Goal: Task Accomplishment & Management: Manage account settings

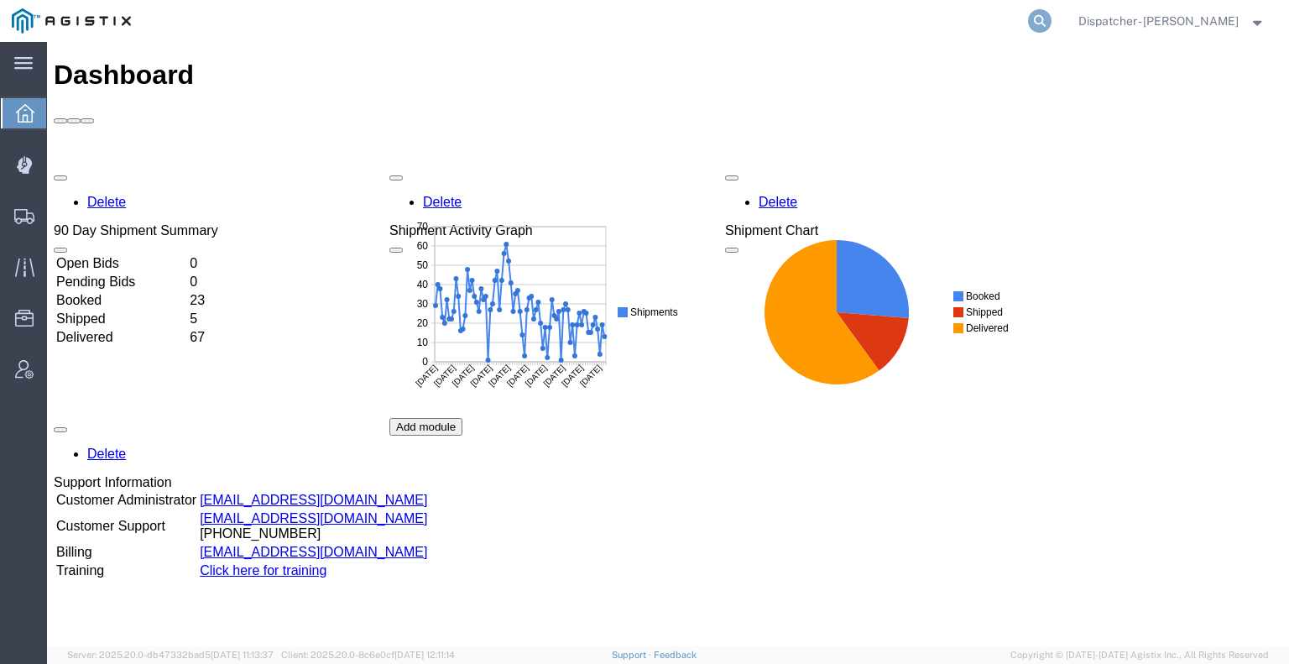
click at [1035, 14] on icon at bounding box center [1039, 20] width 23 height 23
type input "56488899"
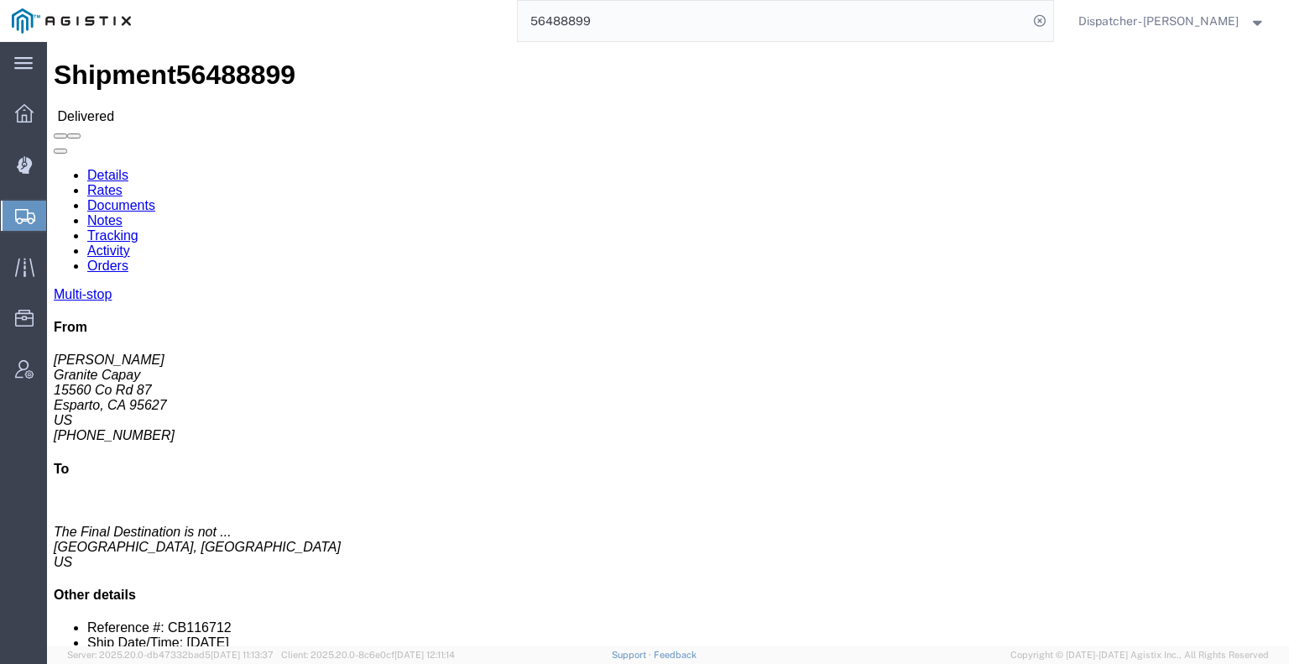
click link "Documents"
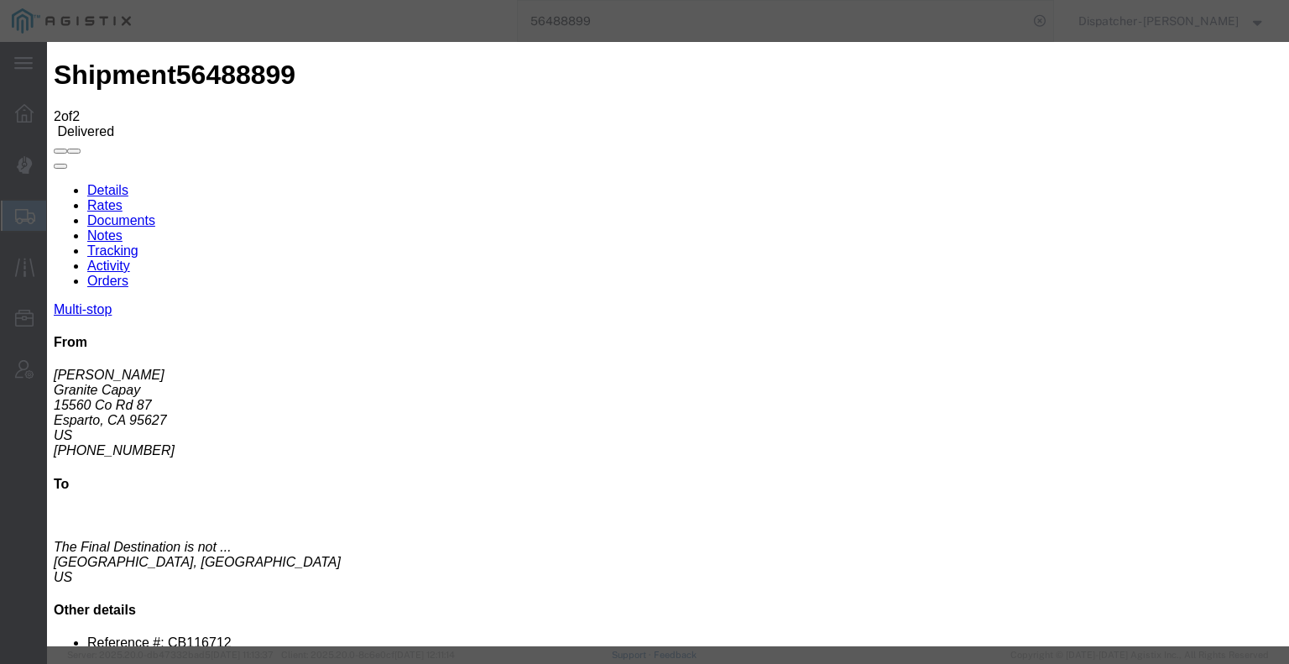
type input "C:\fakepath\56488899trktag.pdf"
select select
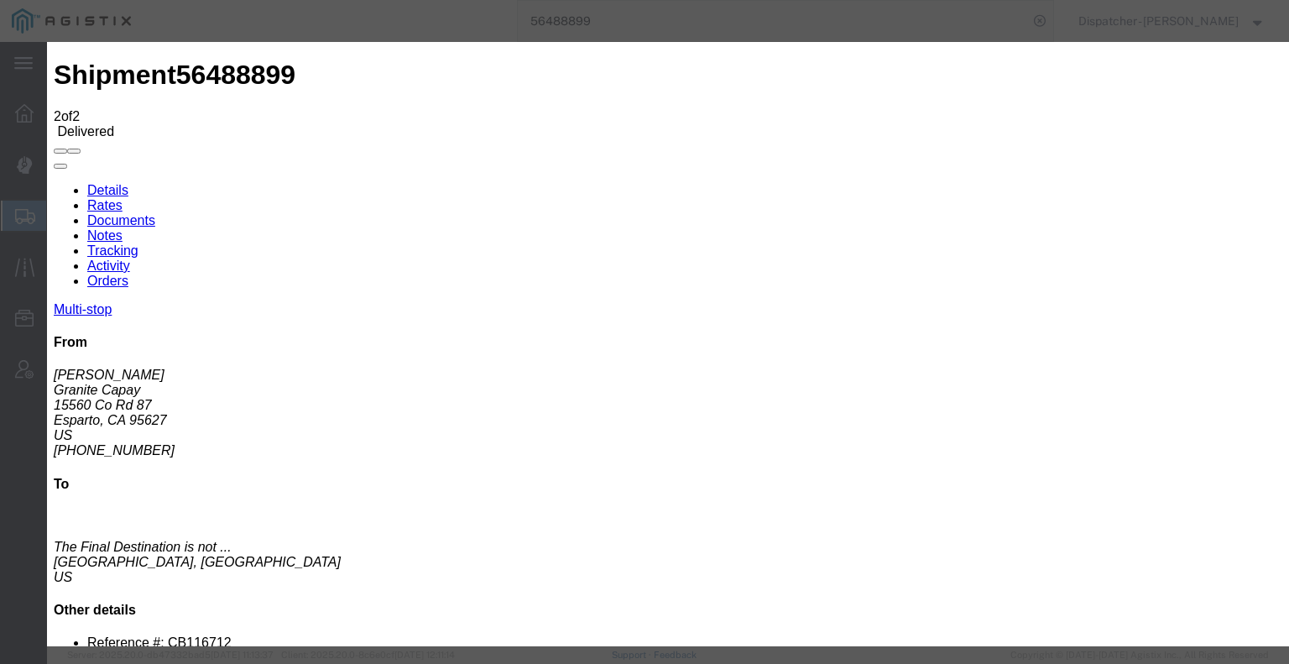
select select
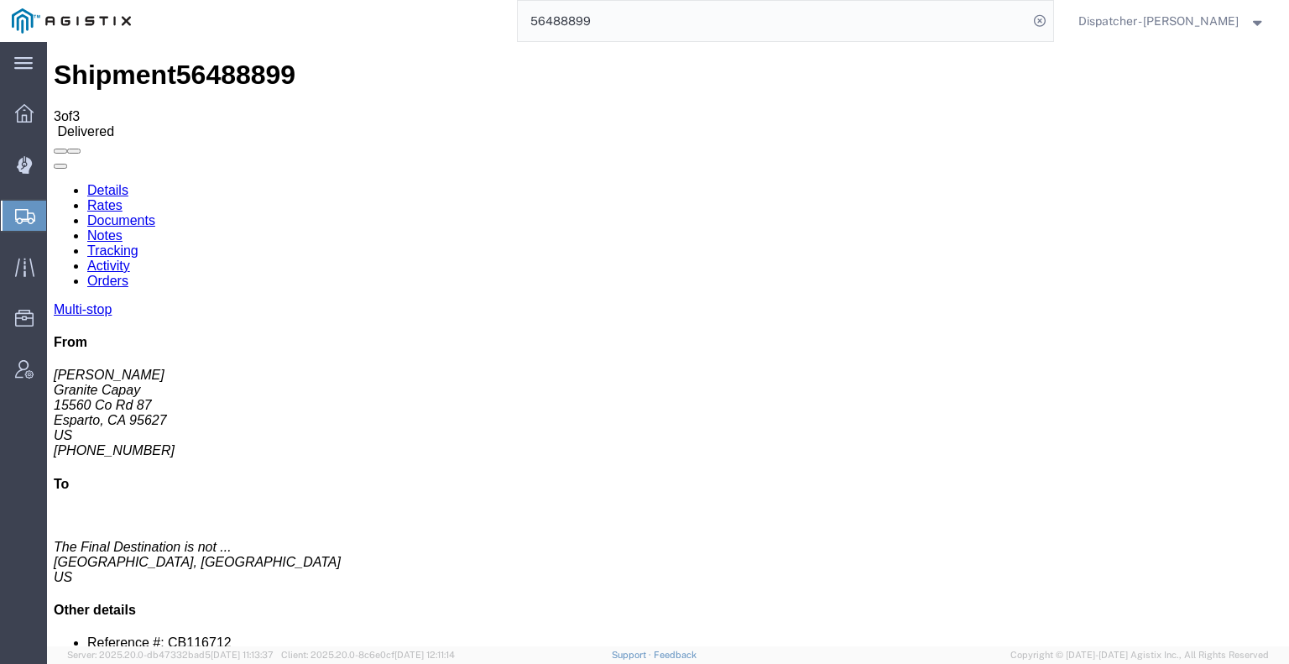
drag, startPoint x: 70, startPoint y: 237, endPoint x: 77, endPoint y: 231, distance: 9.5
checkbox input "true"
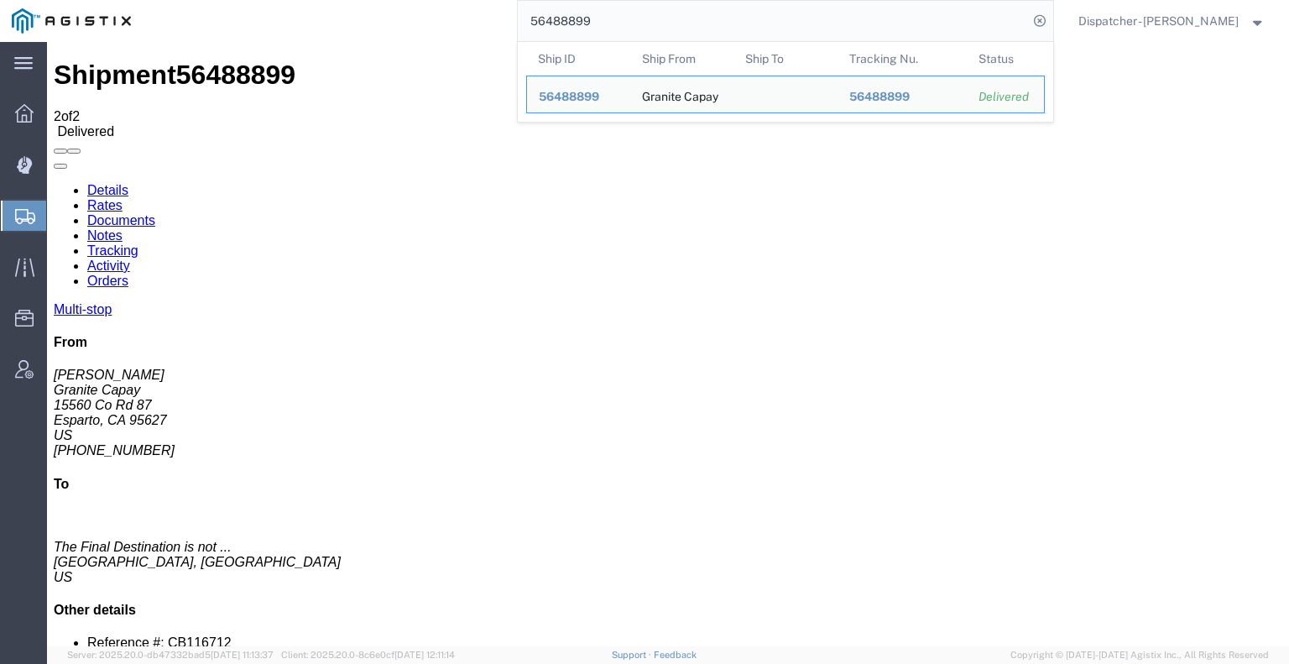
drag, startPoint x: 574, startPoint y: 22, endPoint x: 483, endPoint y: 2, distance: 92.8
click at [518, 9] on input "56488899" at bounding box center [773, 21] width 510 height 40
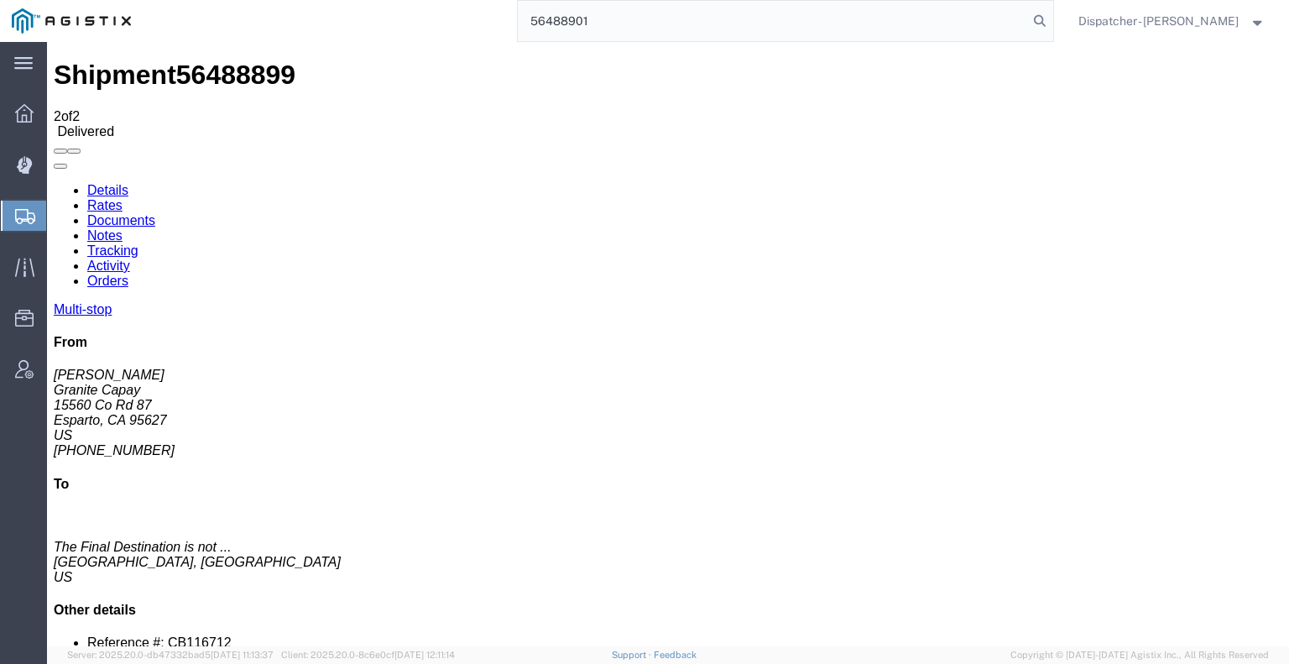
type input "56488901"
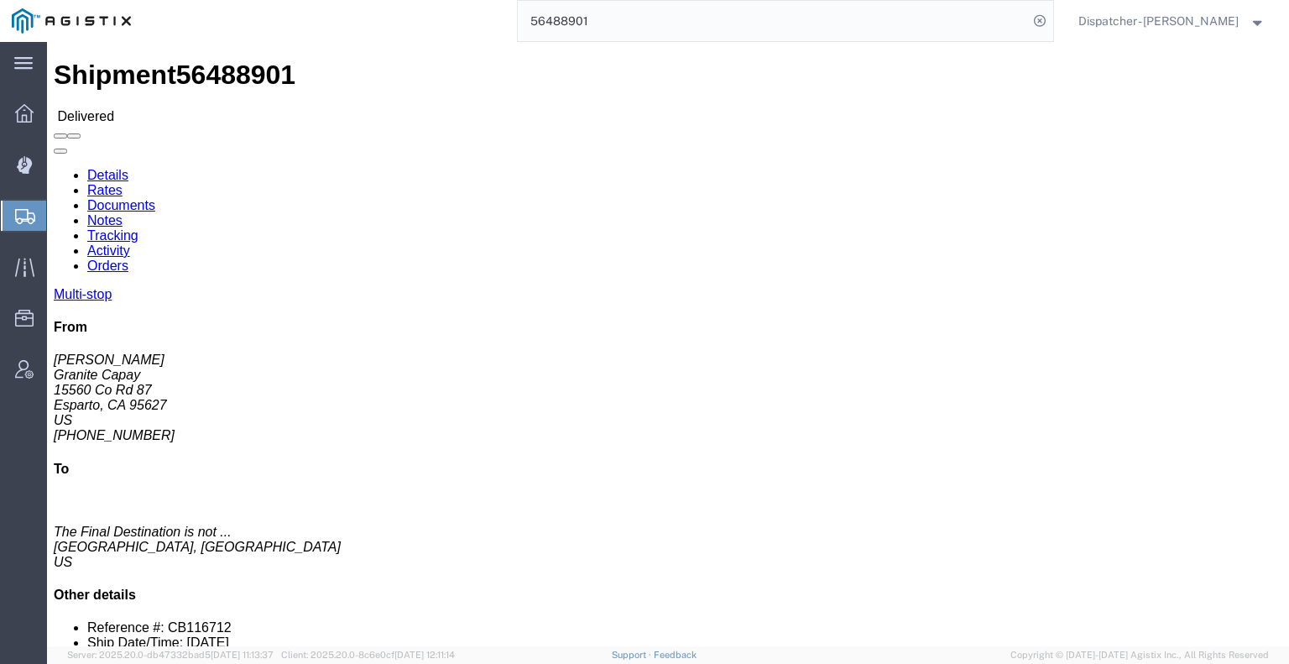
click link "Documents"
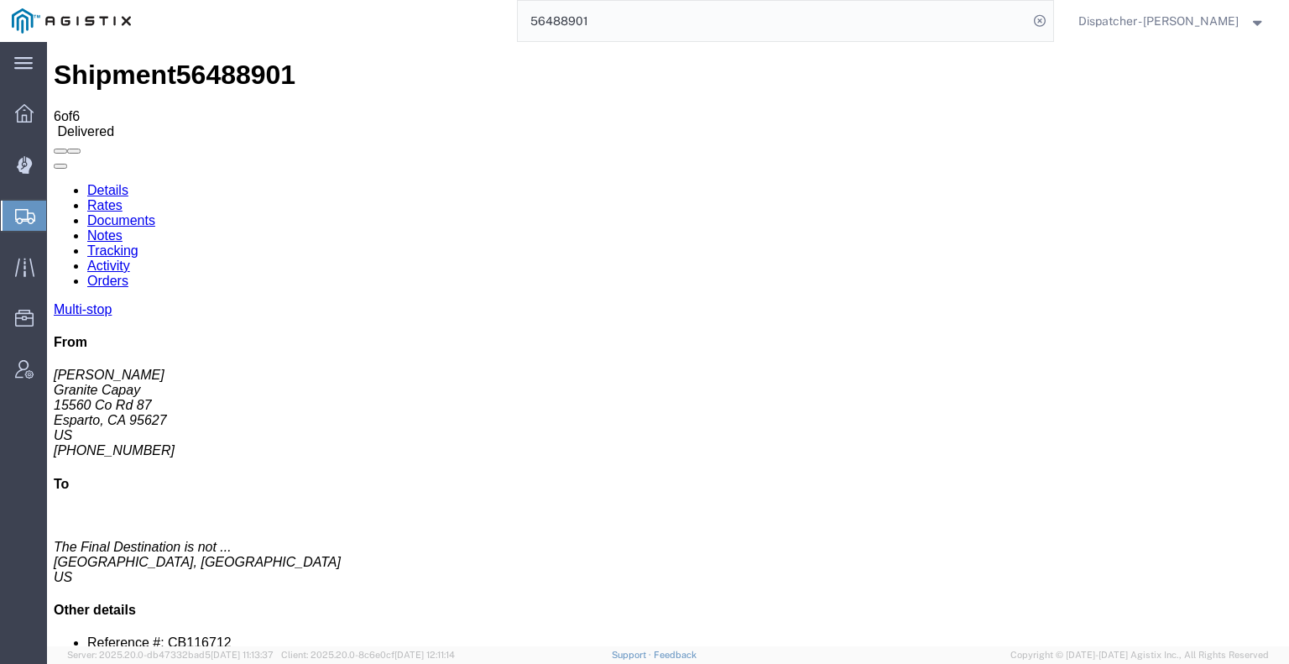
drag, startPoint x: 525, startPoint y: 24, endPoint x: 451, endPoint y: 24, distance: 74.7
click at [485, 24] on div "56488901" at bounding box center [598, 21] width 911 height 42
type input "56494467"
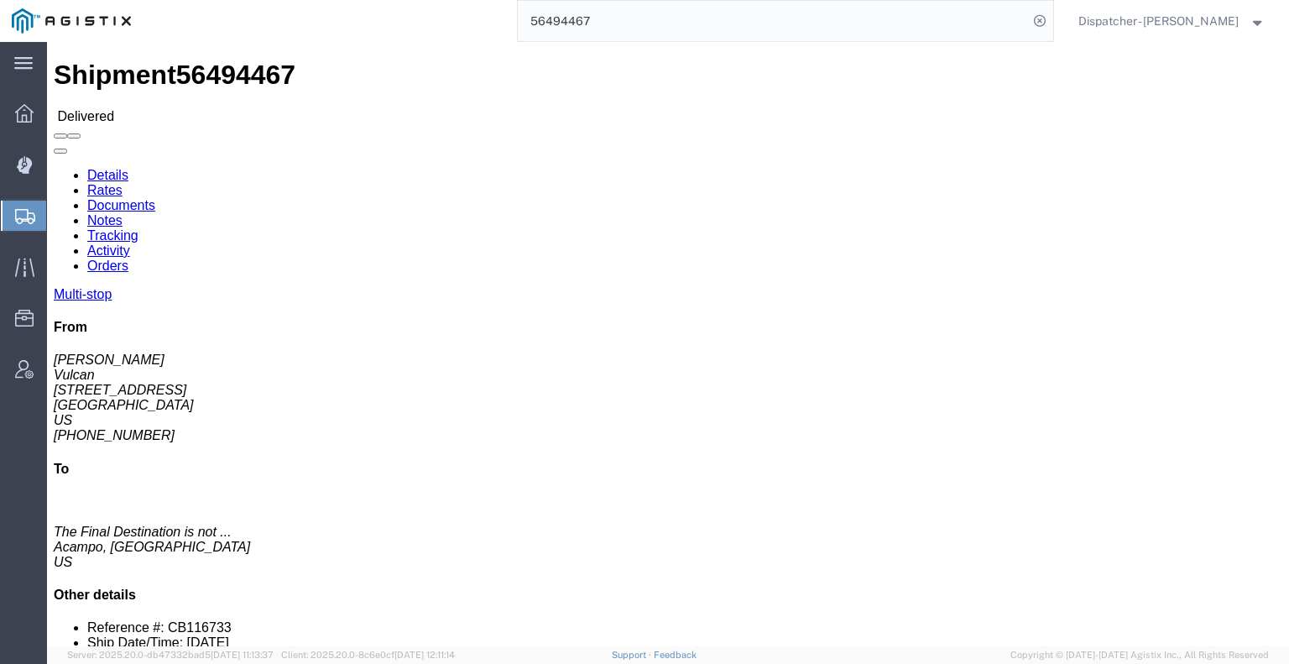
click link "Documents"
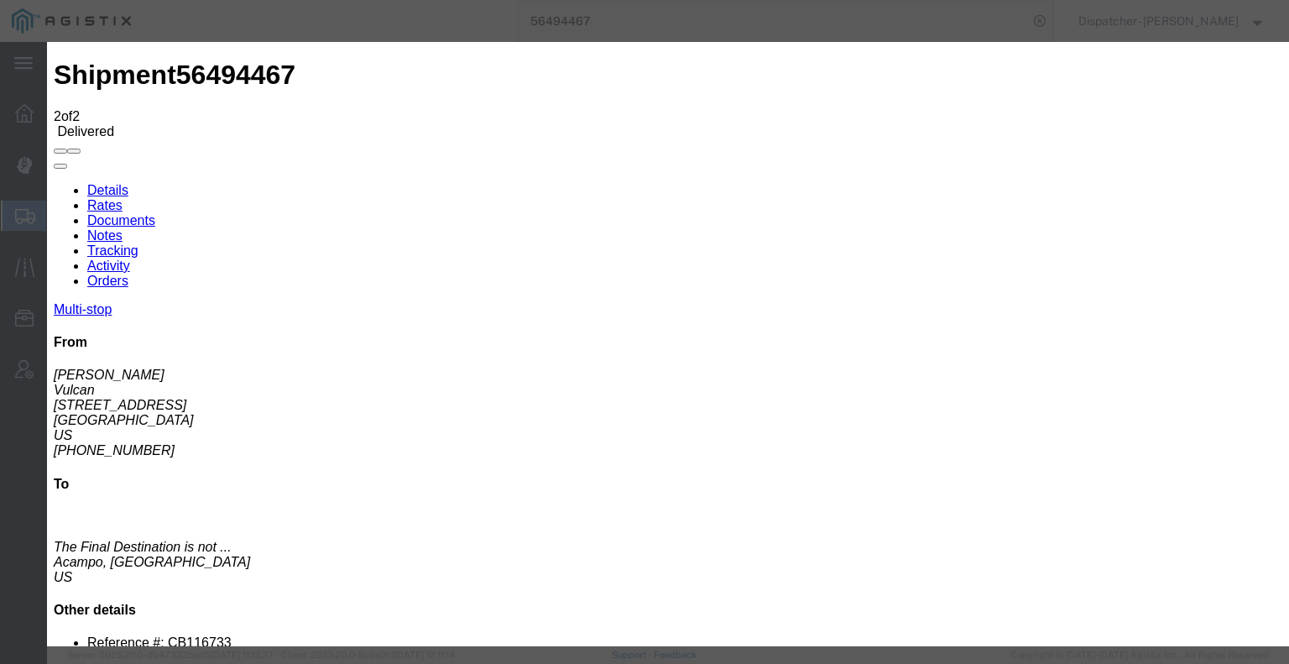
type input "C:\fakepath\56494467quarrytags.pdf"
select select
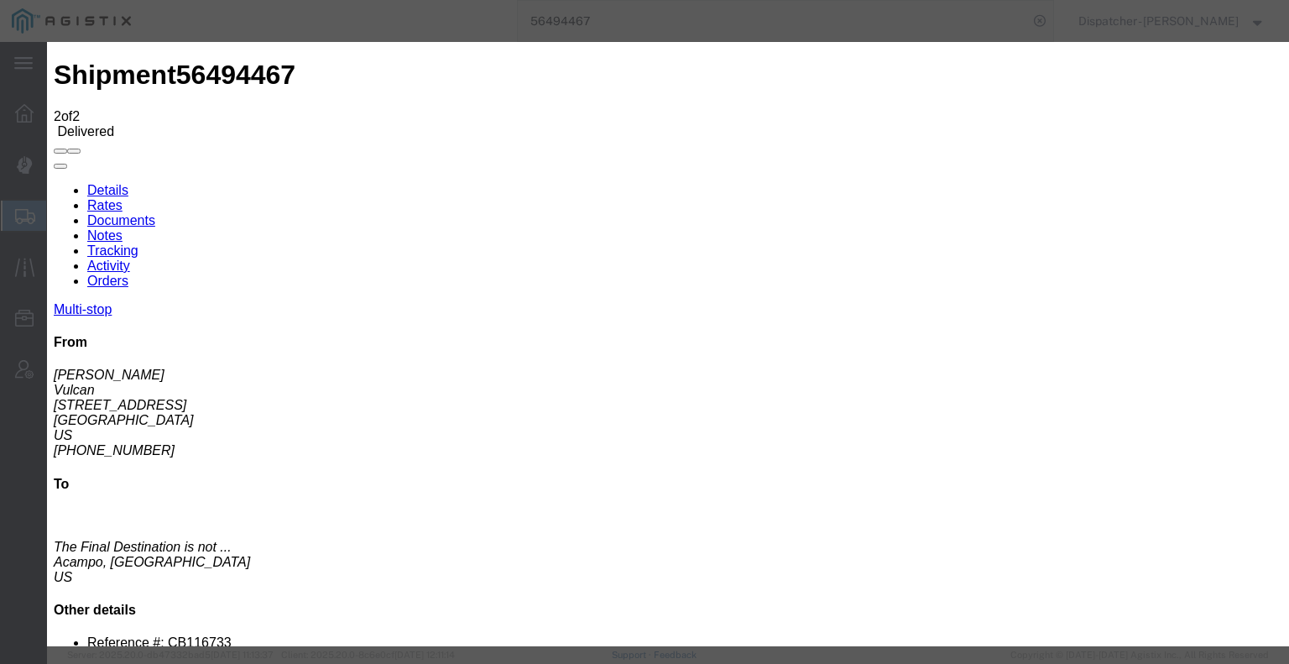
select select
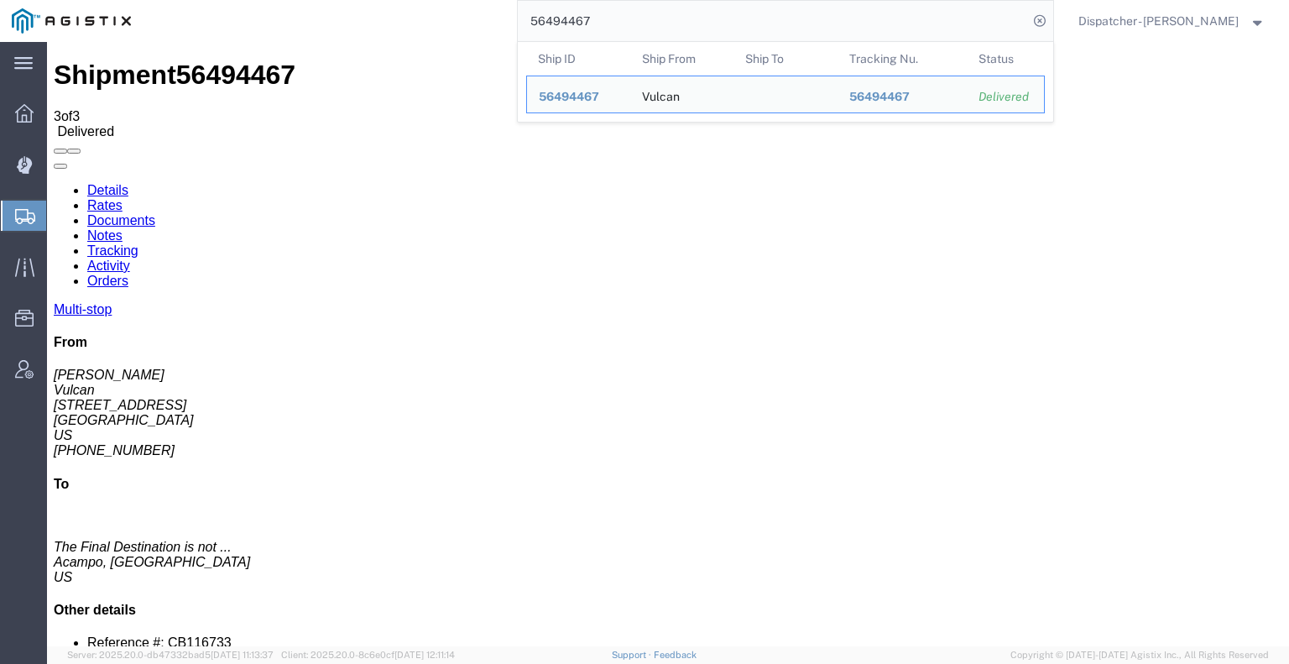
drag, startPoint x: 601, startPoint y: 18, endPoint x: 457, endPoint y: 16, distance: 143.5
click at [464, 17] on div "56494467 Ship ID Ship From Ship To Tracking Nu. Status Ship ID 56494467 Ship Fr…" at bounding box center [598, 21] width 911 height 42
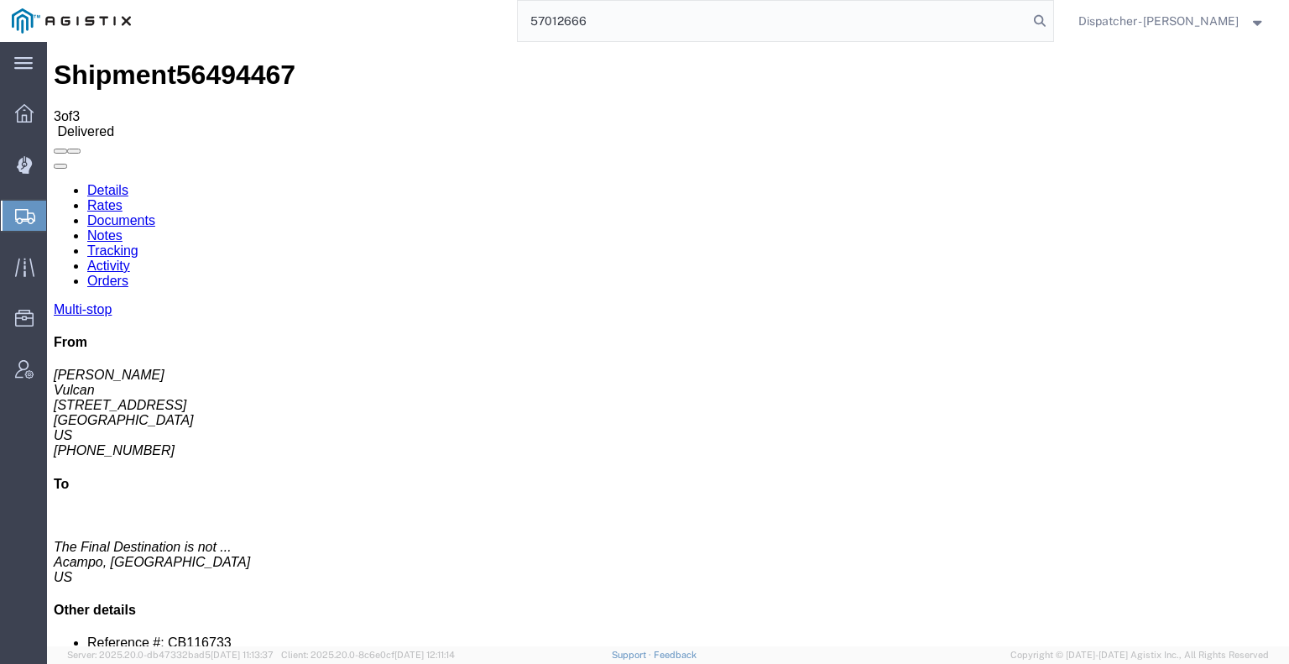
type input "57012666"
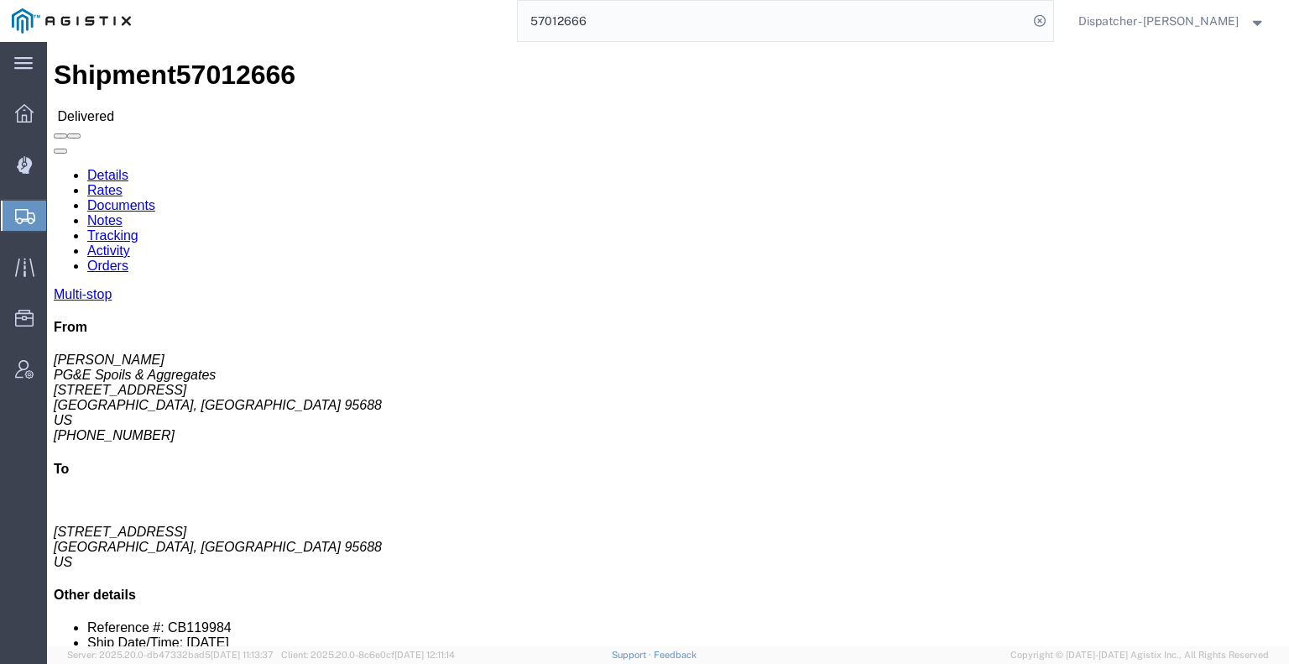
click link "Notes"
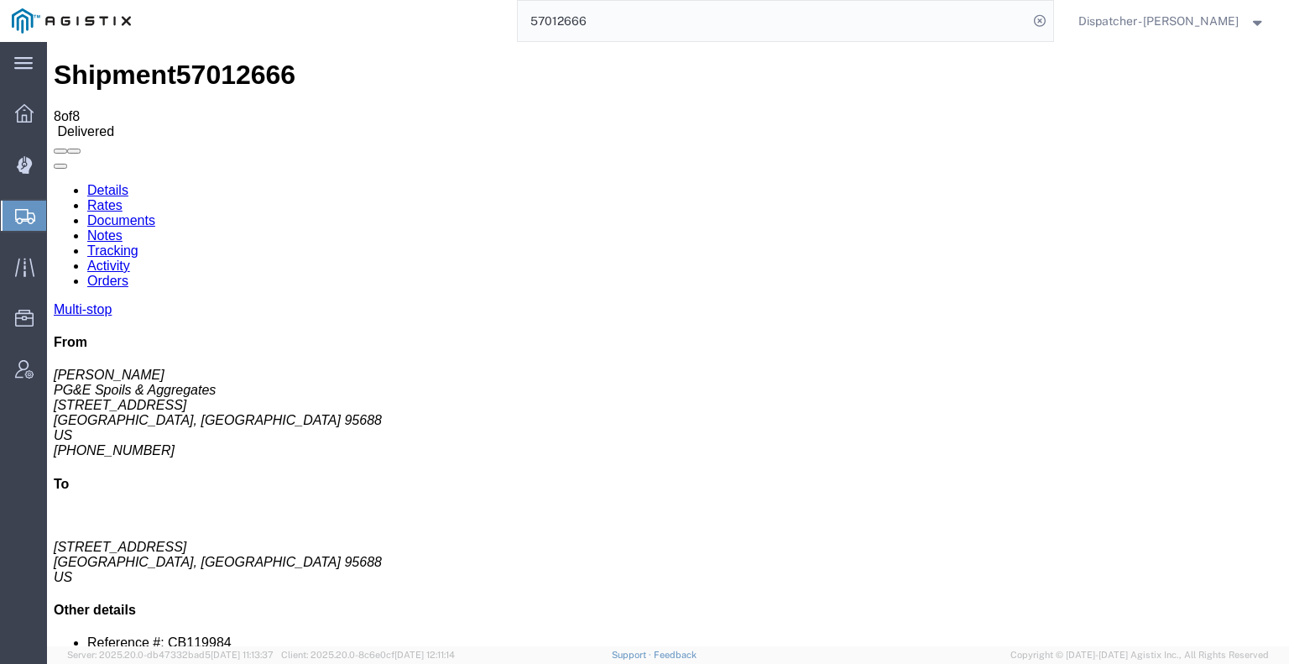
click at [155, 213] on link "Documents" at bounding box center [121, 220] width 68 height 14
drag, startPoint x: 160, startPoint y: 476, endPoint x: 236, endPoint y: 368, distance: 131.3
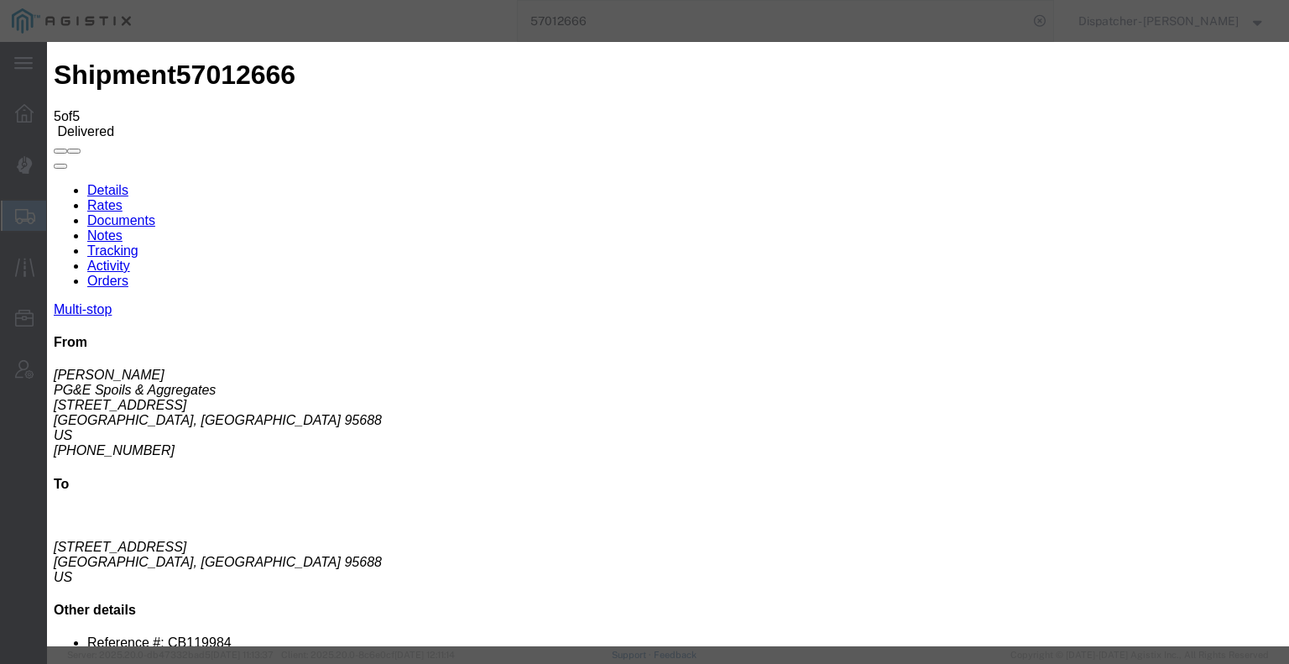
type input "C:\fakepath\57012666trktag.pdf"
select select
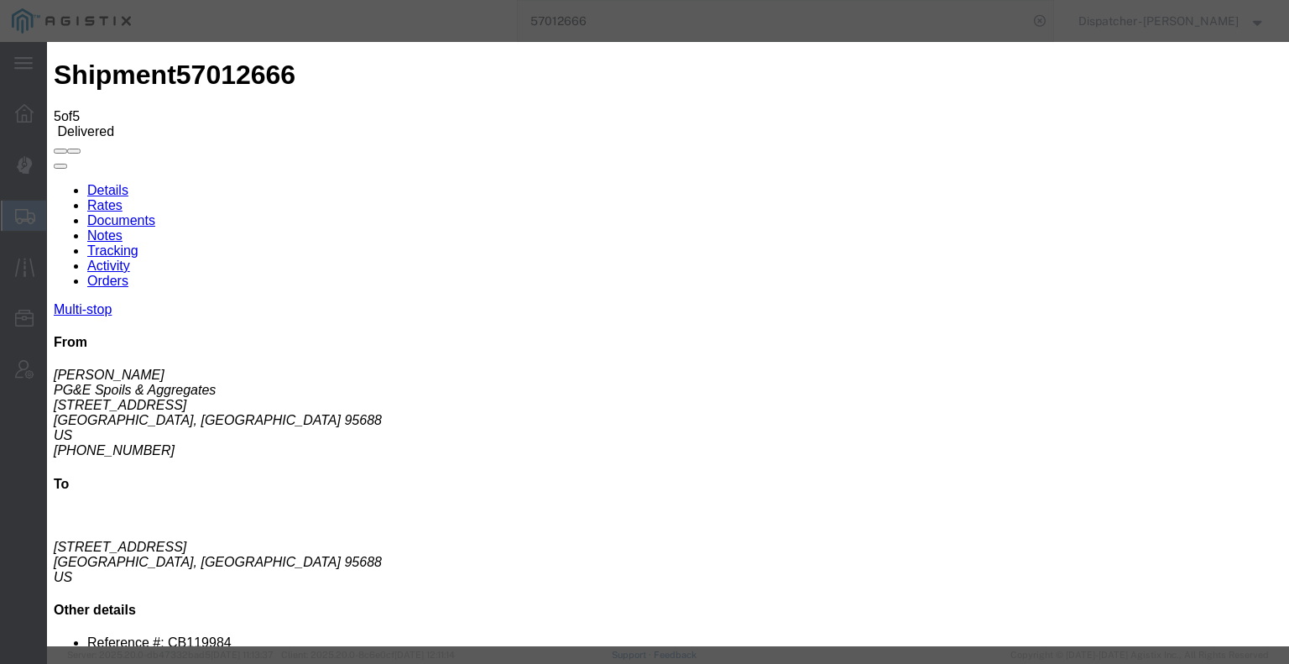
select select
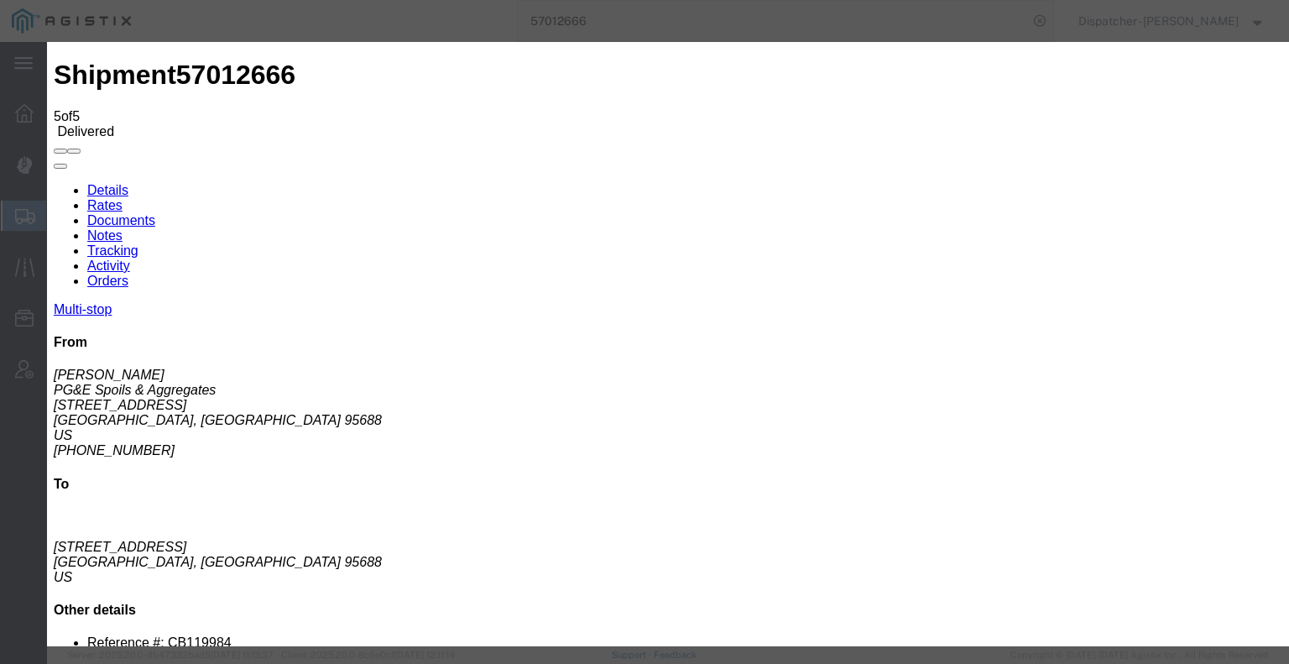
type input "C:\fakepath\57012666trktag.pdf"
select select
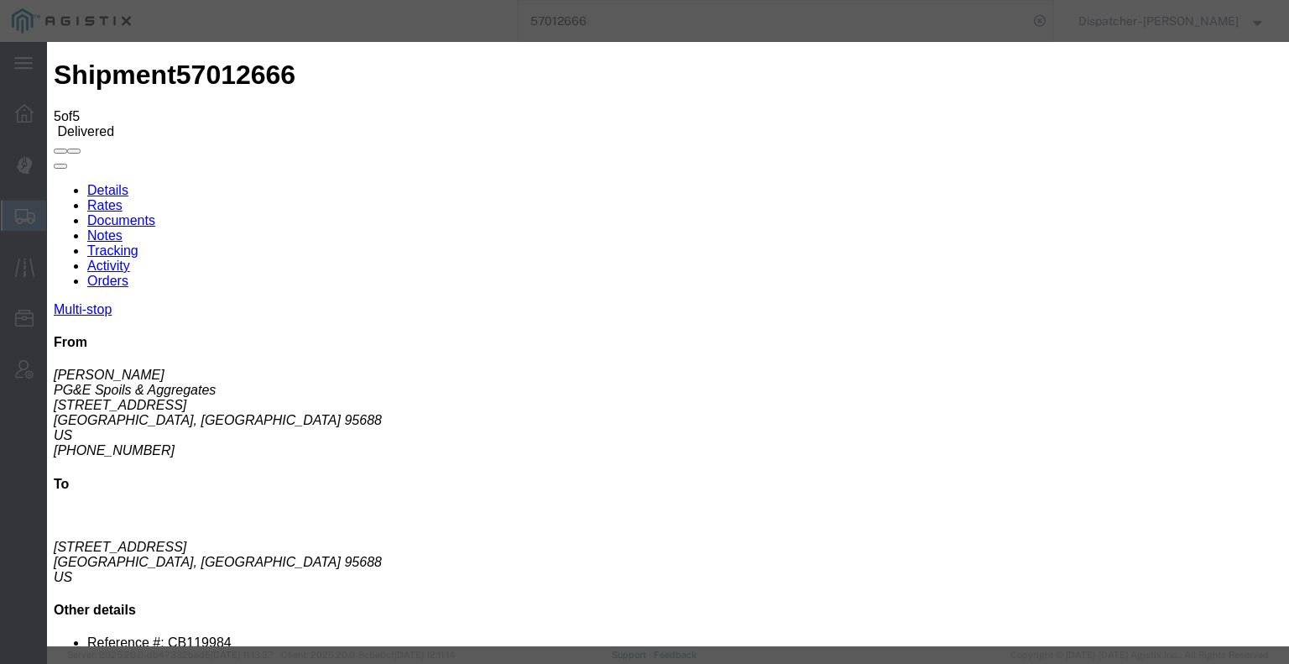
select select
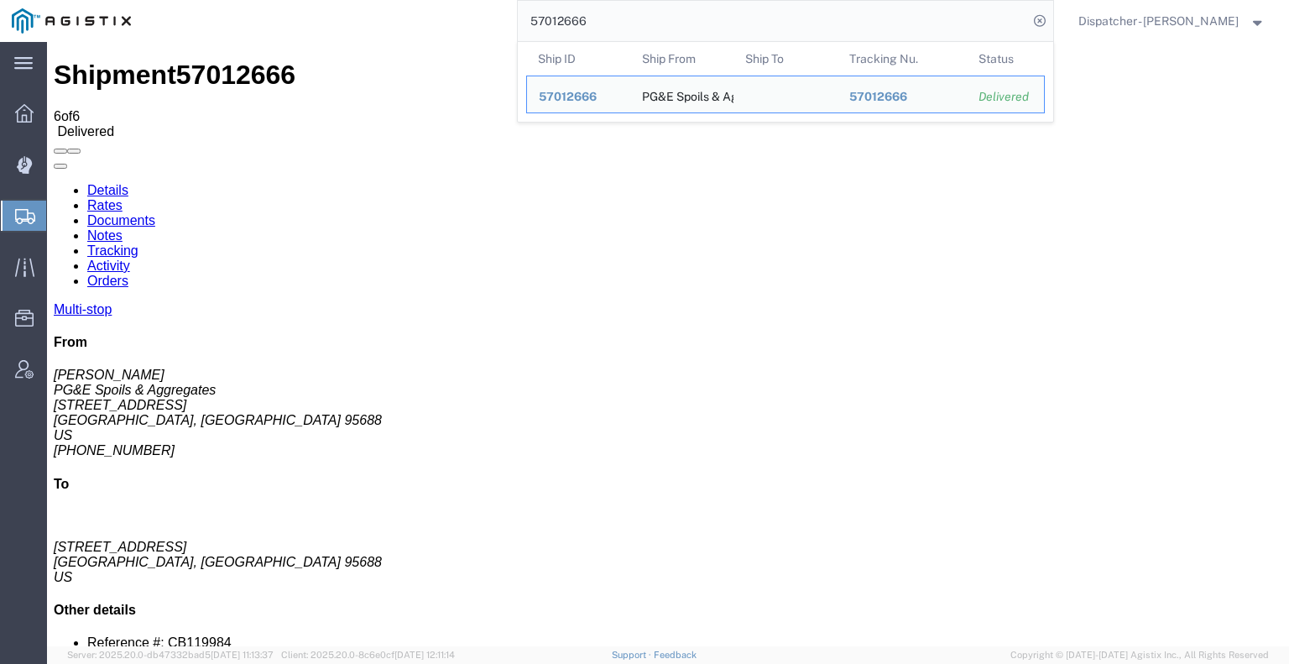
drag, startPoint x: 581, startPoint y: 27, endPoint x: 383, endPoint y: 26, distance: 198.0
click at [384, 26] on div "57012666 Ship ID Ship From Ship To Tracking Nu. Status Ship ID 57012666 Ship Fr…" at bounding box center [598, 21] width 911 height 42
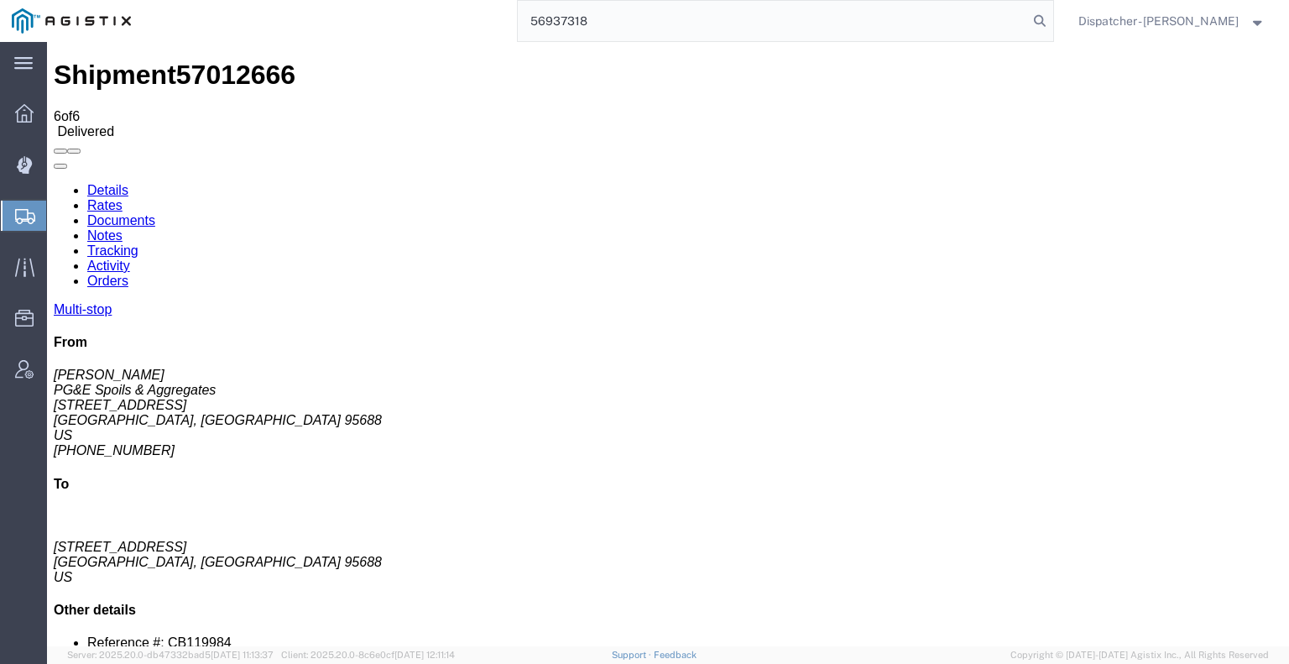
type input "56937318"
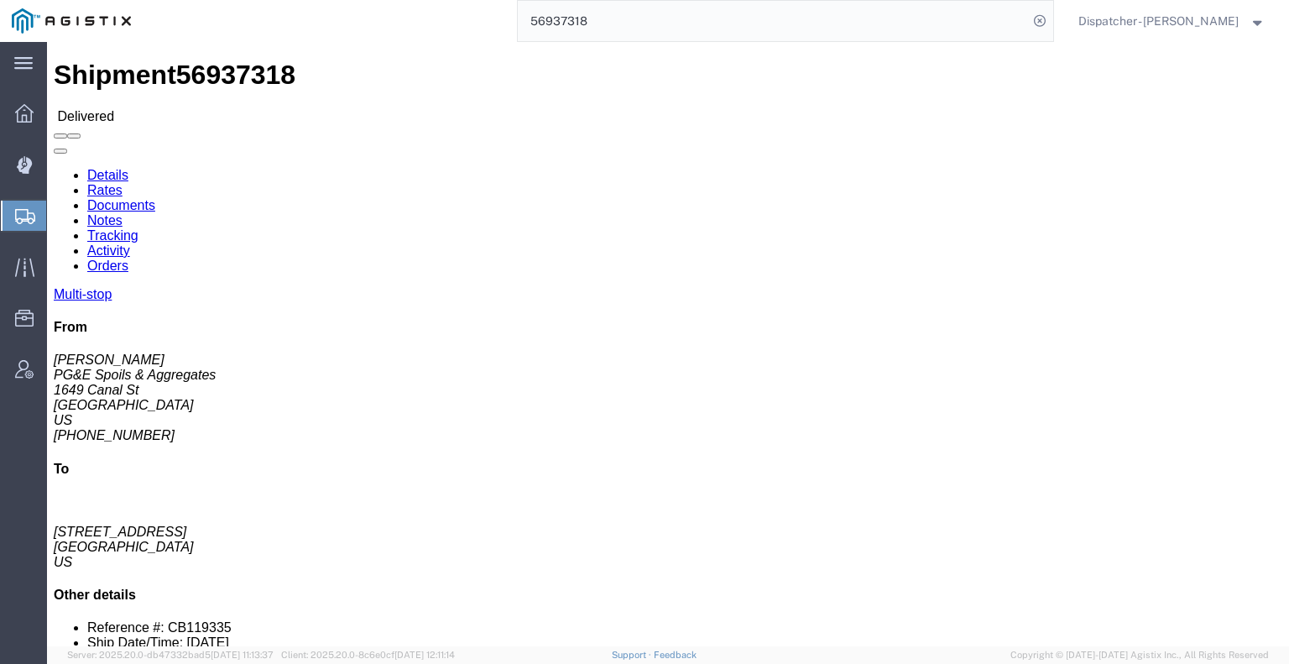
click link "Notes"
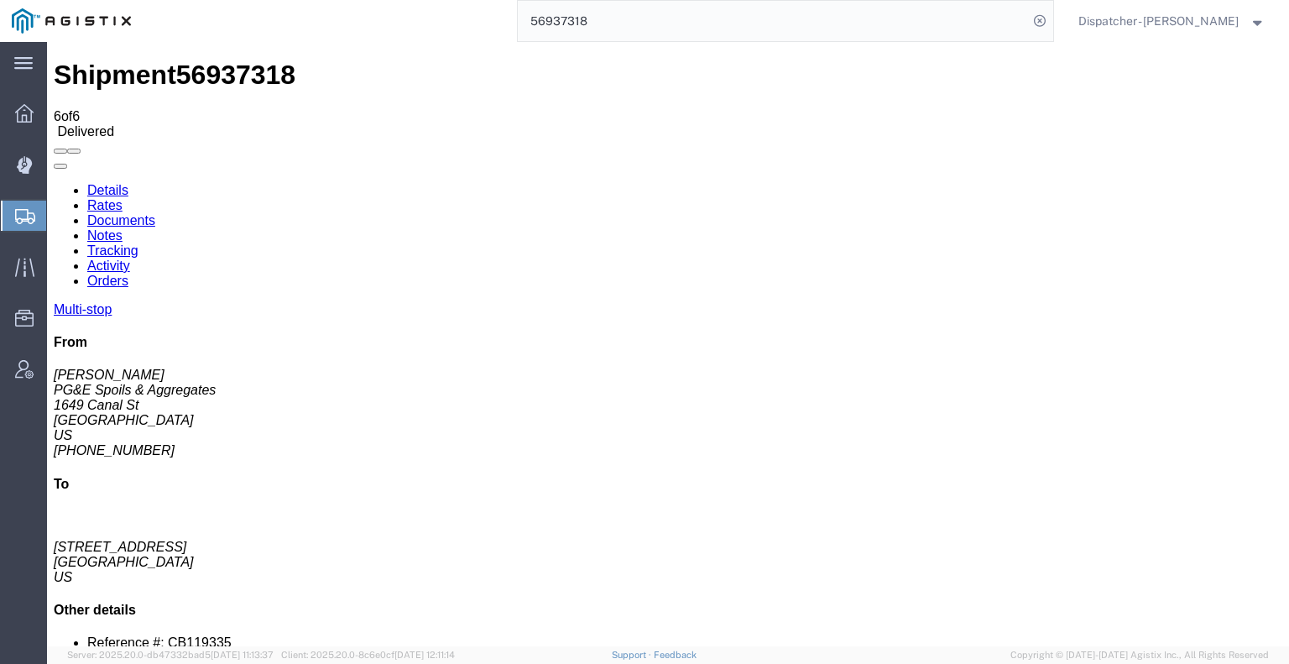
click at [155, 213] on link "Documents" at bounding box center [121, 220] width 68 height 14
drag, startPoint x: 210, startPoint y: 509, endPoint x: 268, endPoint y: 476, distance: 66.5
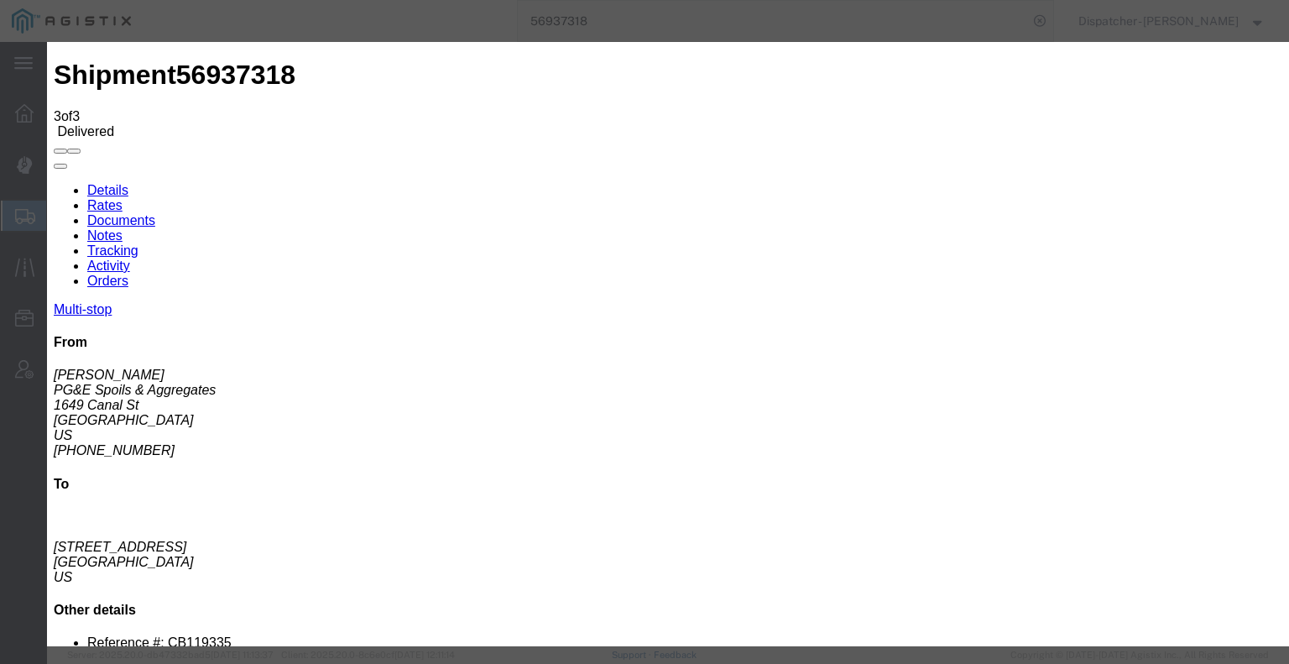
type input "C:\fakepath\56937318trktag.pdf"
select select
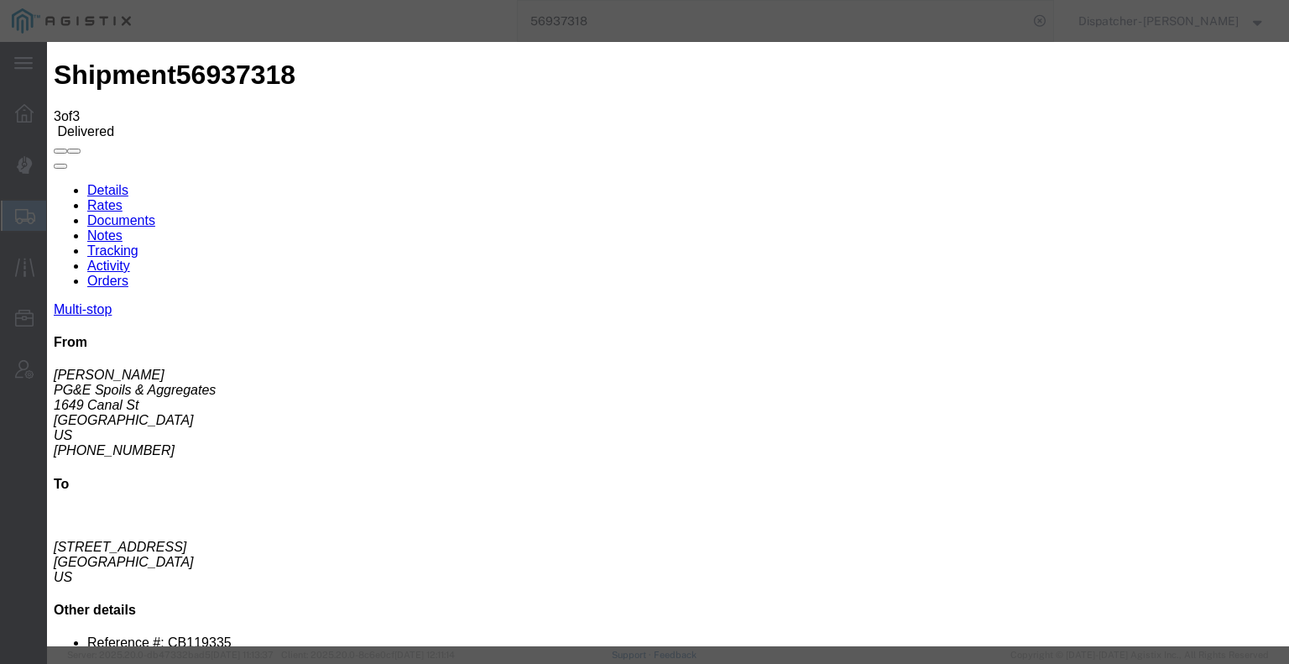
select select
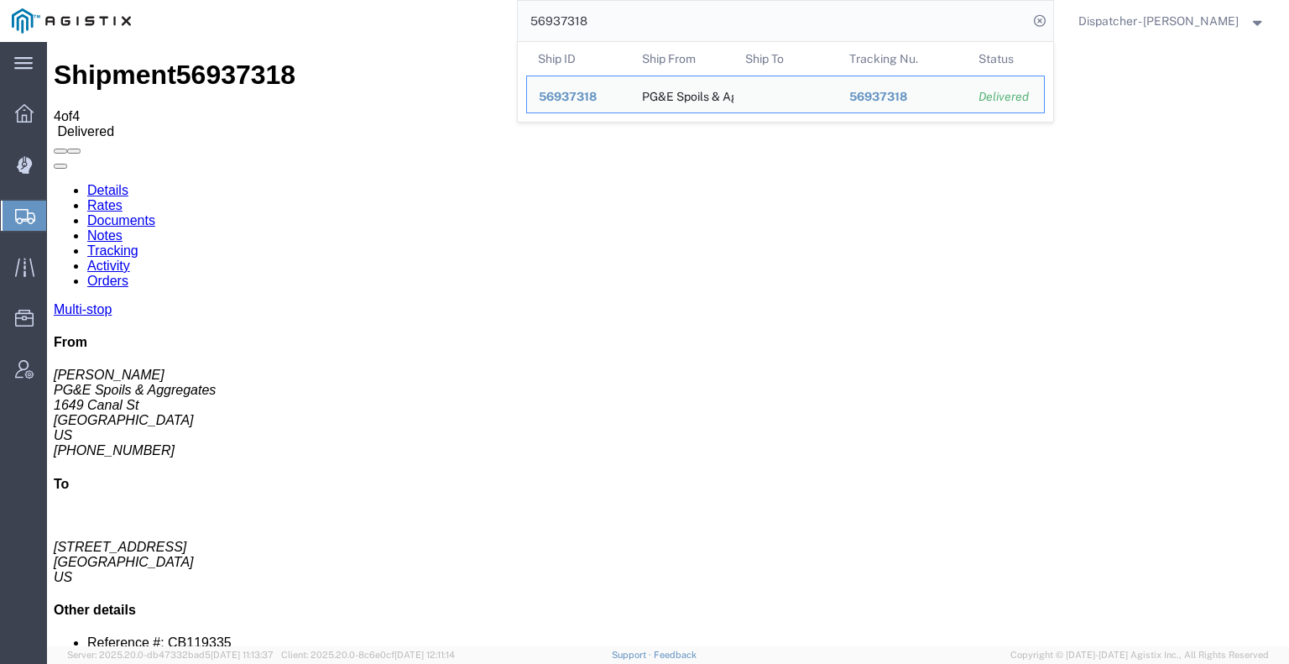
drag, startPoint x: 590, startPoint y: 14, endPoint x: 474, endPoint y: 23, distance: 116.1
click at [474, 23] on div "56937318 Ship ID Ship From Ship To Tracking Nu. Status Ship ID 56937318 Ship Fr…" at bounding box center [598, 21] width 911 height 42
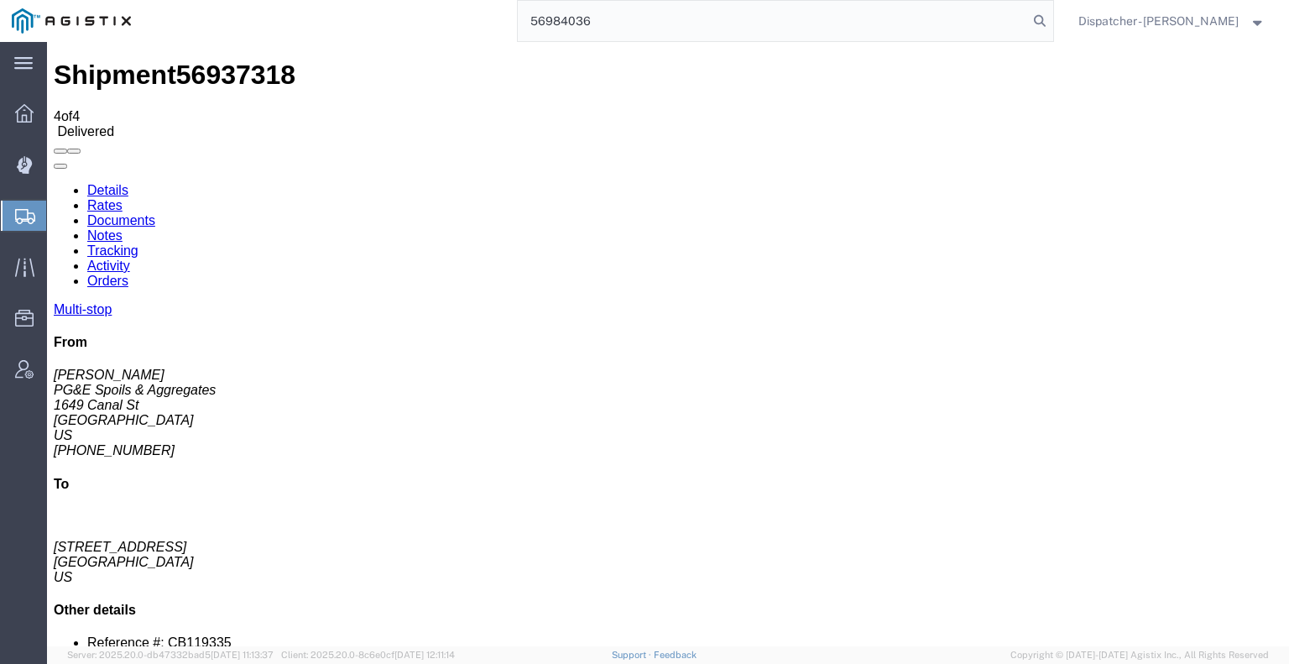
type input "56984036"
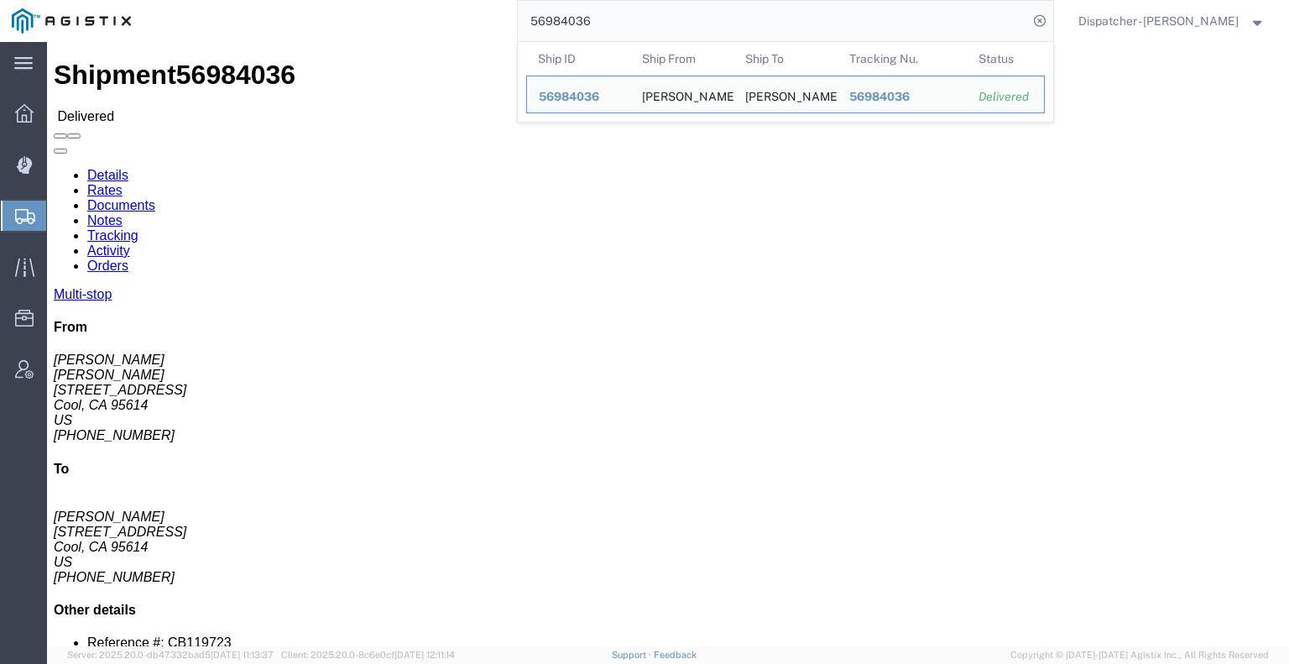
click link "Notes"
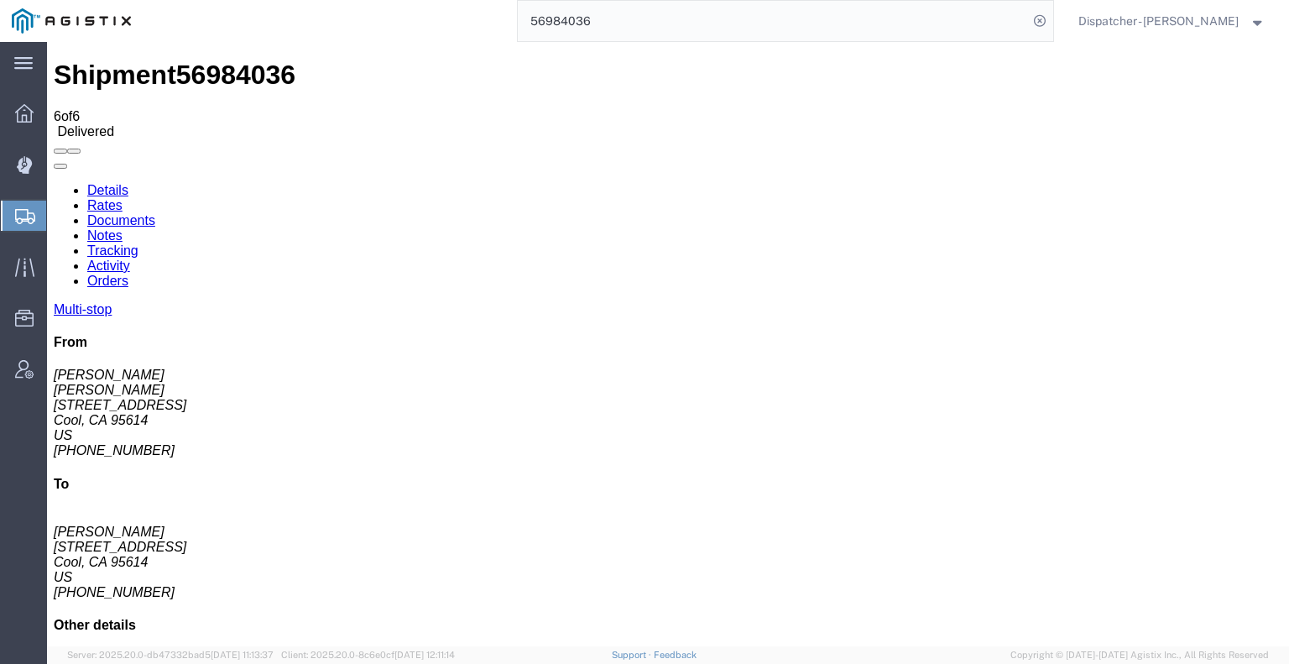
click at [155, 213] on link "Documents" at bounding box center [121, 220] width 68 height 14
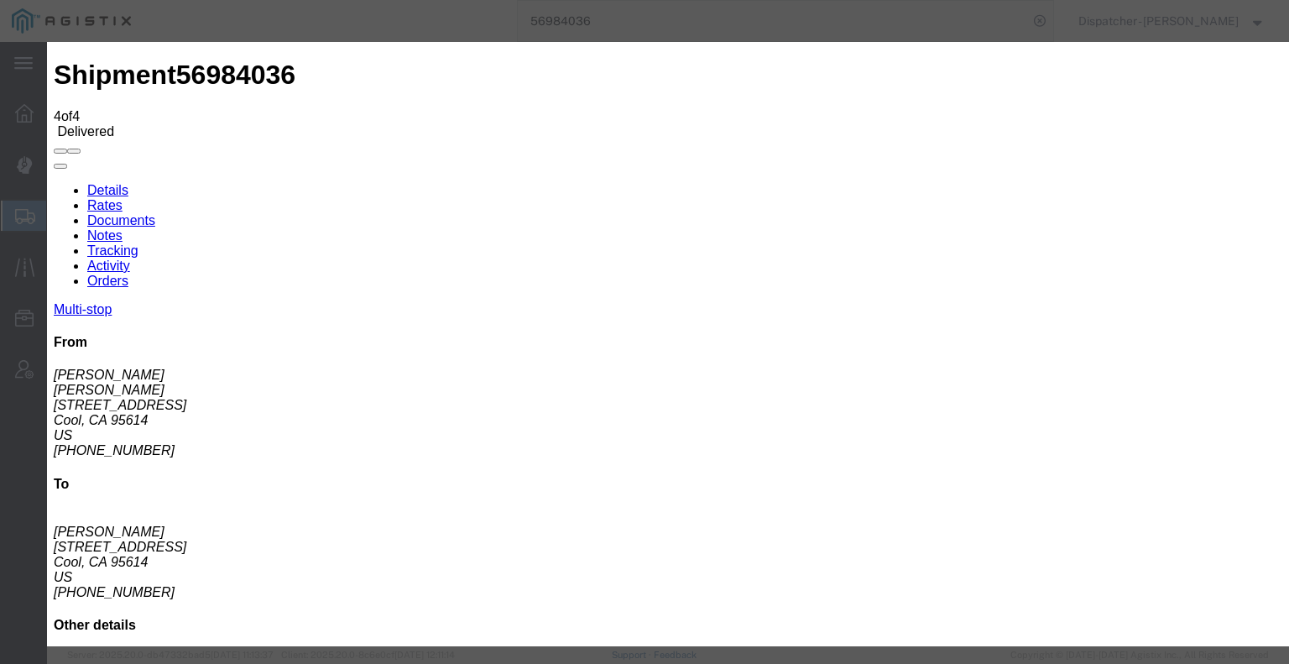
type input "C:\fakepath\56984036trktag.pdf"
select select
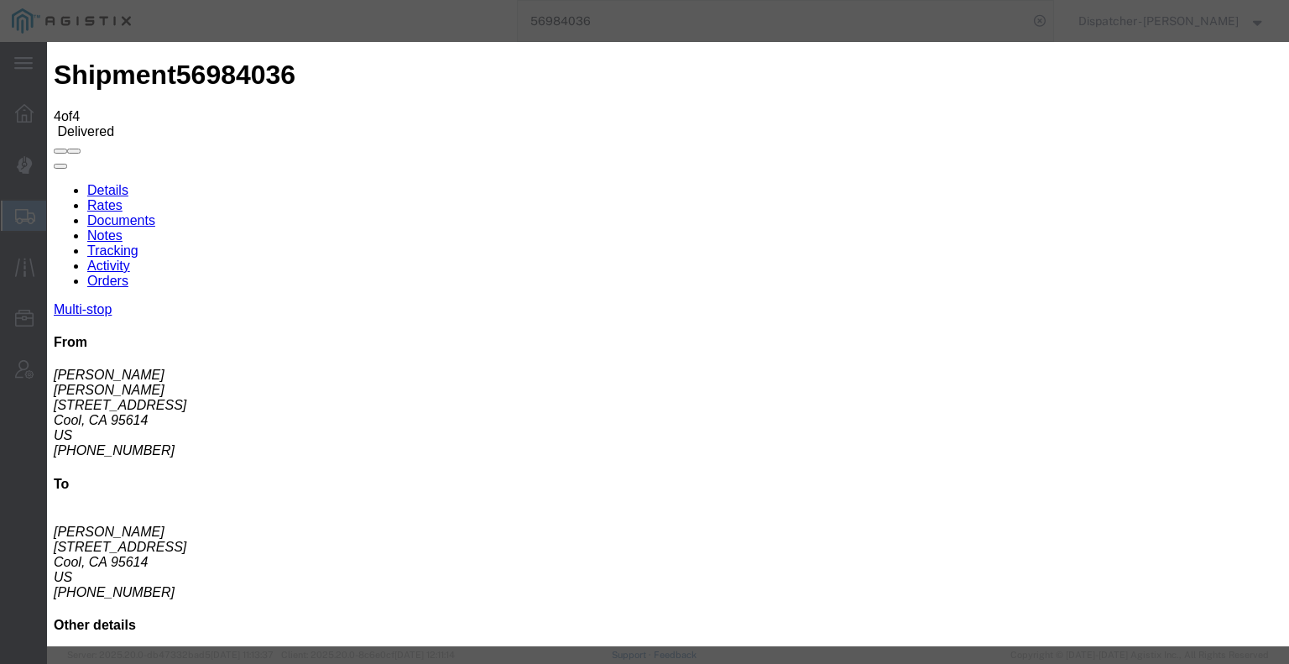
select select
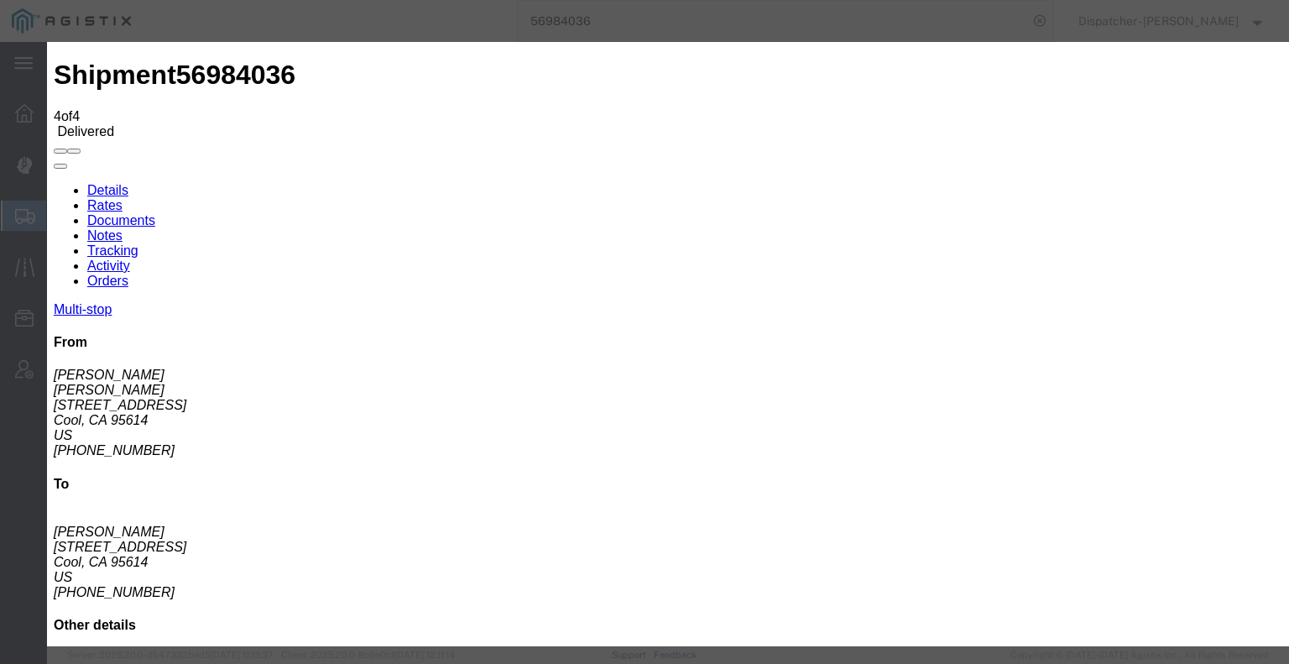
type input "C:\fakepath\56984036trktag.pdf"
select select
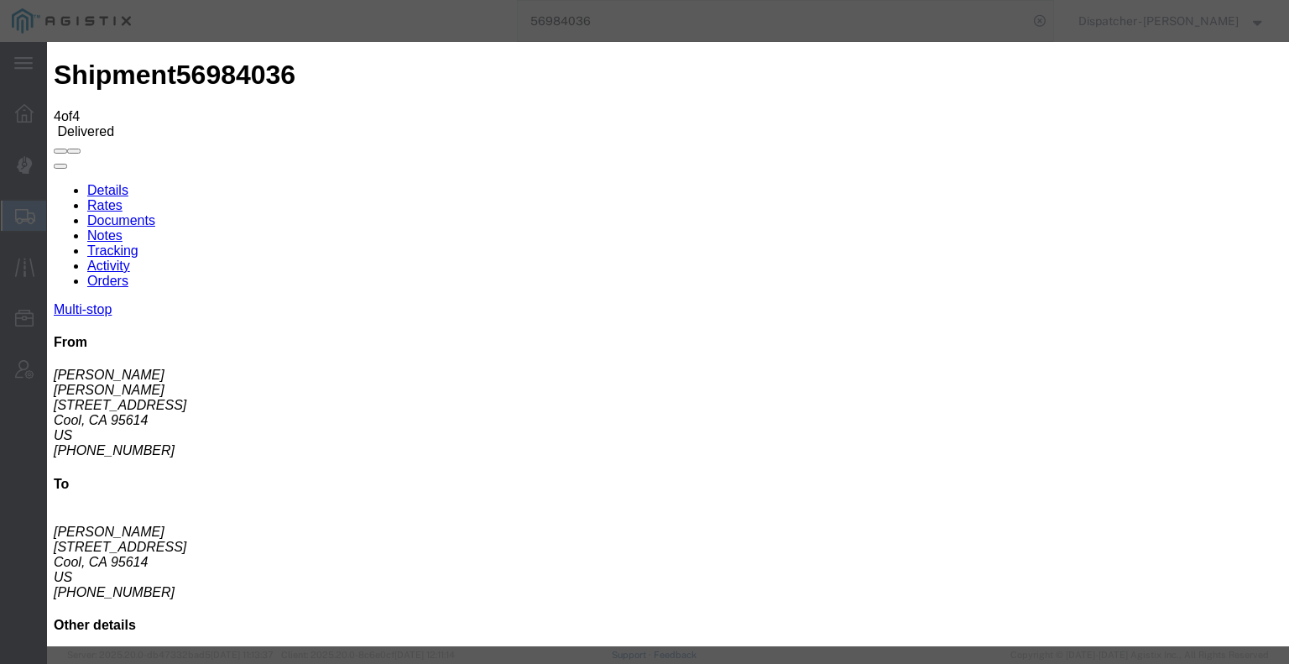
select select
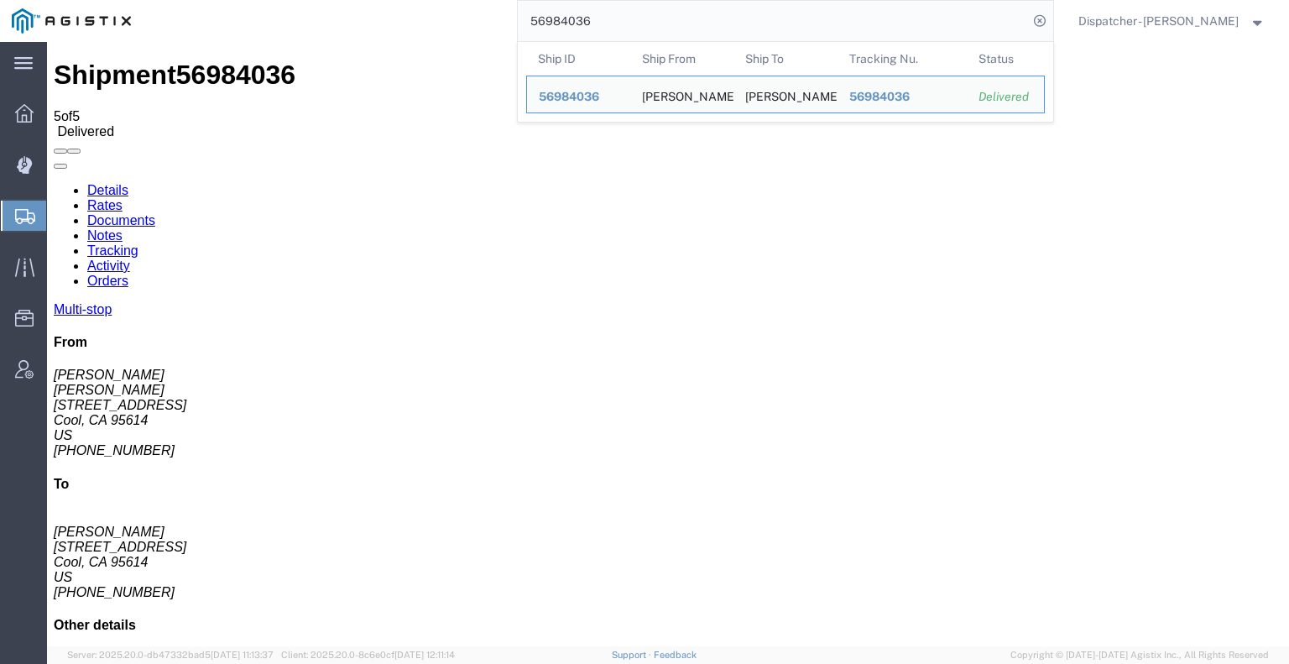
drag, startPoint x: 463, startPoint y: -1, endPoint x: 427, endPoint y: -9, distance: 37.0
click at [427, 0] on html "main_menu Created with Sketch. Collapse Menu Dashboard Dispatch Manager Shipmen…" at bounding box center [644, 332] width 1289 height 664
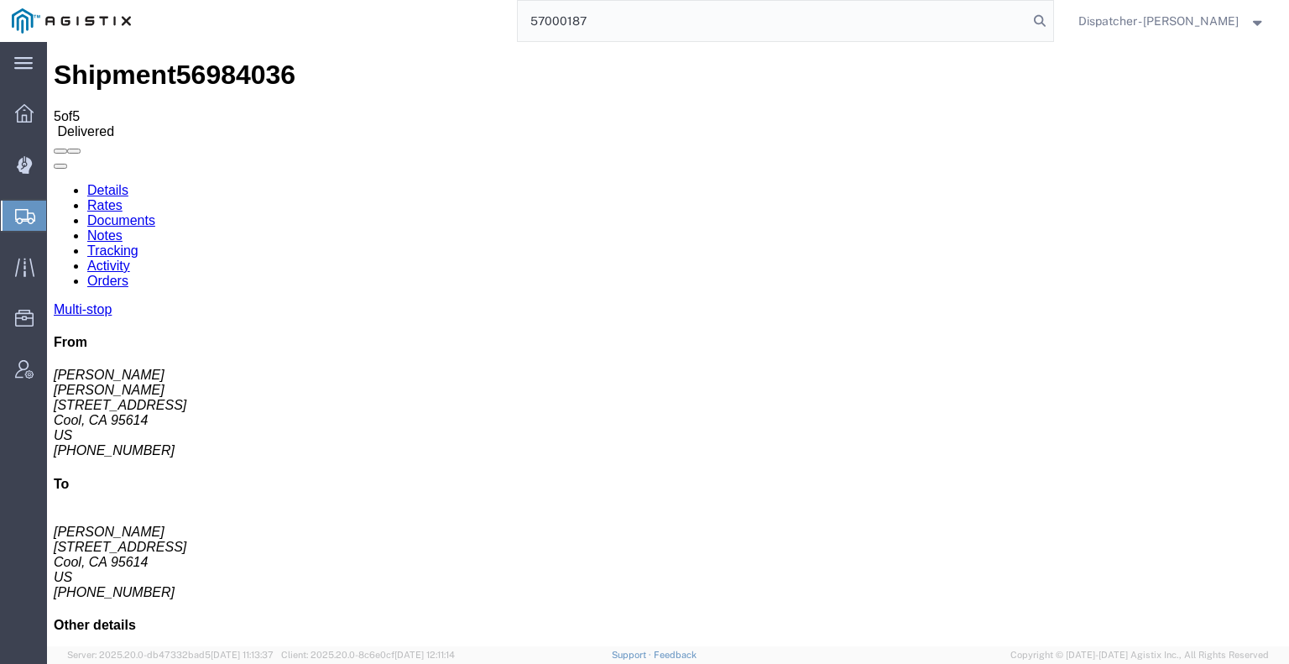
type input "57000187"
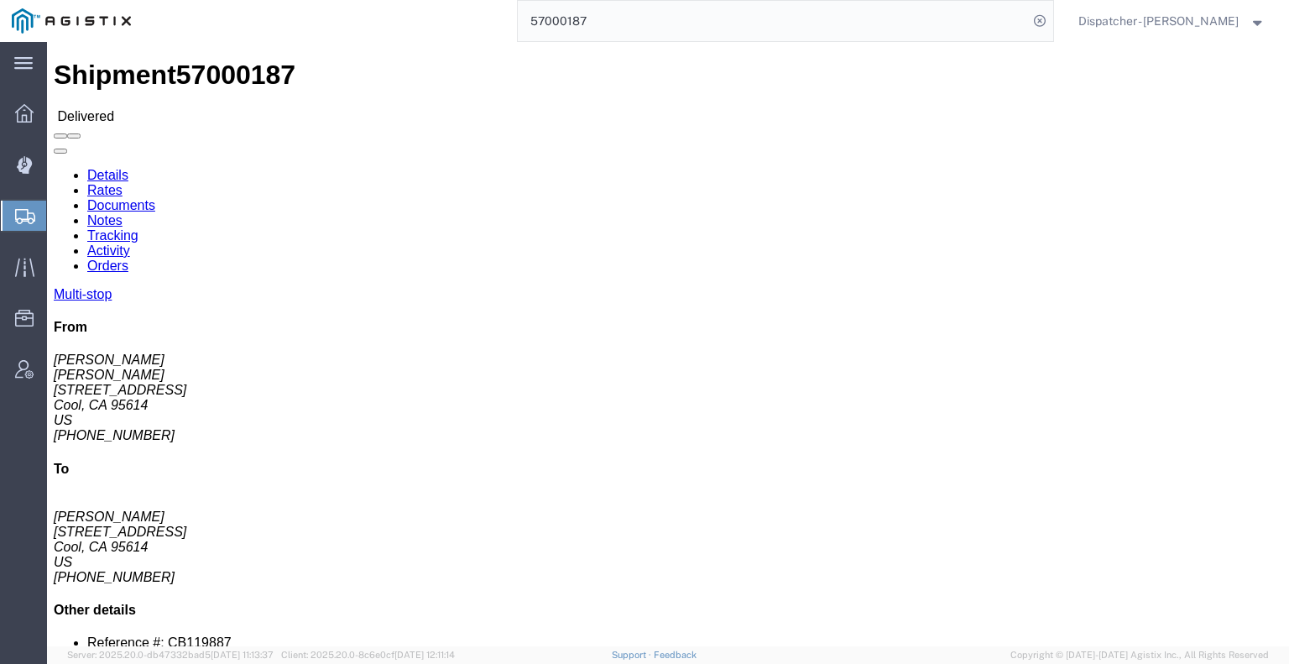
click link "Notes"
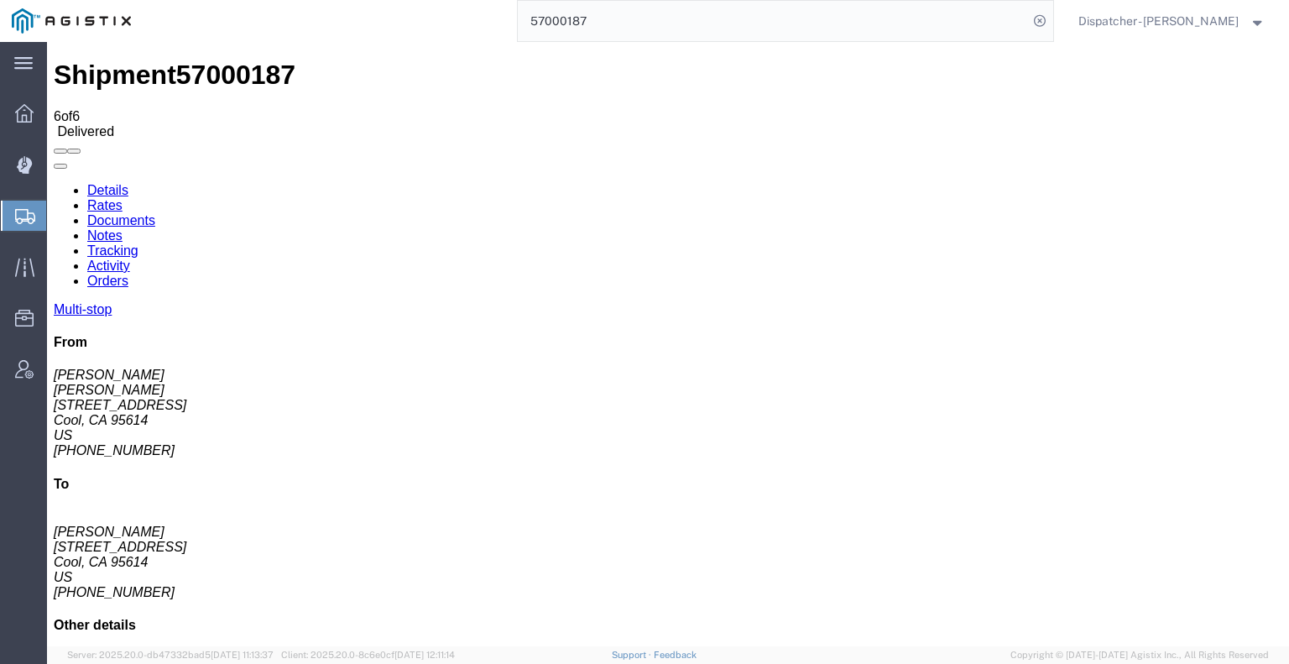
click at [155, 213] on link "Documents" at bounding box center [121, 220] width 68 height 14
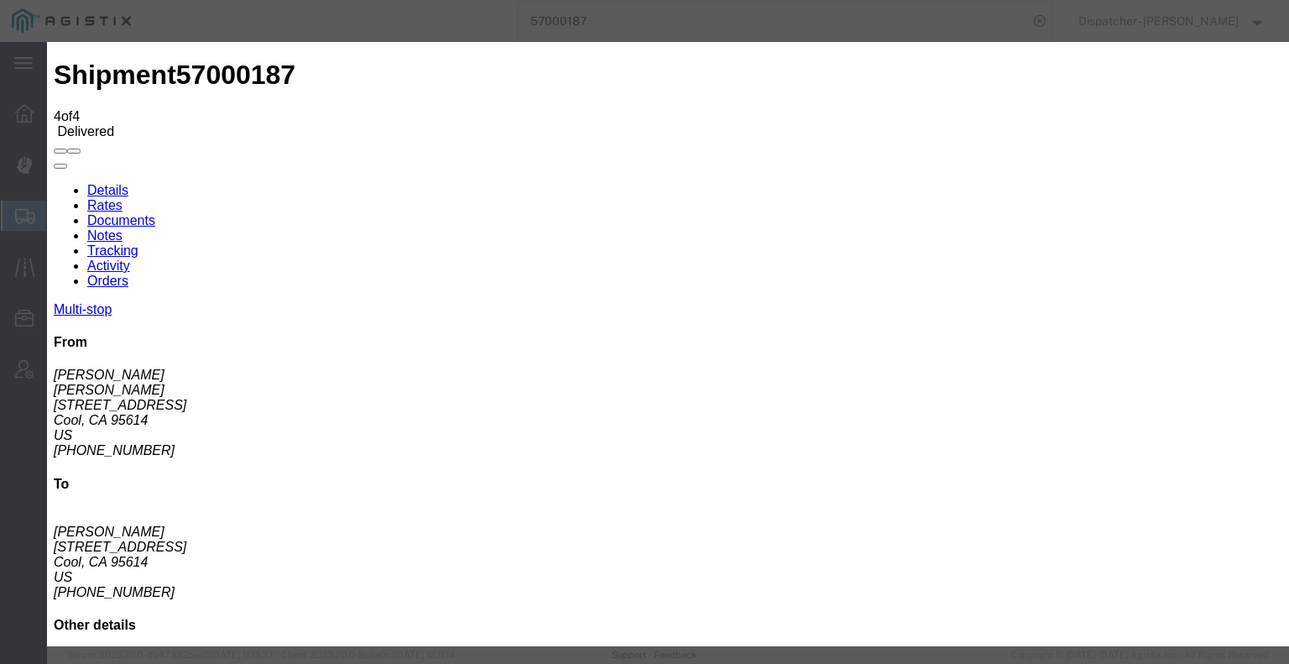
type input "C:\fakepath\57000187trktag.pdf"
select select
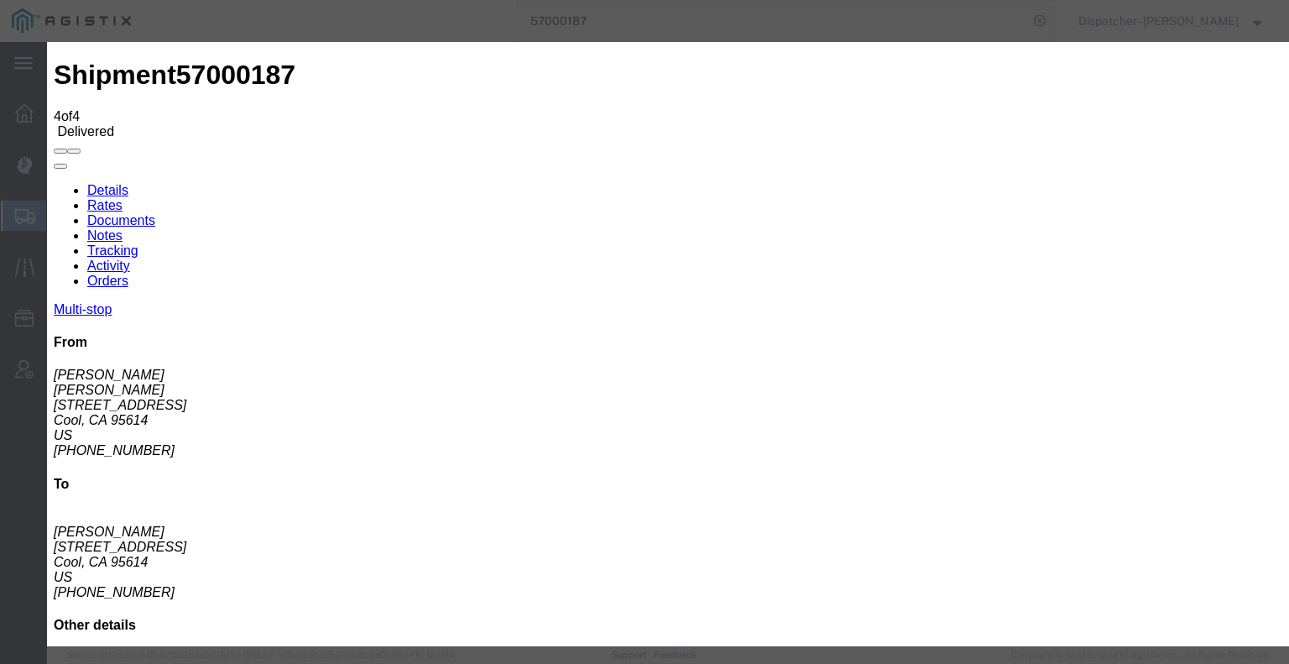
select select
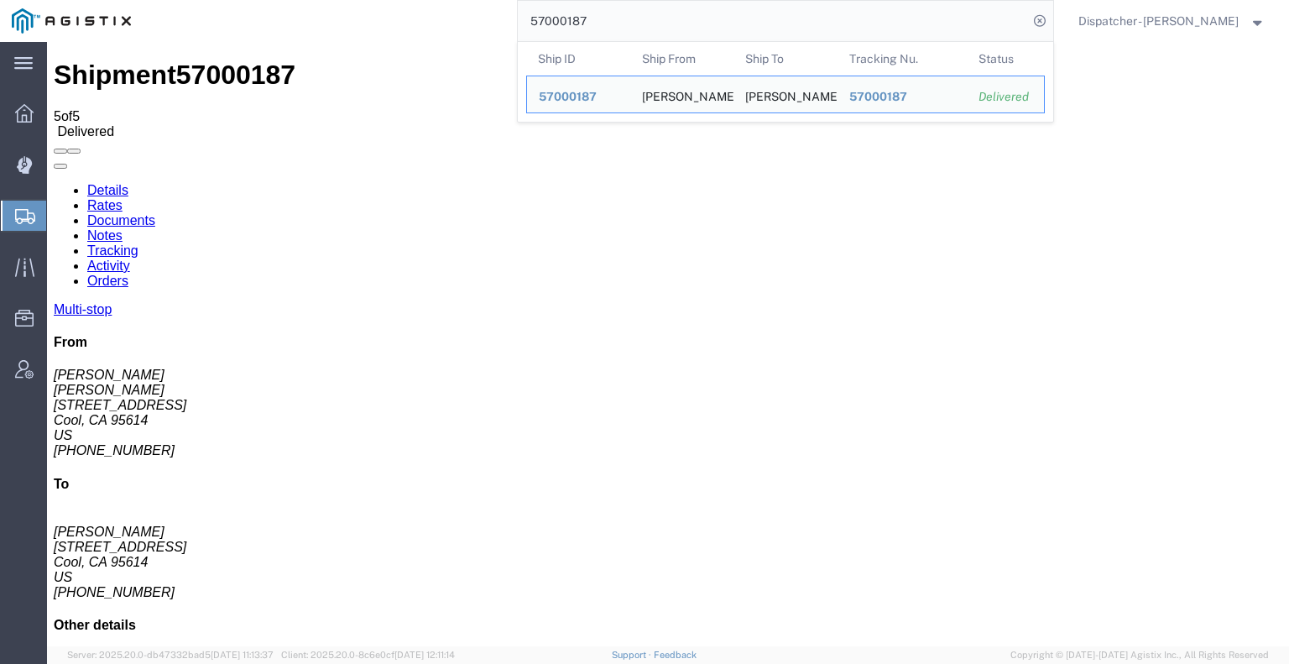
drag, startPoint x: 601, startPoint y: 23, endPoint x: 389, endPoint y: 6, distance: 212.1
click at [462, 17] on div "57000187 Ship ID Ship From Ship To Tracking Nu. Status Ship ID 57000187 Ship Fr…" at bounding box center [598, 21] width 911 height 42
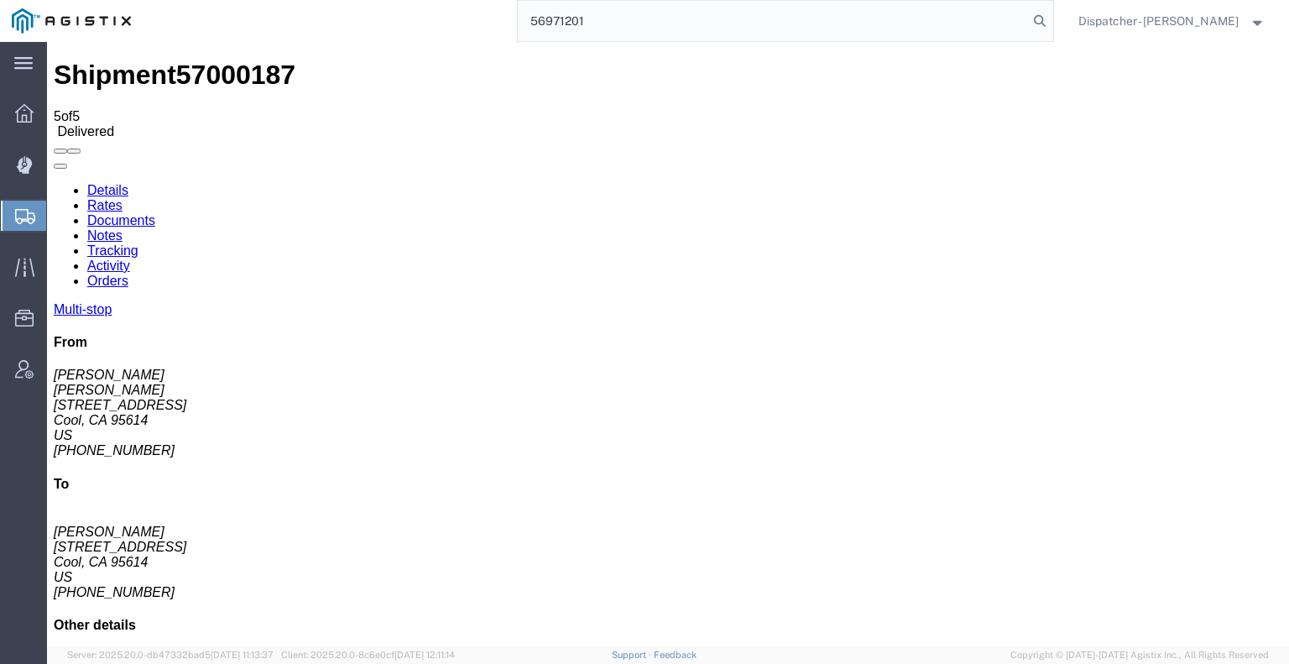
type input "56971201"
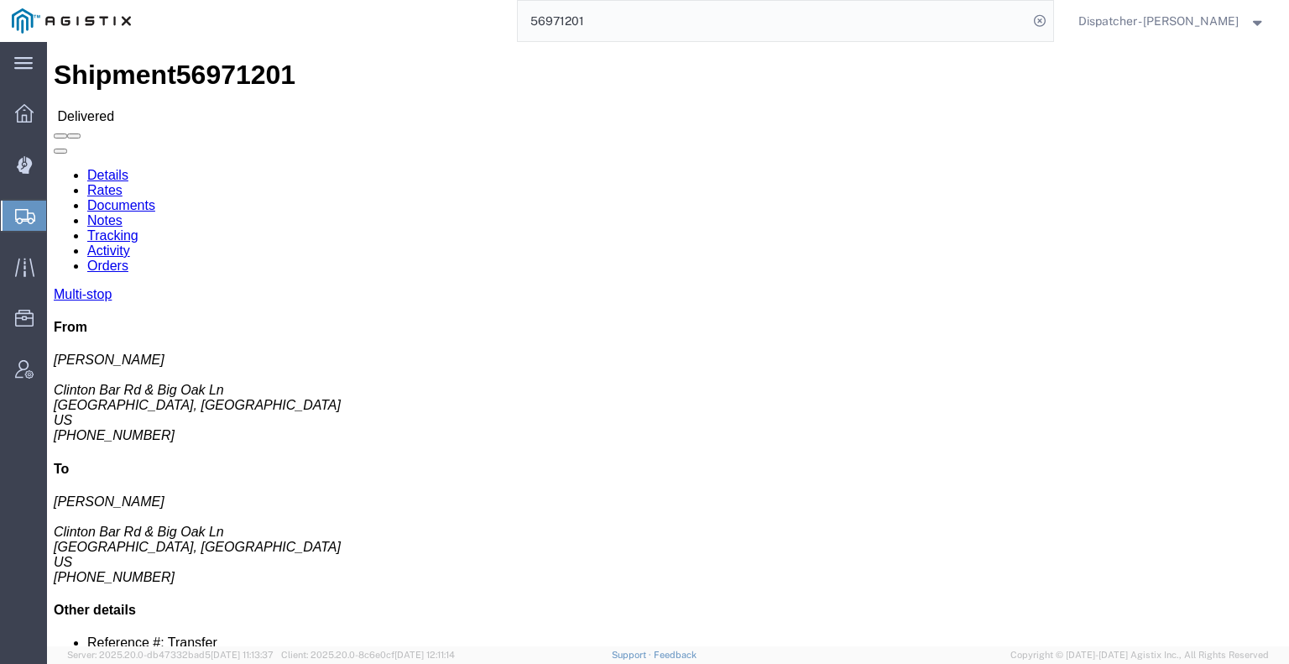
click link "Notes"
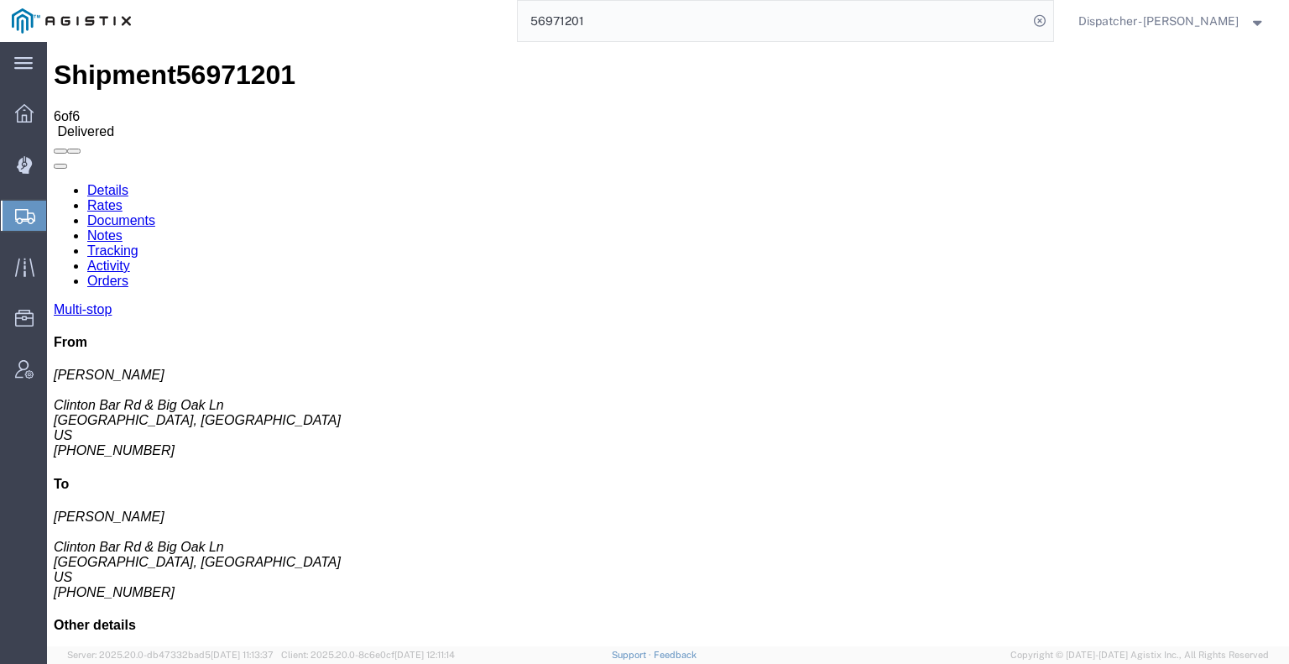
click at [138, 243] on link "Tracking" at bounding box center [112, 250] width 51 height 14
click at [54, 183] on icon at bounding box center [54, 183] width 0 height 0
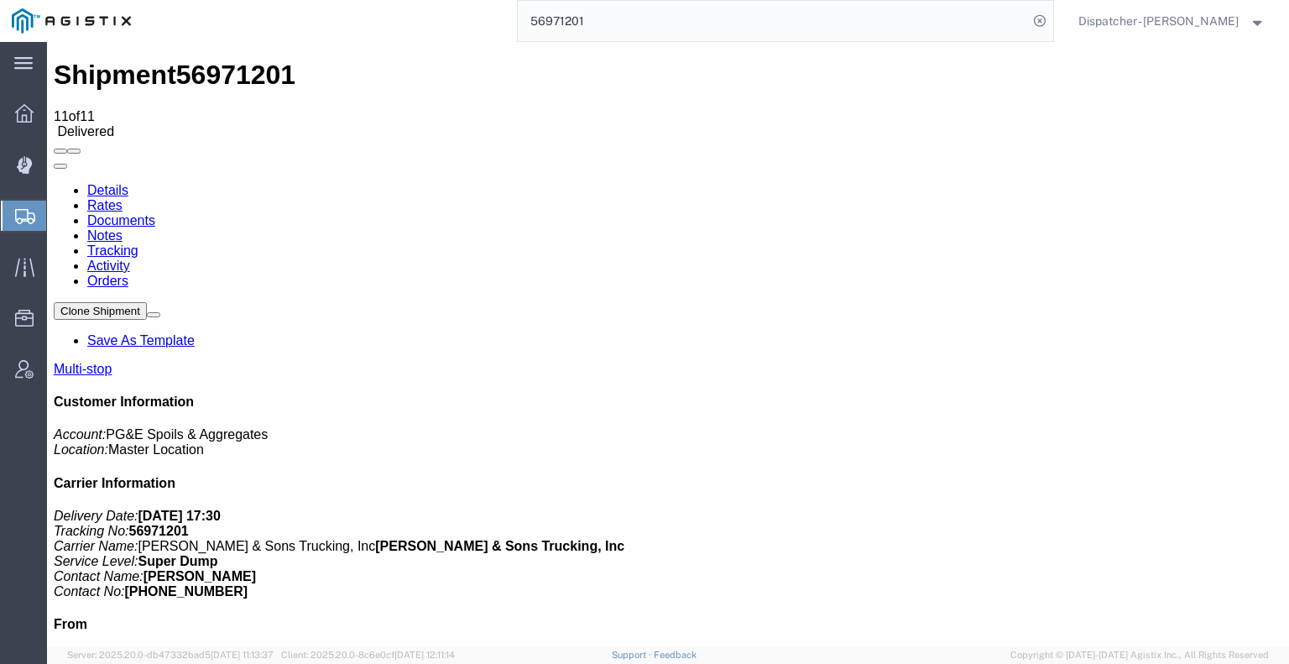
drag, startPoint x: 1226, startPoint y: 201, endPoint x: 1180, endPoint y: 160, distance: 61.8
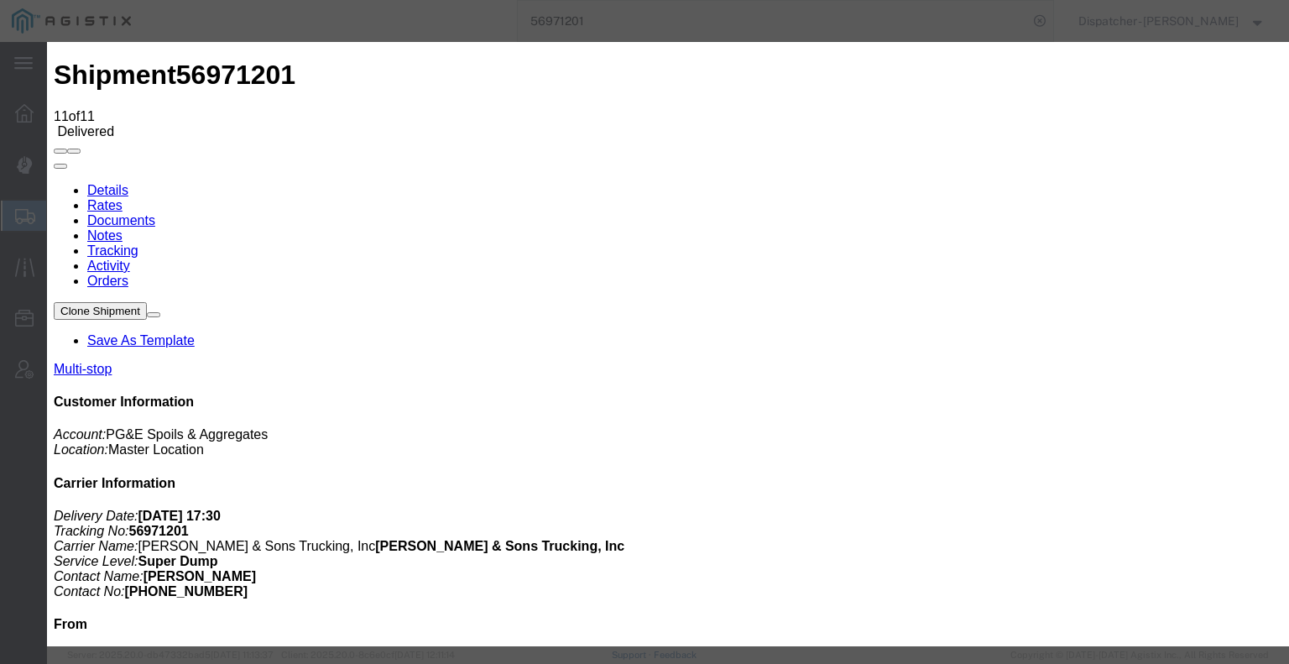
type input "10/07/2025"
type input "6:00 AM"
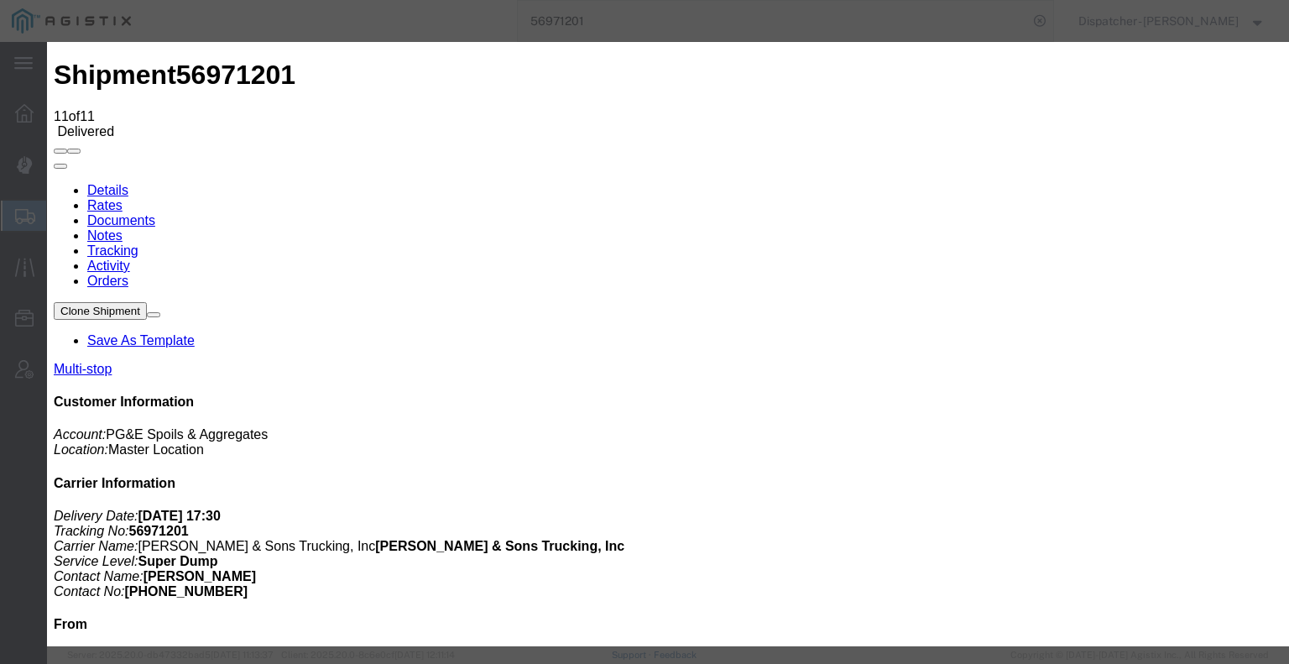
type input "09/30/2025"
type input "5:30 PM"
select select "BREAKSTOP"
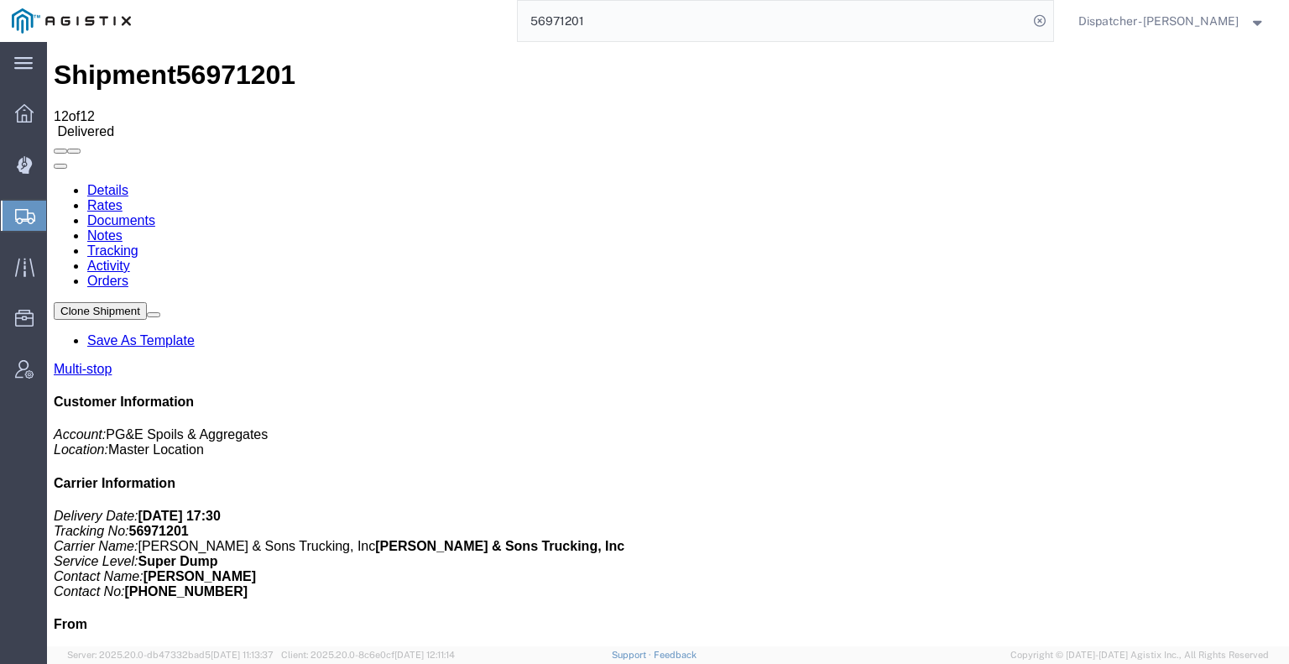
click at [123, 228] on link "Notes" at bounding box center [104, 235] width 35 height 14
click at [155, 213] on link "Documents" at bounding box center [121, 220] width 68 height 14
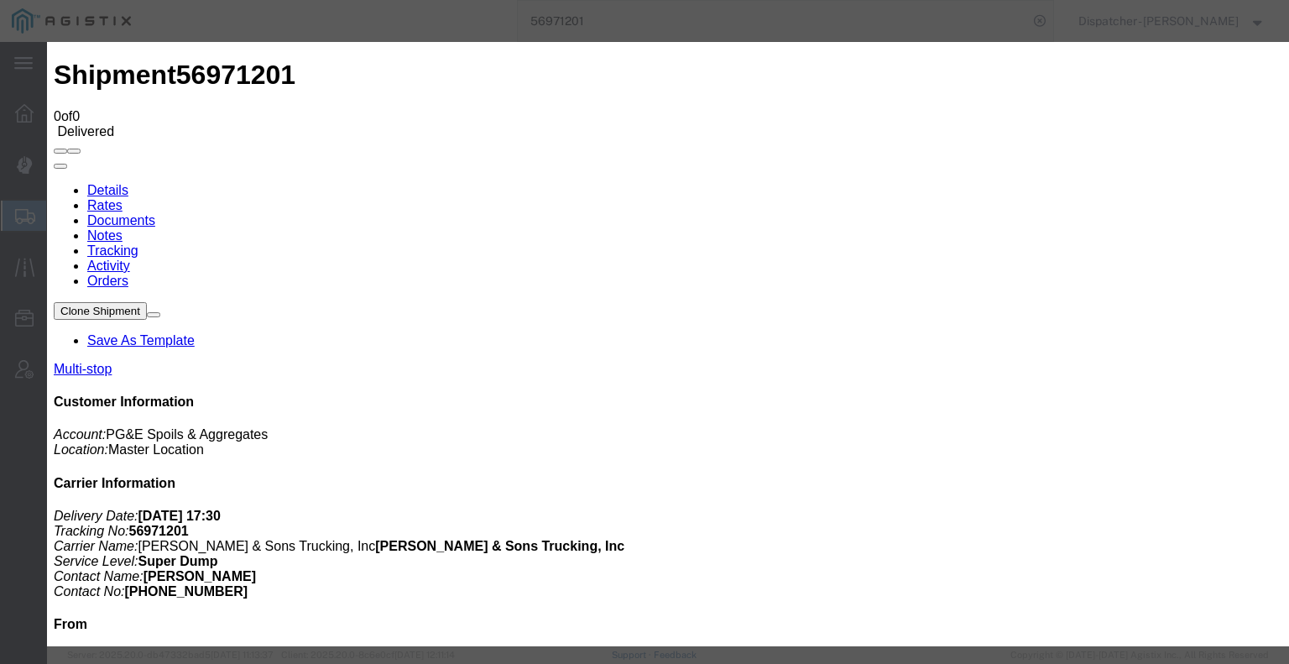
type input "C:\fakepath\56971201trktag.pdf"
select select
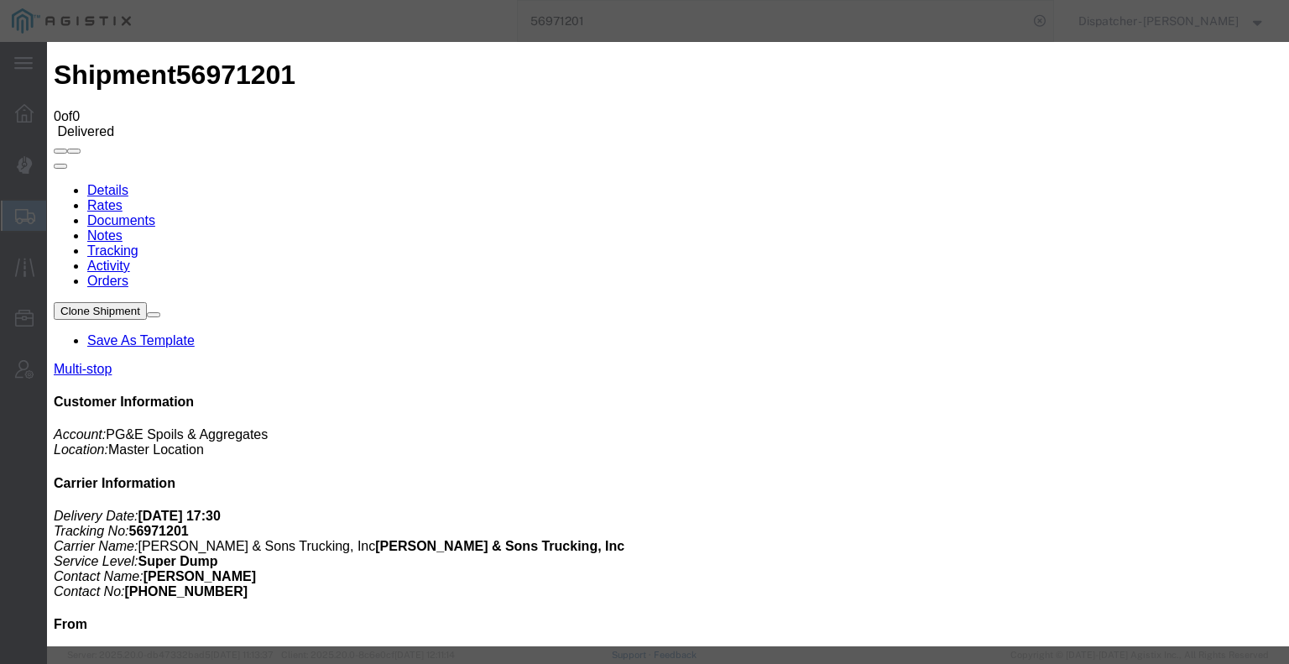
select select
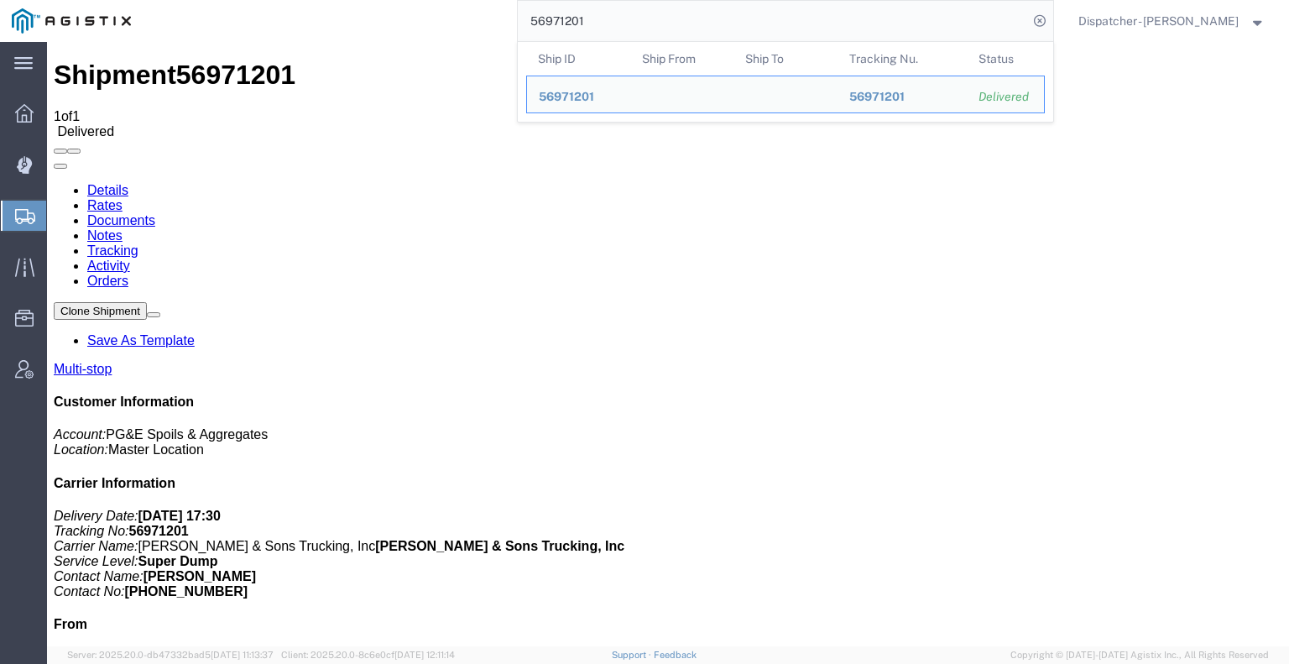
drag, startPoint x: 591, startPoint y: 22, endPoint x: 466, endPoint y: 23, distance: 125.0
click at [488, 23] on div "56971201 Ship ID Ship From Ship To Tracking Nu. Status Ship ID 56971201 Ship Fr…" at bounding box center [598, 21] width 911 height 42
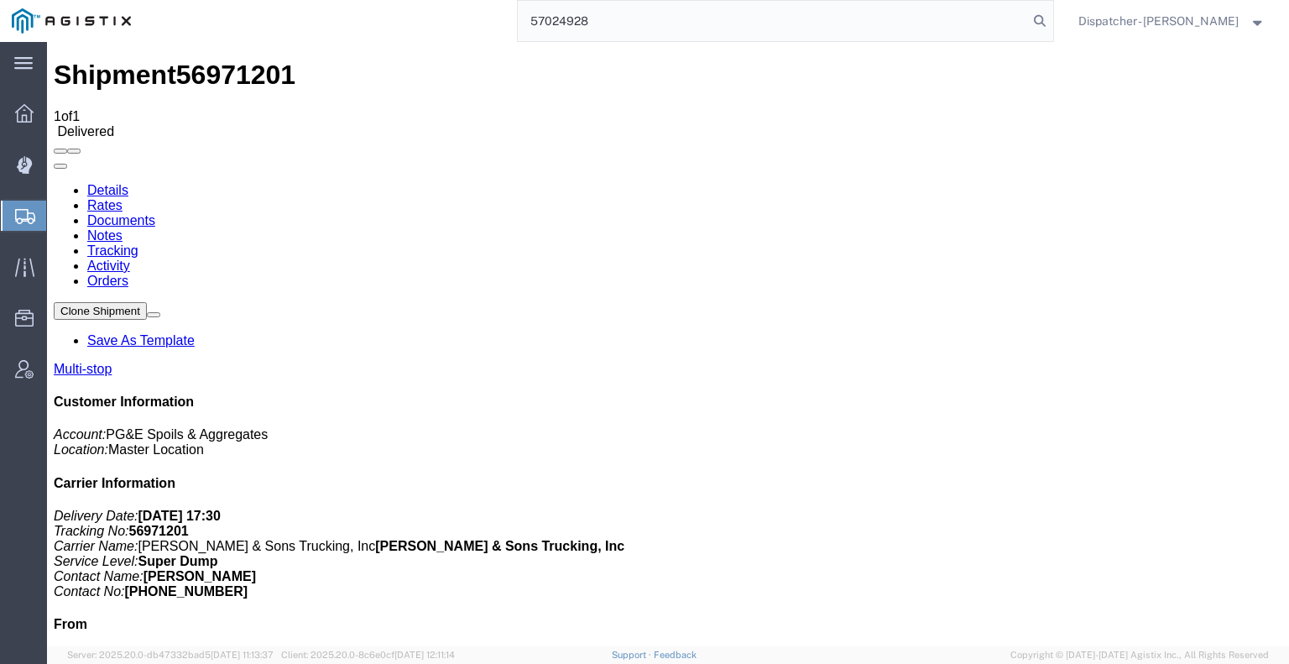
type input "57024928"
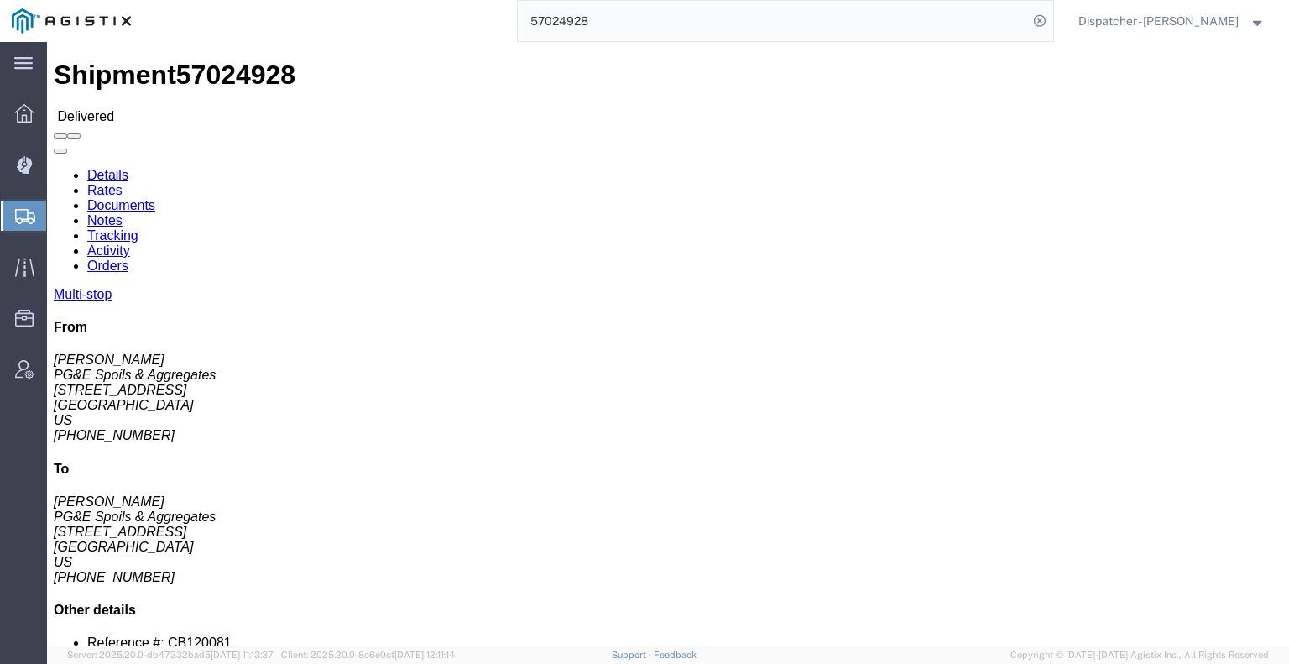
click link "Notes"
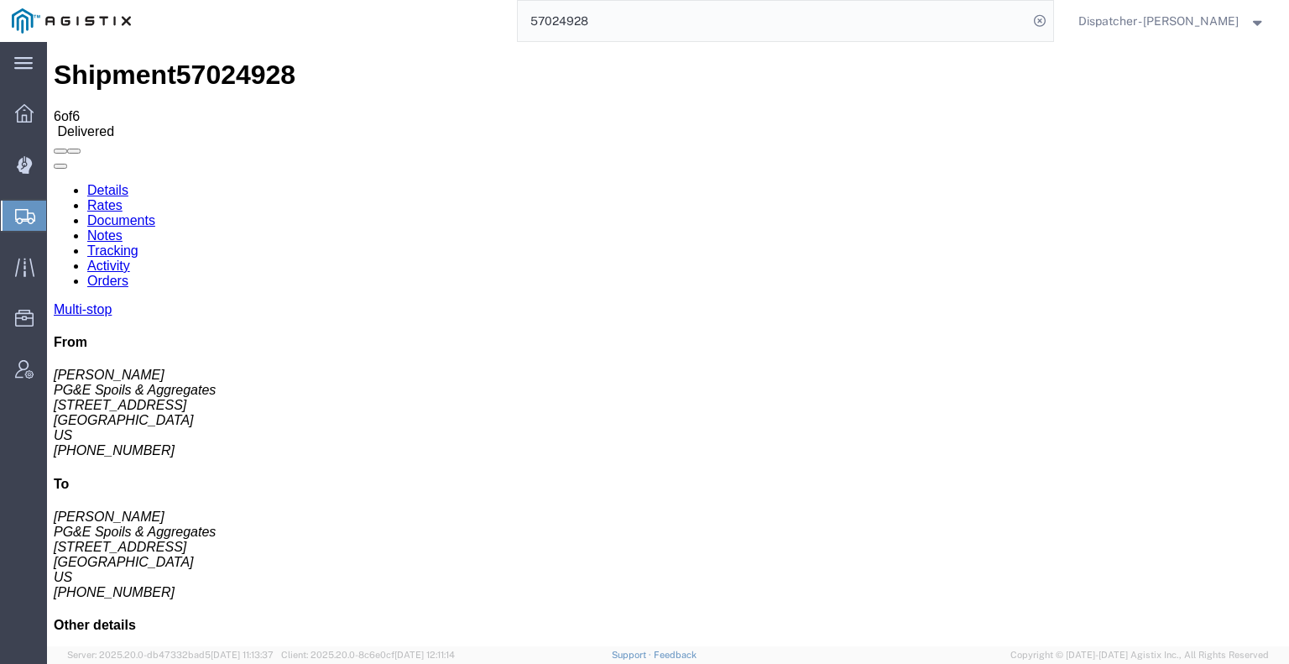
click at [155, 213] on link "Documents" at bounding box center [121, 220] width 68 height 14
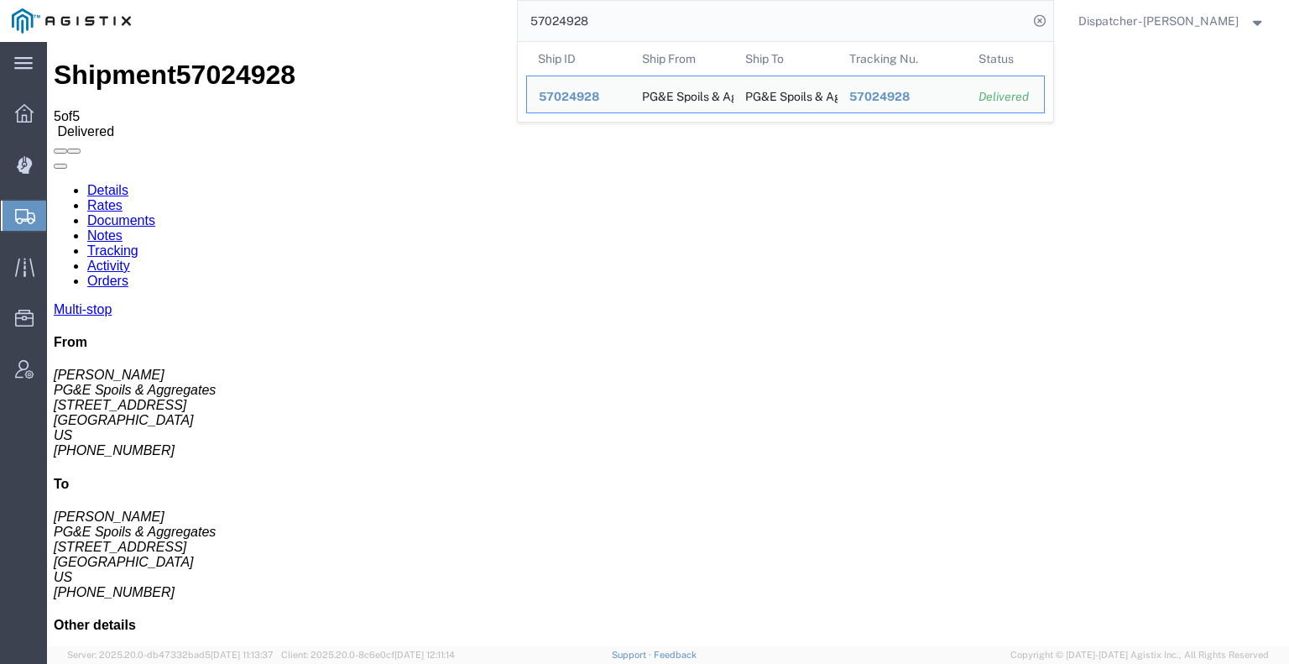
drag, startPoint x: 614, startPoint y: 20, endPoint x: 396, endPoint y: 8, distance: 218.5
click at [414, 9] on div "57024928 Ship ID Ship From Ship To Tracking Nu. Status Ship ID 57024928 Ship Fr…" at bounding box center [598, 21] width 911 height 42
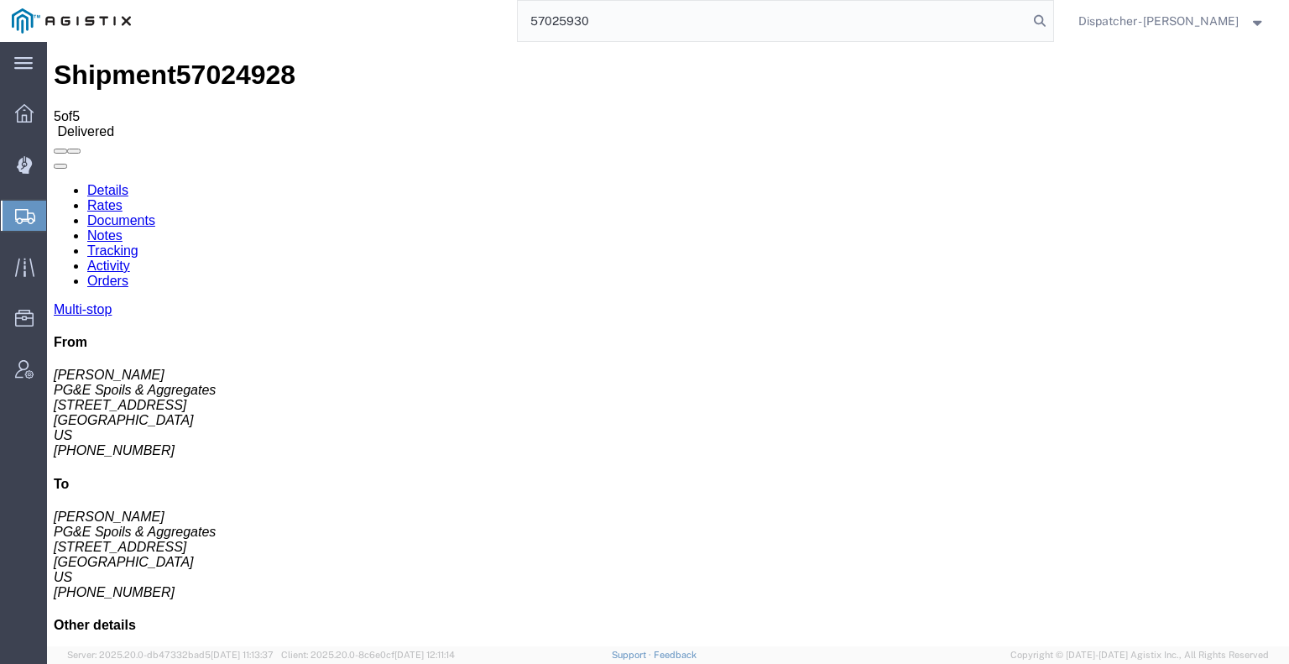
type input "57025930"
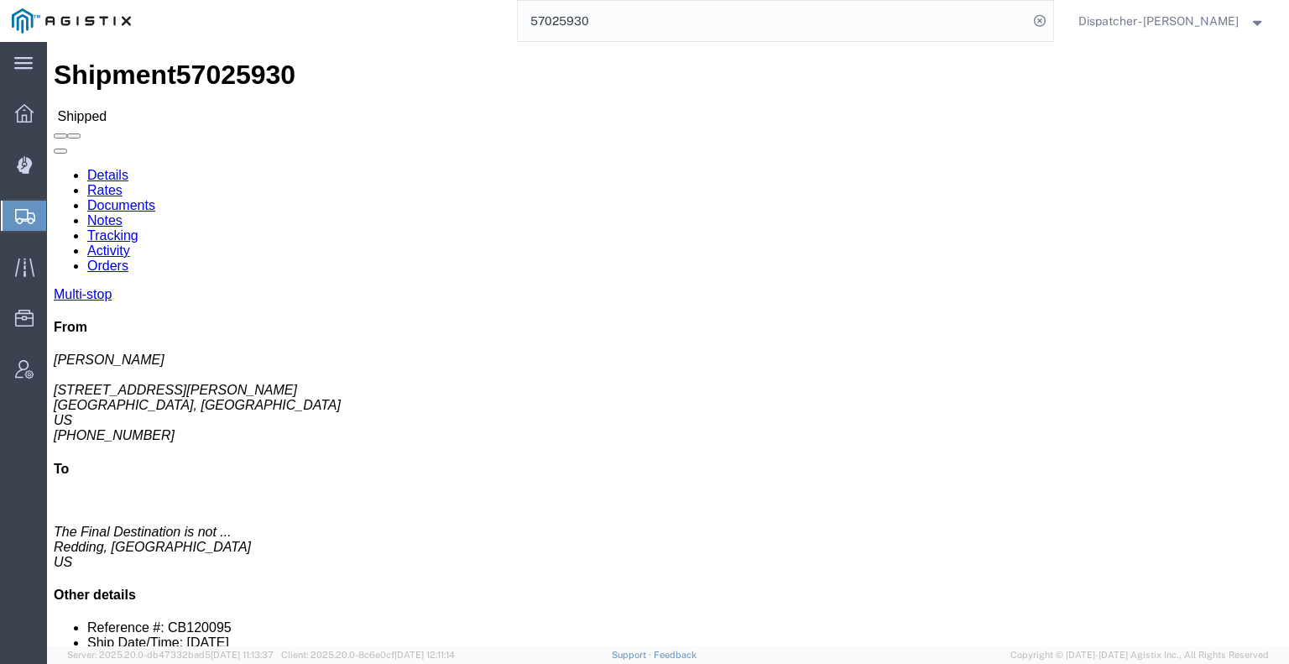
drag, startPoint x: 359, startPoint y: 98, endPoint x: 312, endPoint y: 56, distance: 63.0
click link "Tracking"
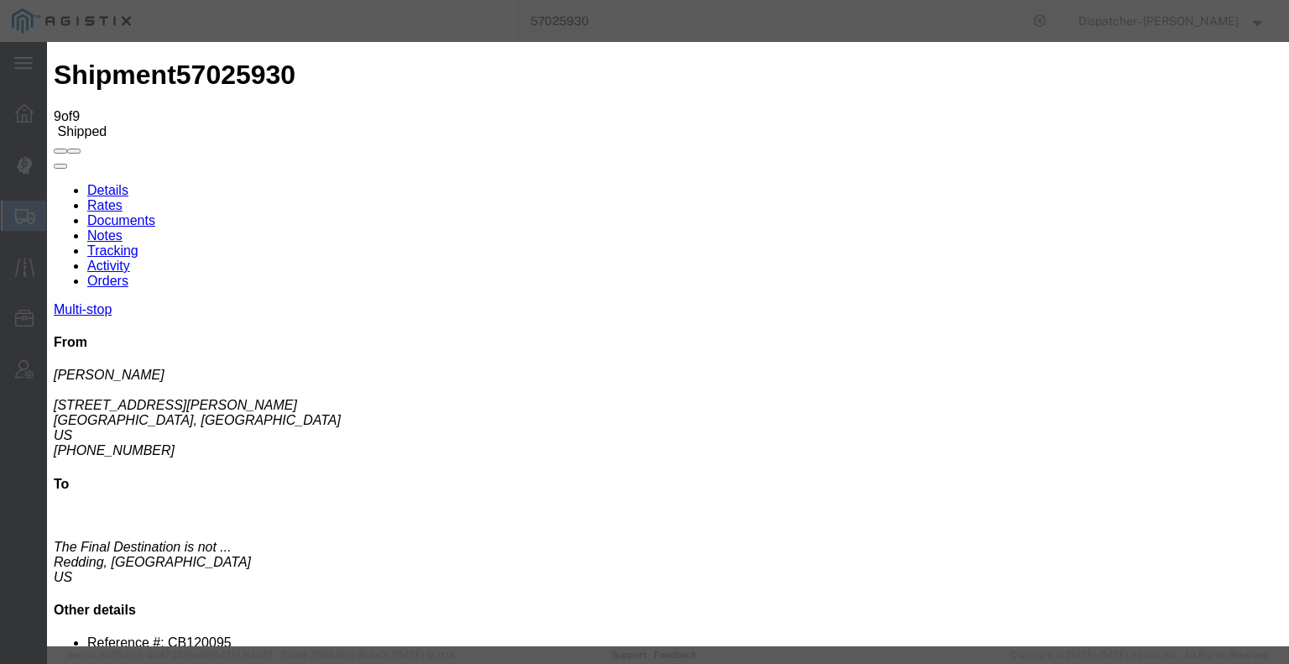
type input "10/07/2025"
type input "6:00 AM"
type input "10/06/2025"
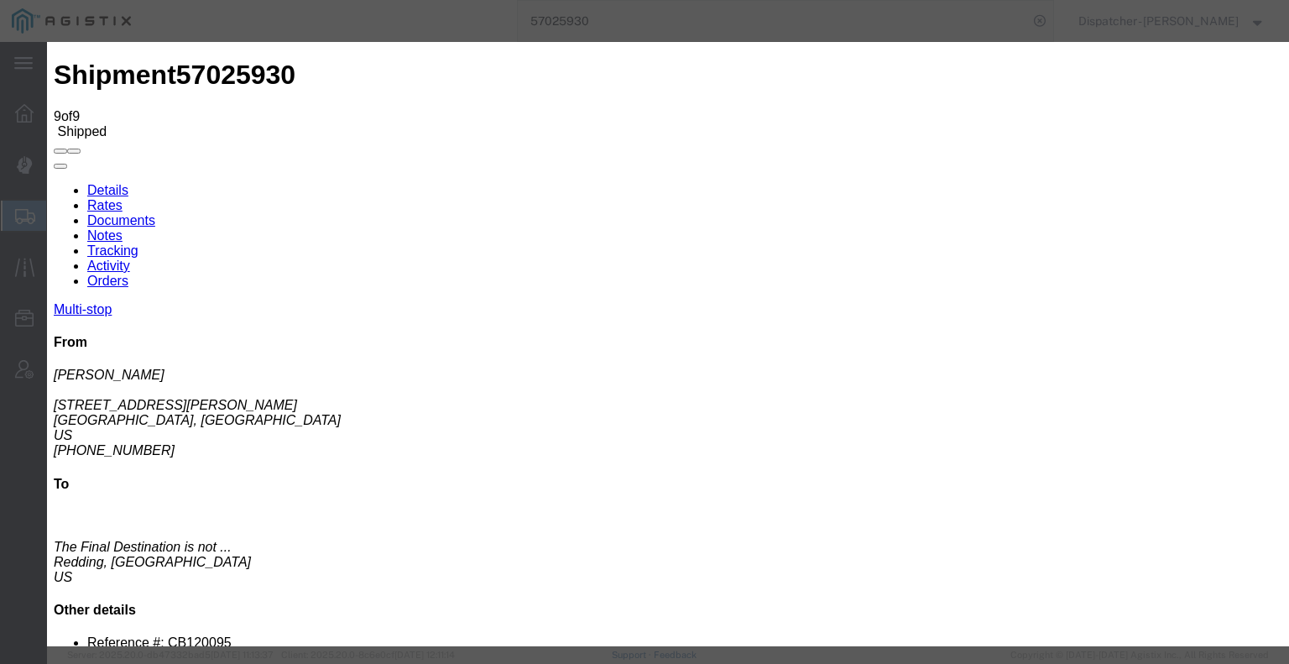
type input "5:15 PM"
select select "BREAKSTART"
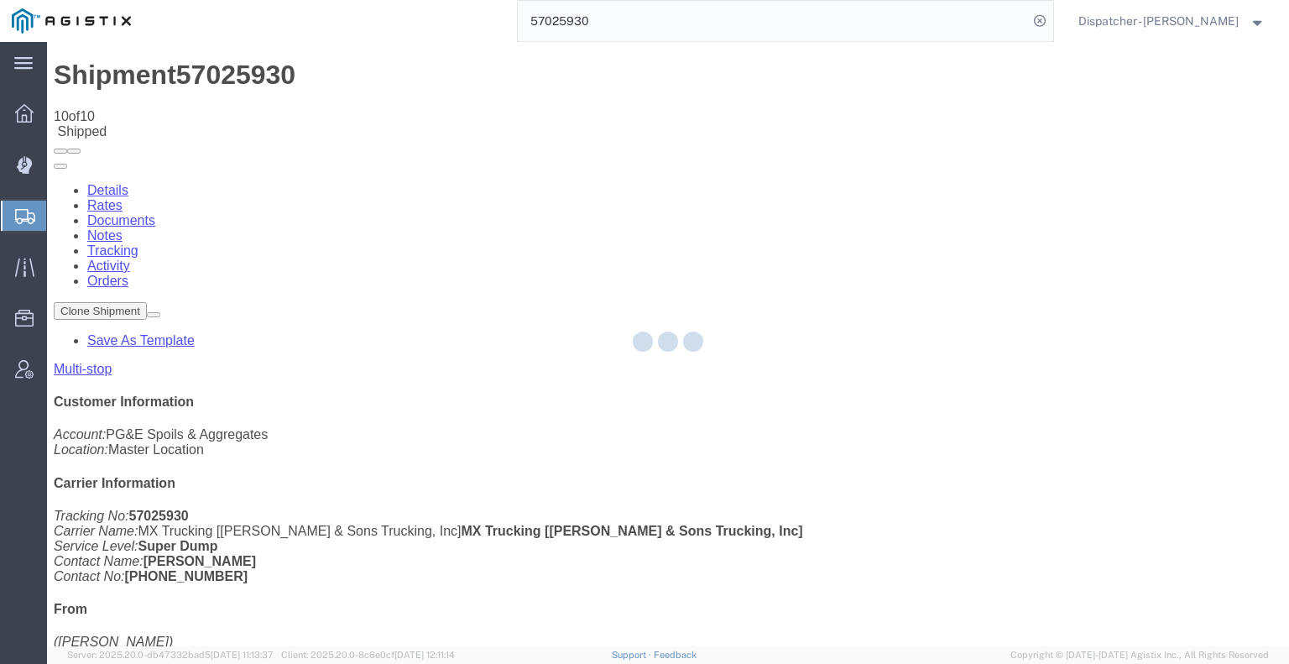
click at [937, 116] on div at bounding box center [668, 344] width 1242 height 604
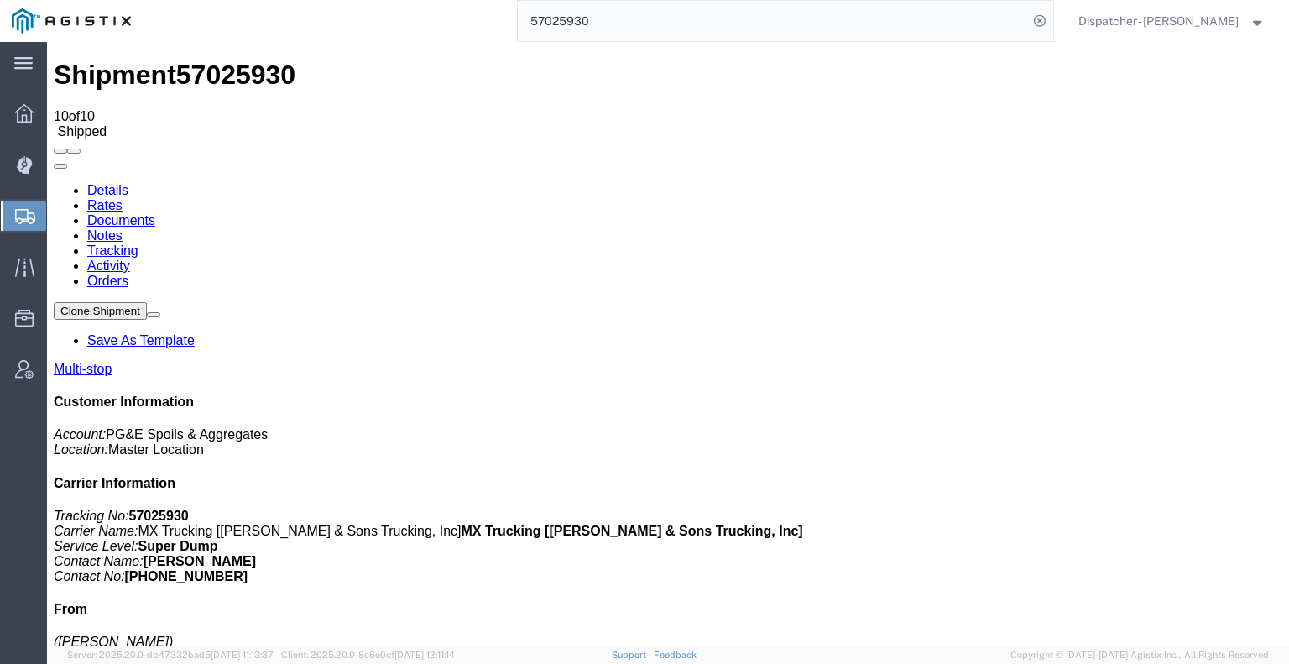
click at [54, 183] on icon at bounding box center [54, 183] width 0 height 0
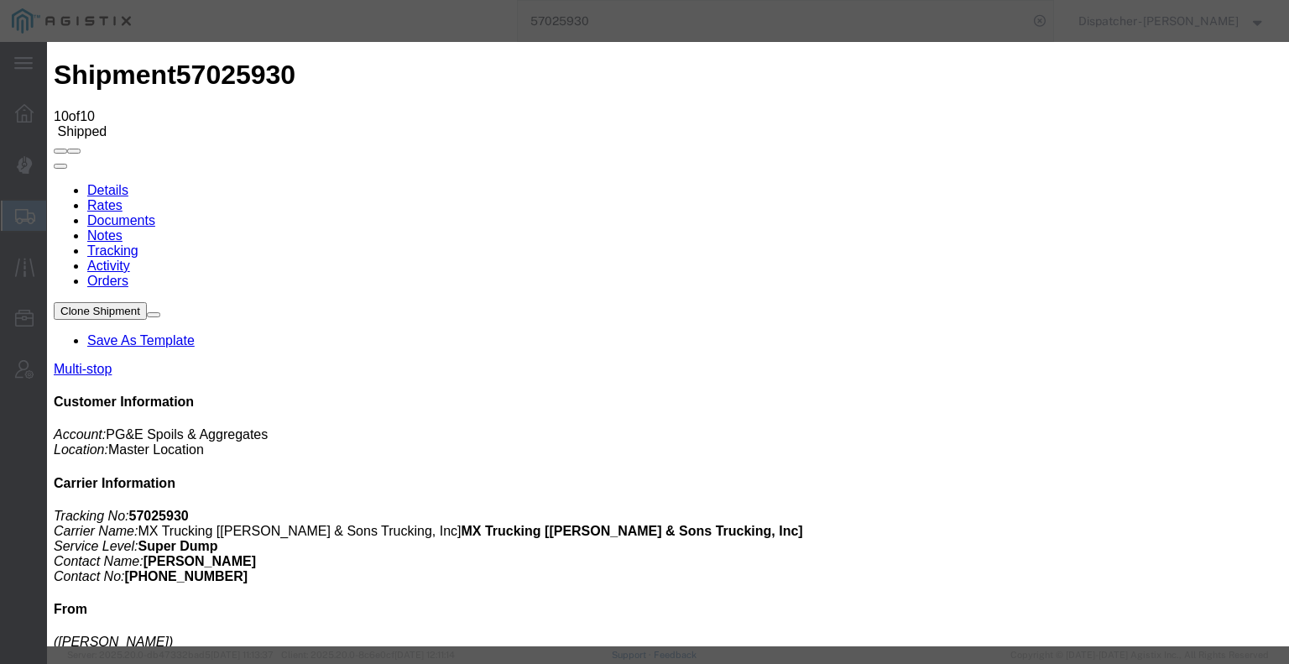
type input "10/07/2025"
type input "6:00 AM"
type input "10/06/2025"
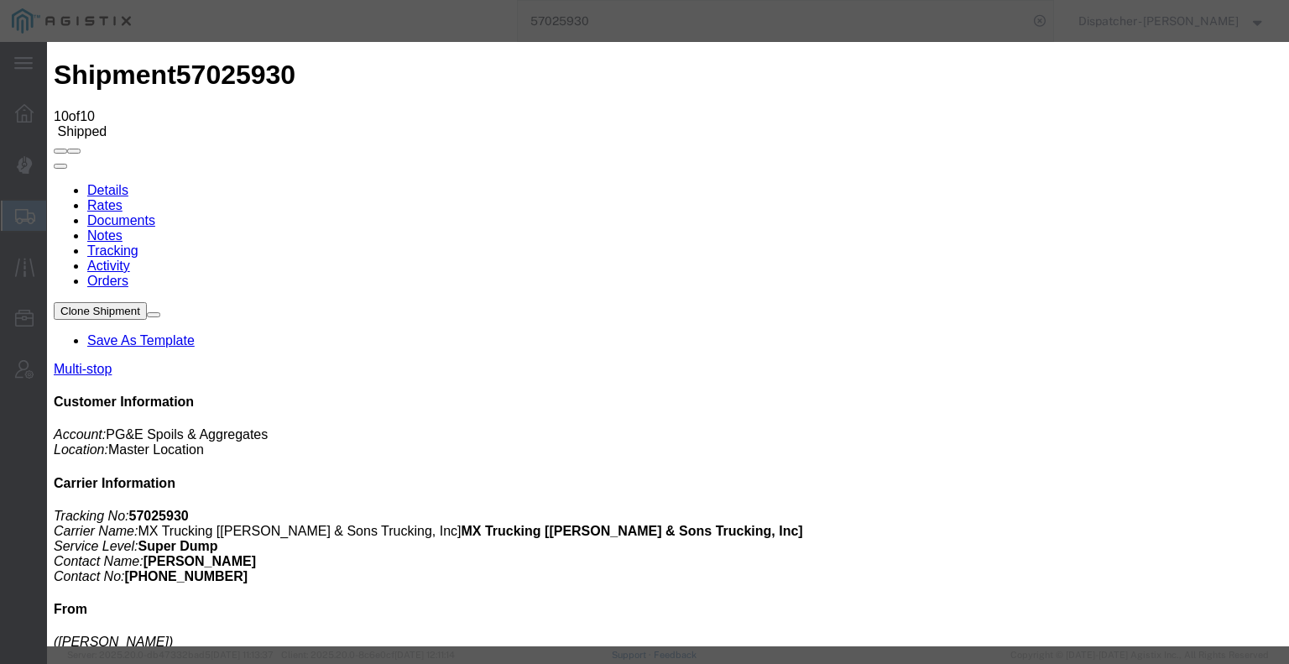
type input "5:45 PM"
select select "BREAKSTOP"
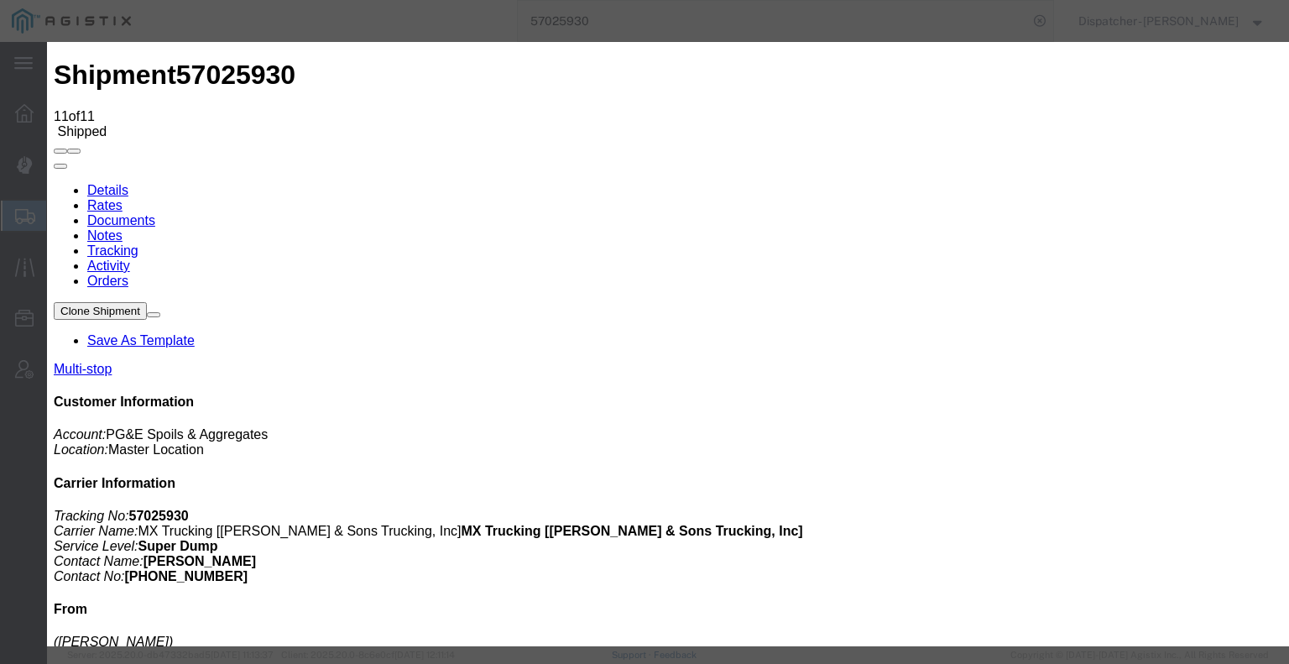
type input "10/07/2025"
type input "6:00 AM"
type input "10/06/2025"
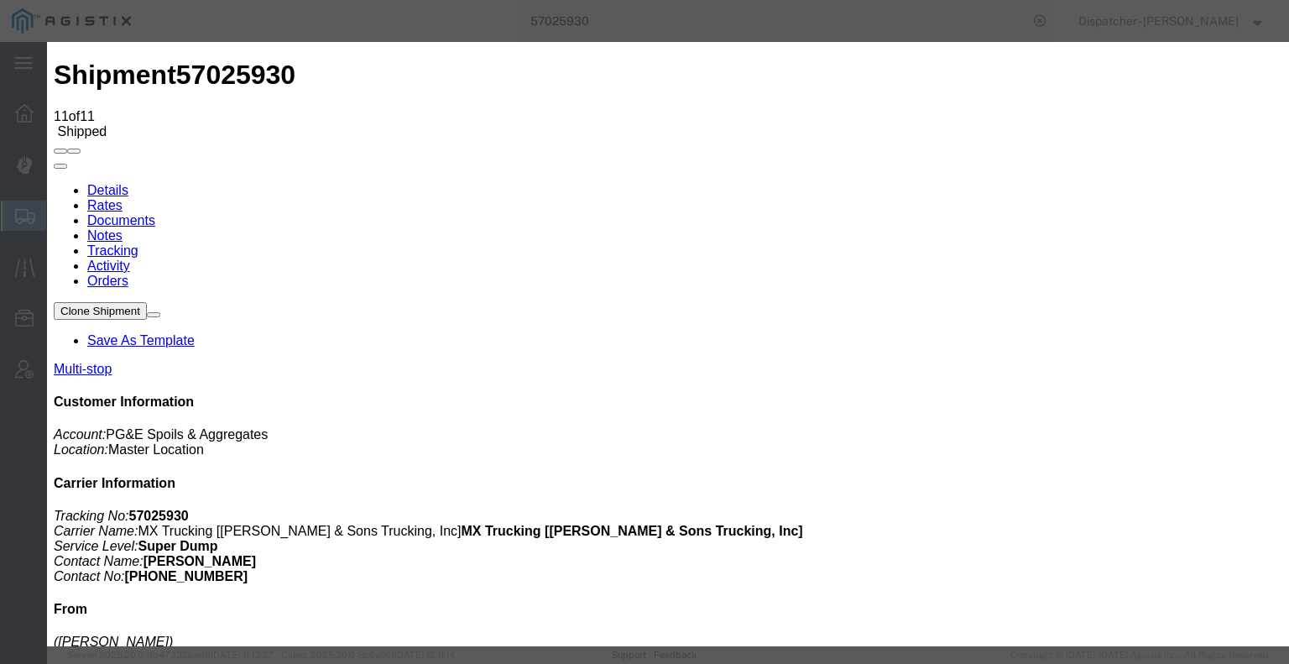
type input "9:00 PM"
select select "DELIVRED"
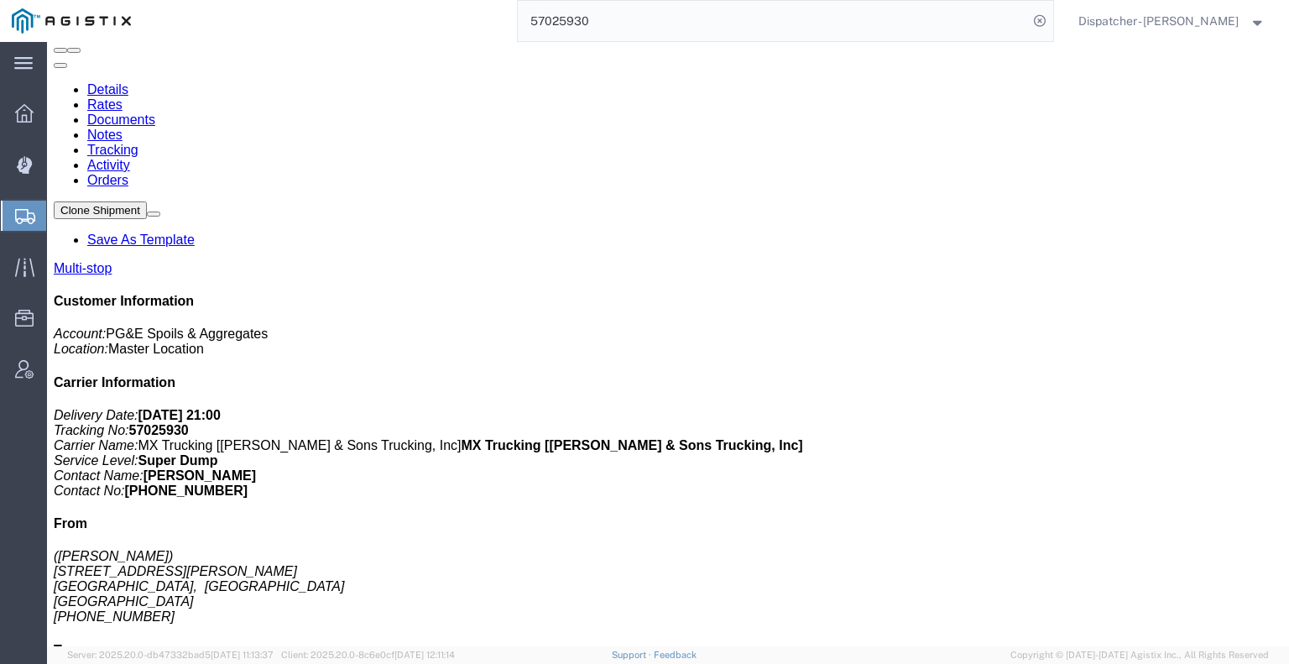
scroll to position [108, 0]
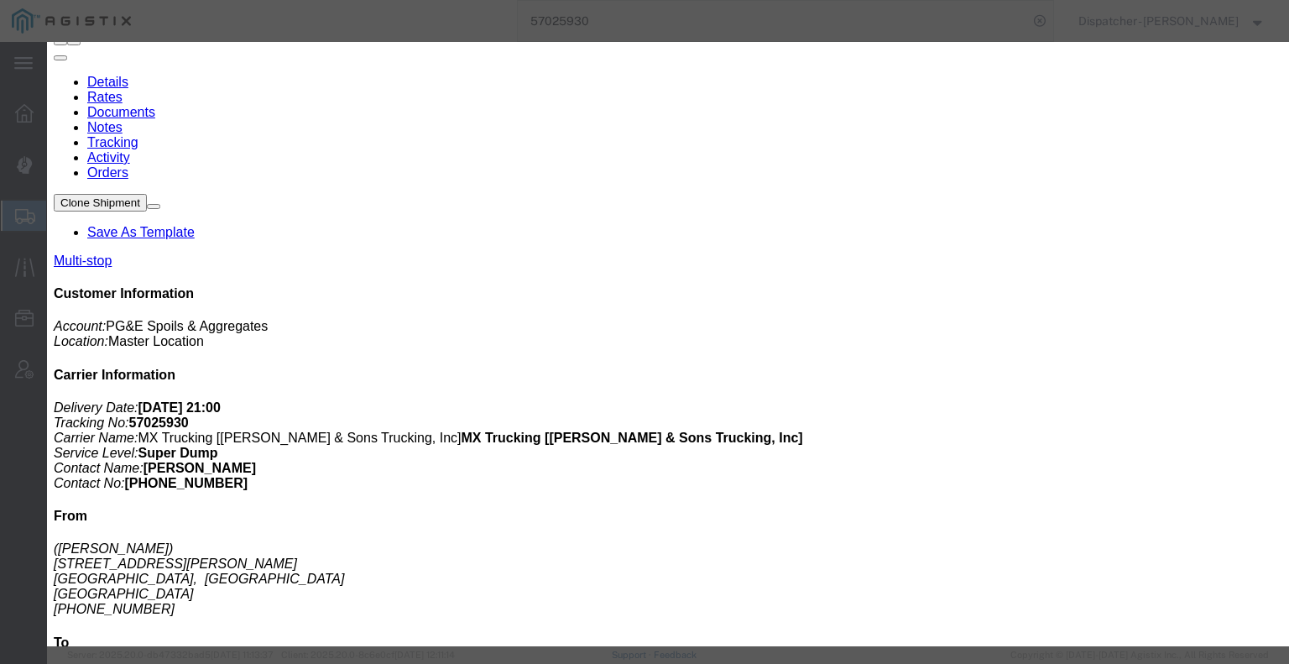
type input "4:15 AM"
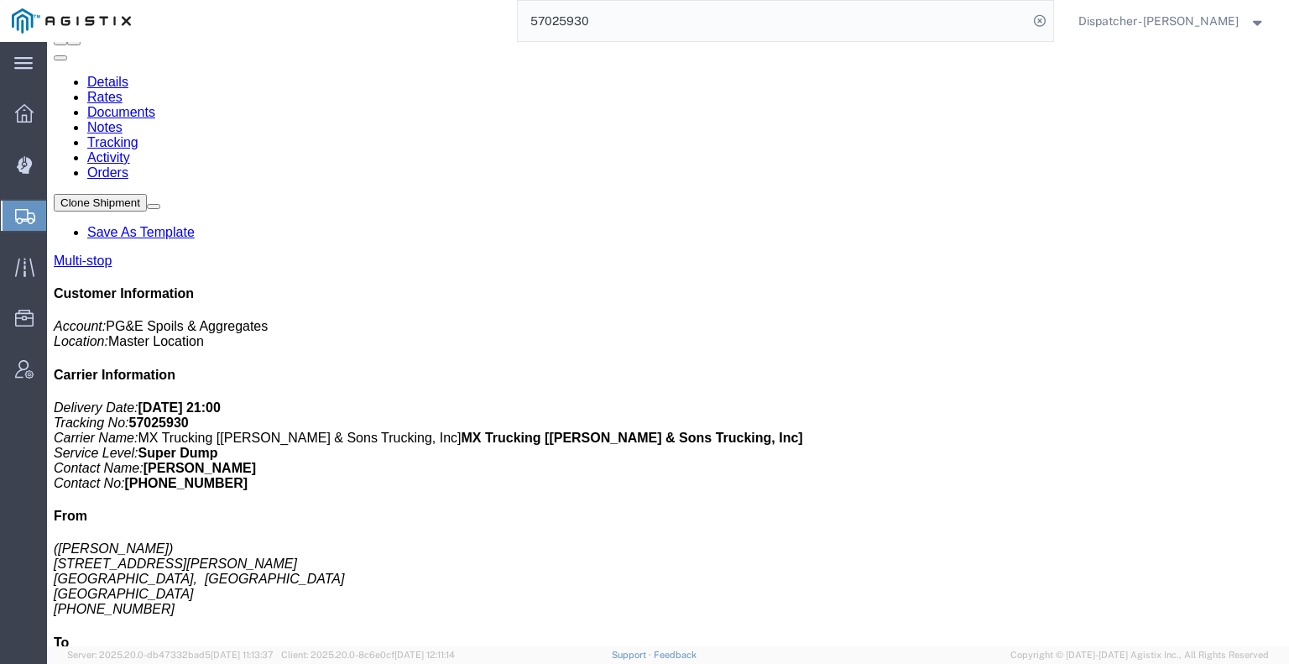
click at [123, 120] on link "Notes" at bounding box center [104, 127] width 35 height 14
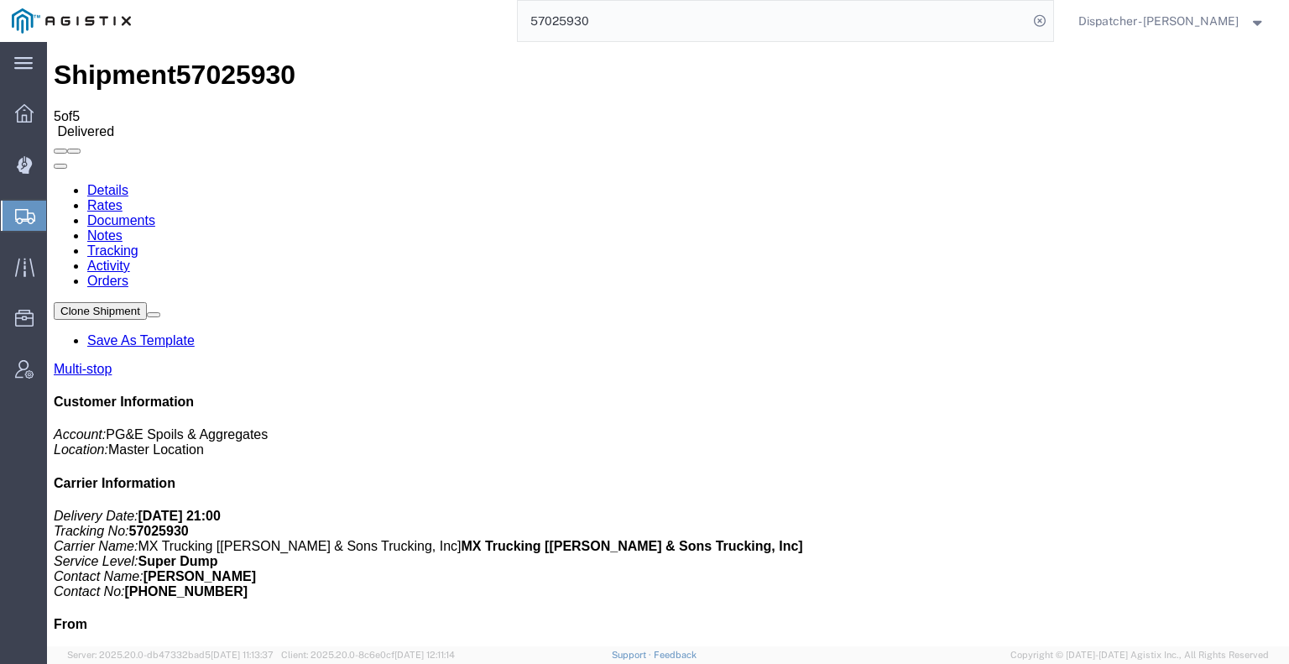
click at [155, 213] on link "Documents" at bounding box center [121, 220] width 68 height 14
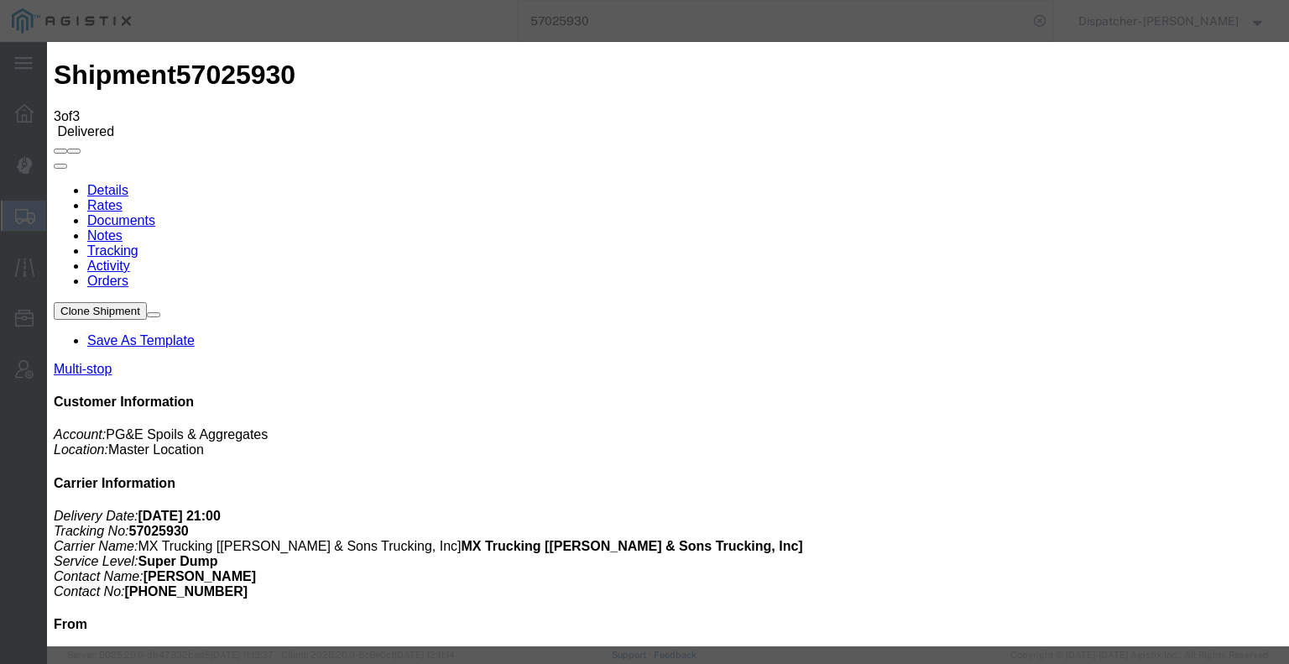
type input "C:\fakepath\57025930trktag.pdf"
select select
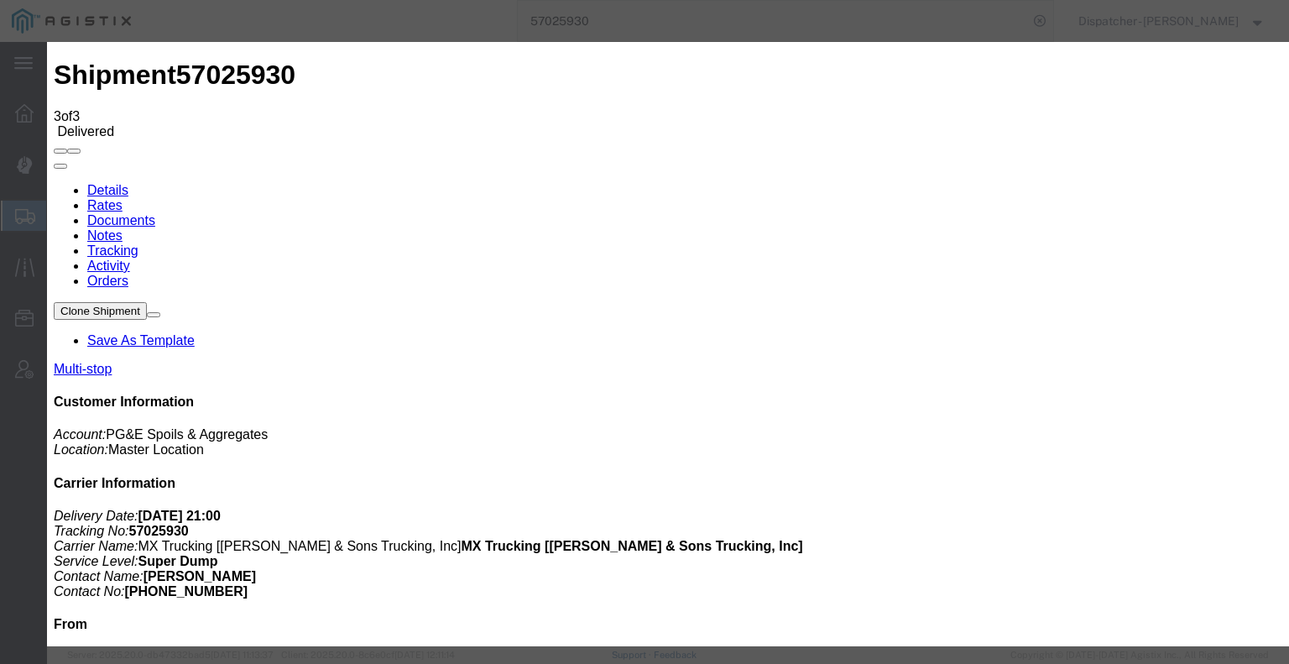
select select
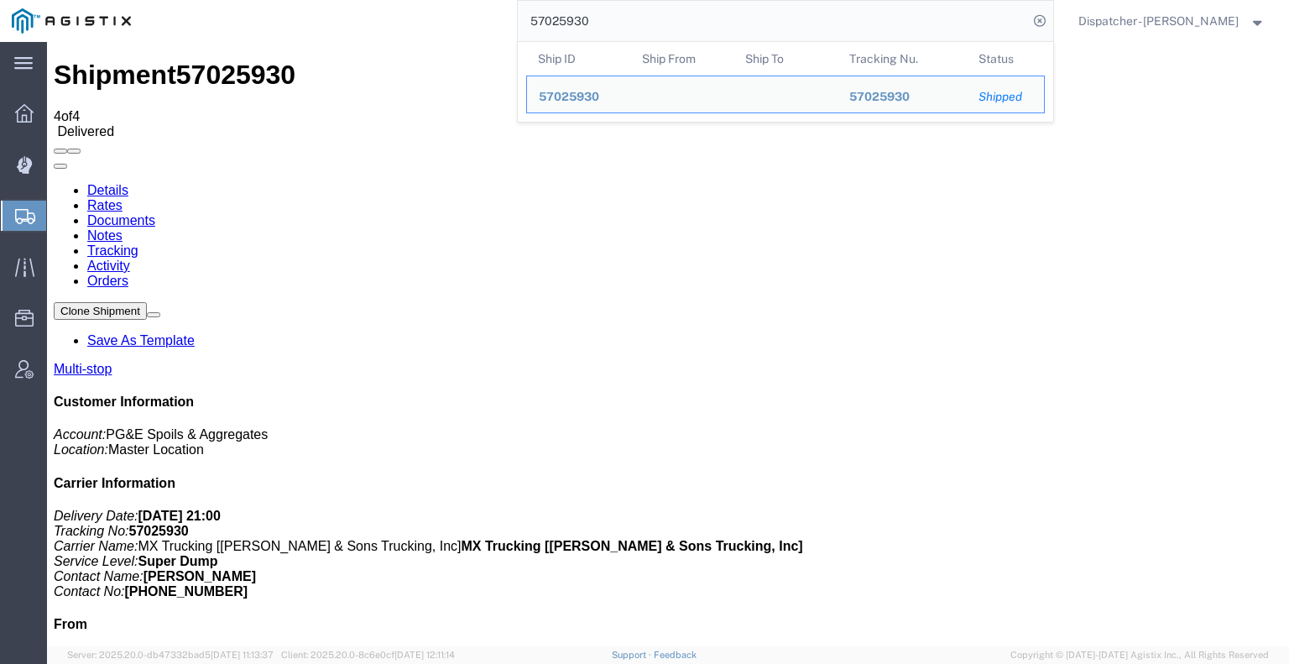
drag, startPoint x: 596, startPoint y: 31, endPoint x: 420, endPoint y: 0, distance: 178.1
click at [504, 16] on div "57025930 Ship ID Ship From Ship To Tracking Nu. Status Ship ID 57025930 Ship Fr…" at bounding box center [598, 21] width 911 height 42
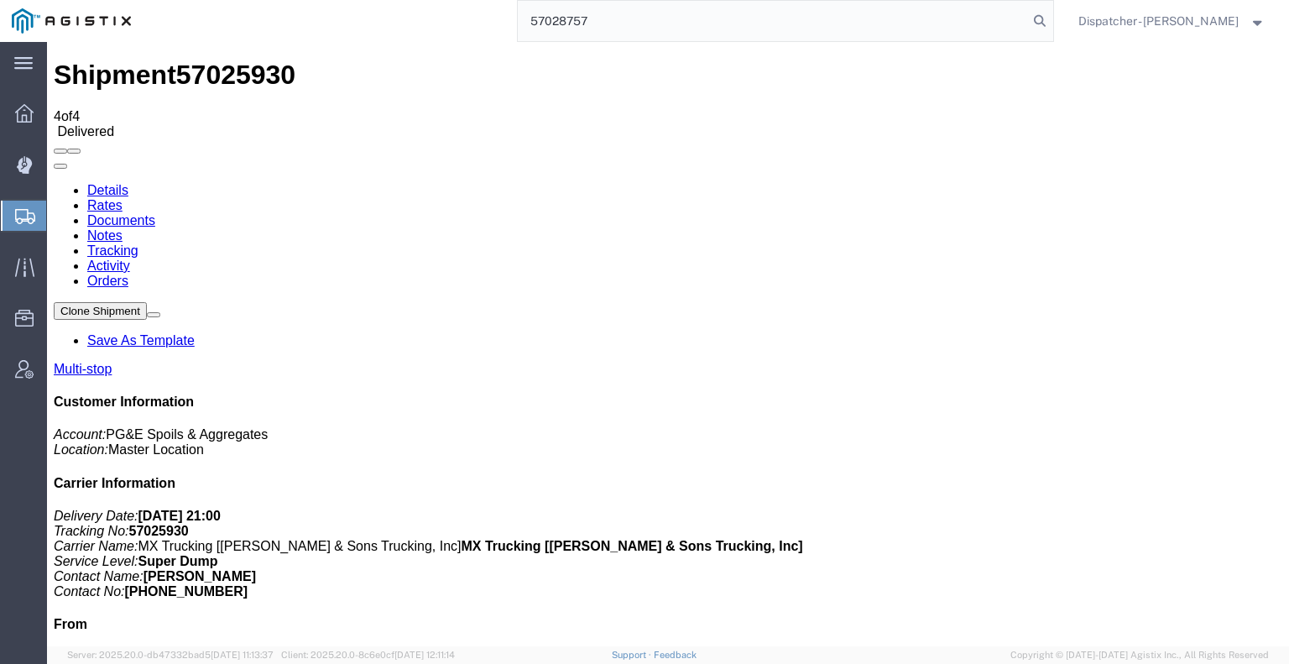
type input "57028757"
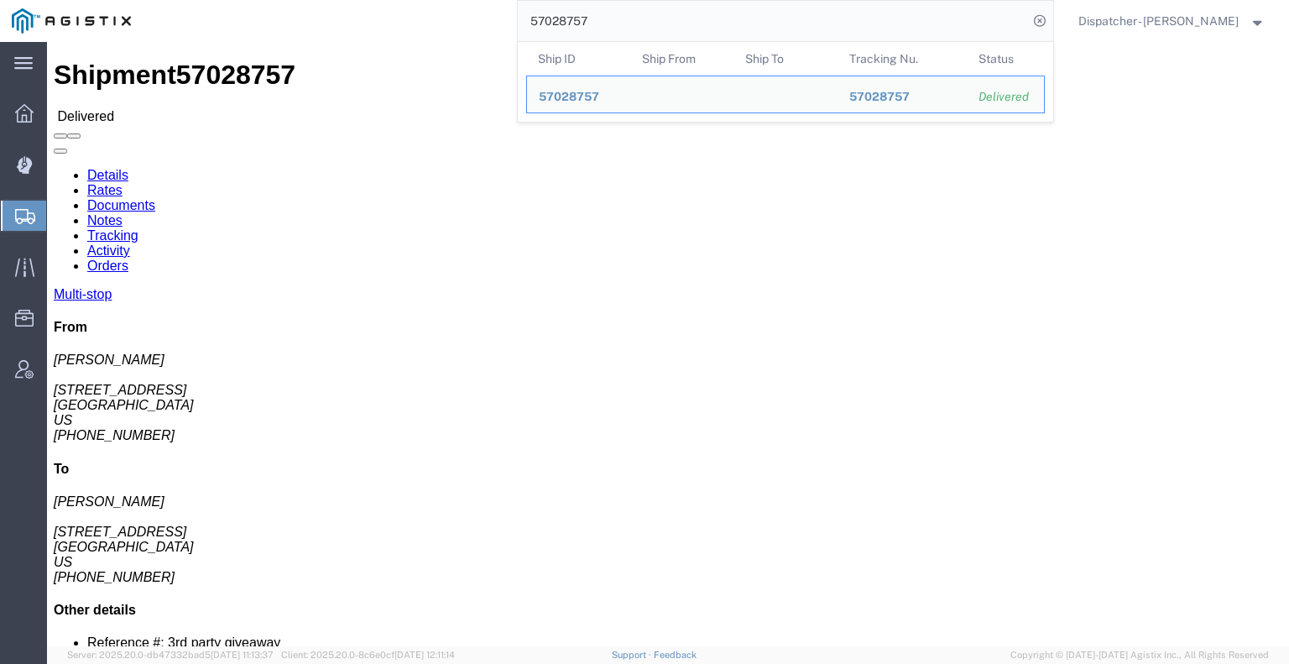
click link "Notes"
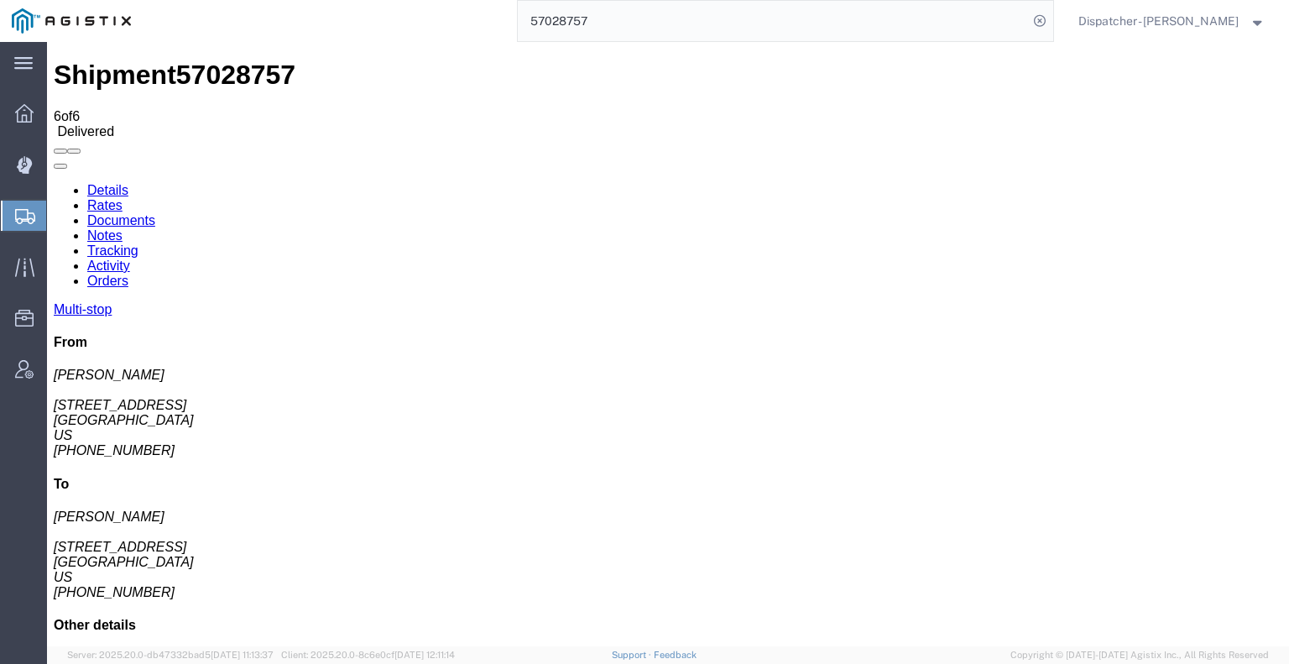
click at [155, 213] on link "Documents" at bounding box center [121, 220] width 68 height 14
drag, startPoint x: 195, startPoint y: 389, endPoint x: 269, endPoint y: 338, distance: 89.9
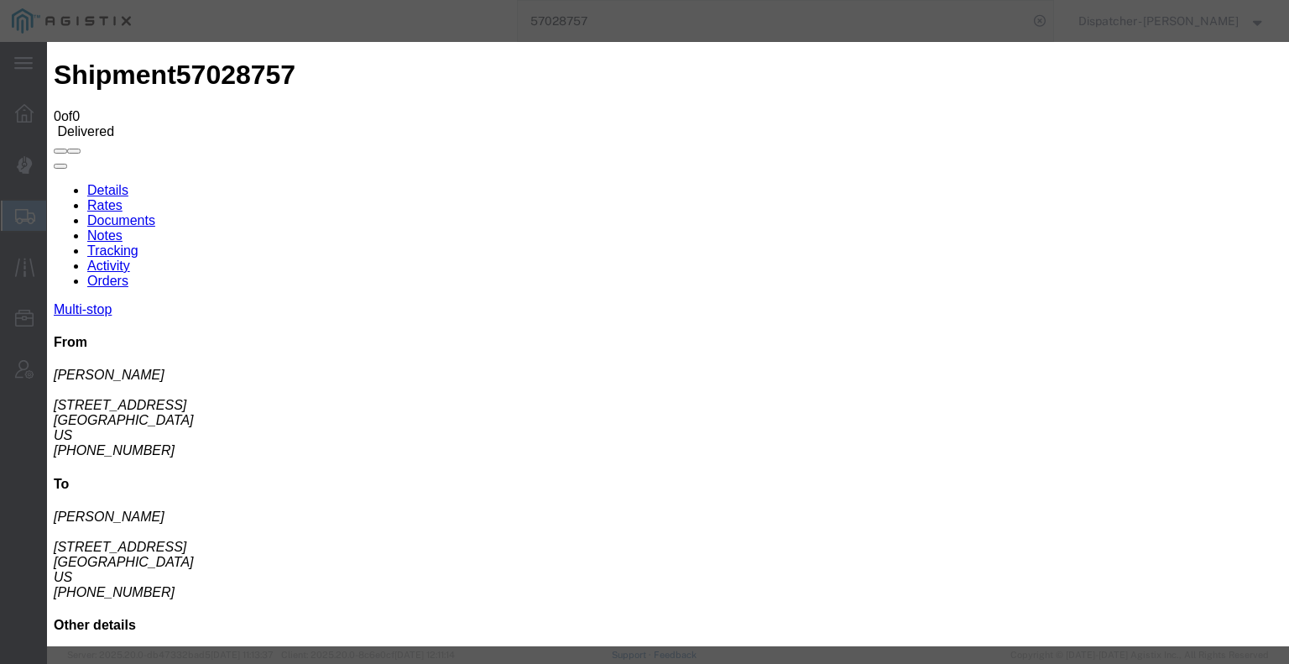
type input "C:\fakepath\57028757trktag.pdf"
select select
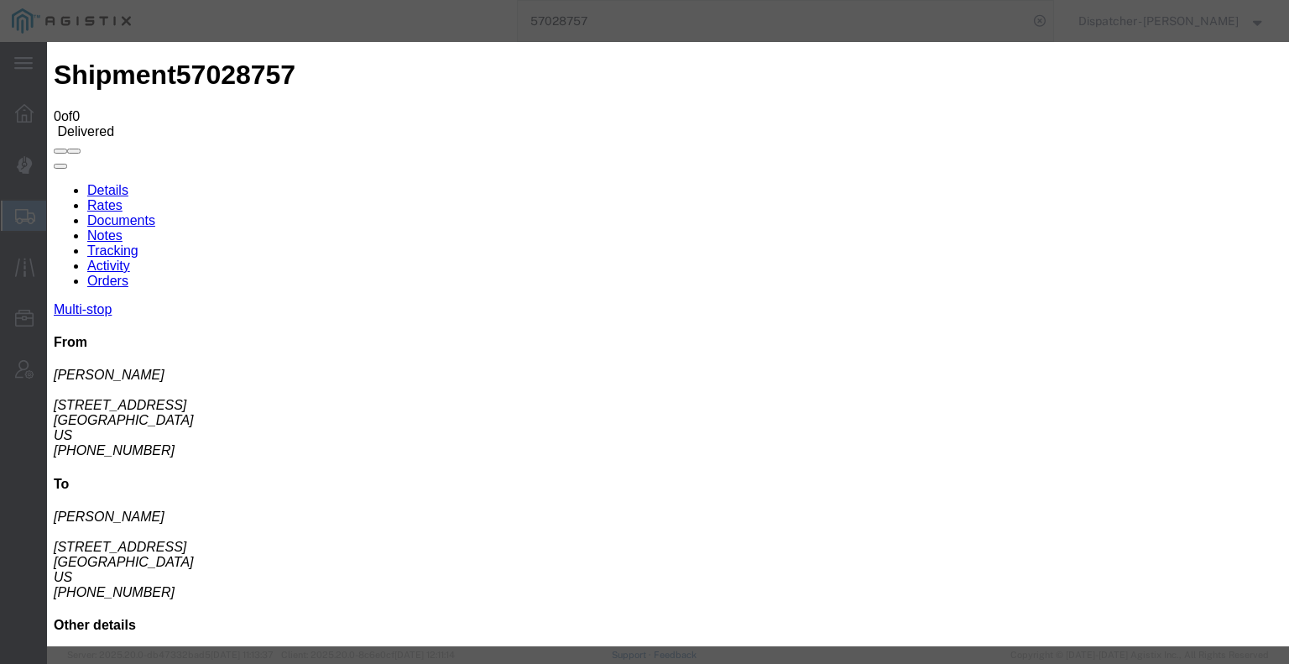
select select
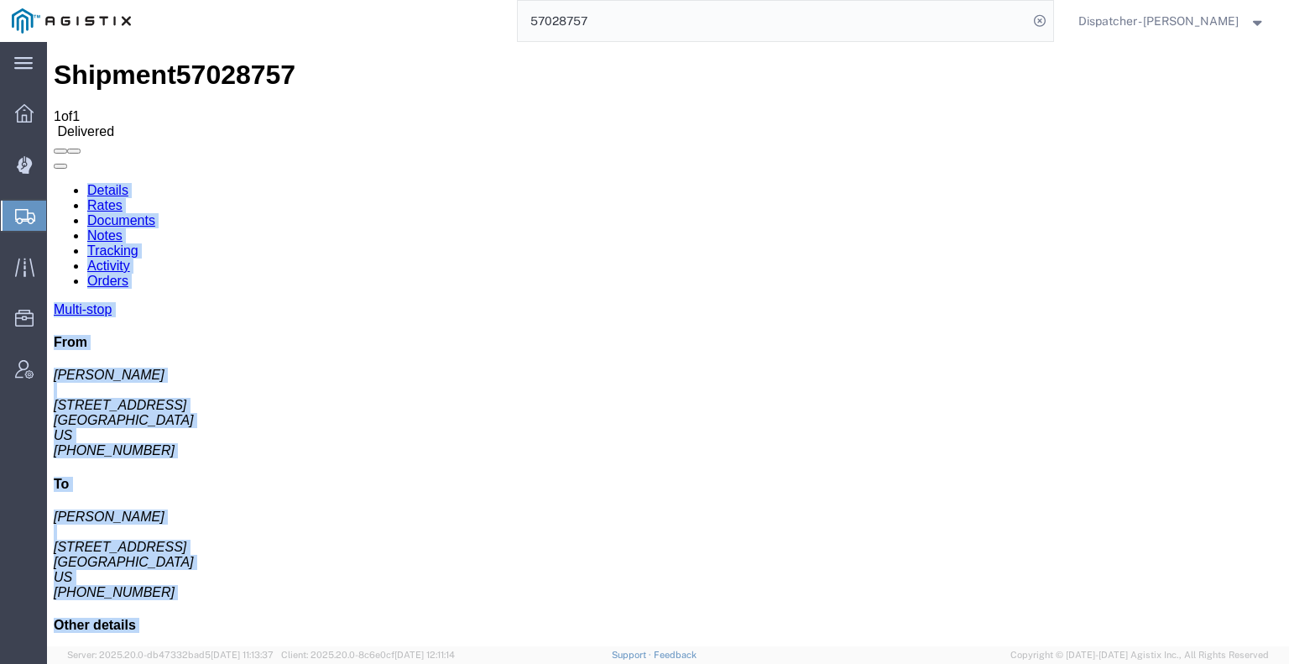
drag, startPoint x: 526, startPoint y: 18, endPoint x: 440, endPoint y: 14, distance: 86.5
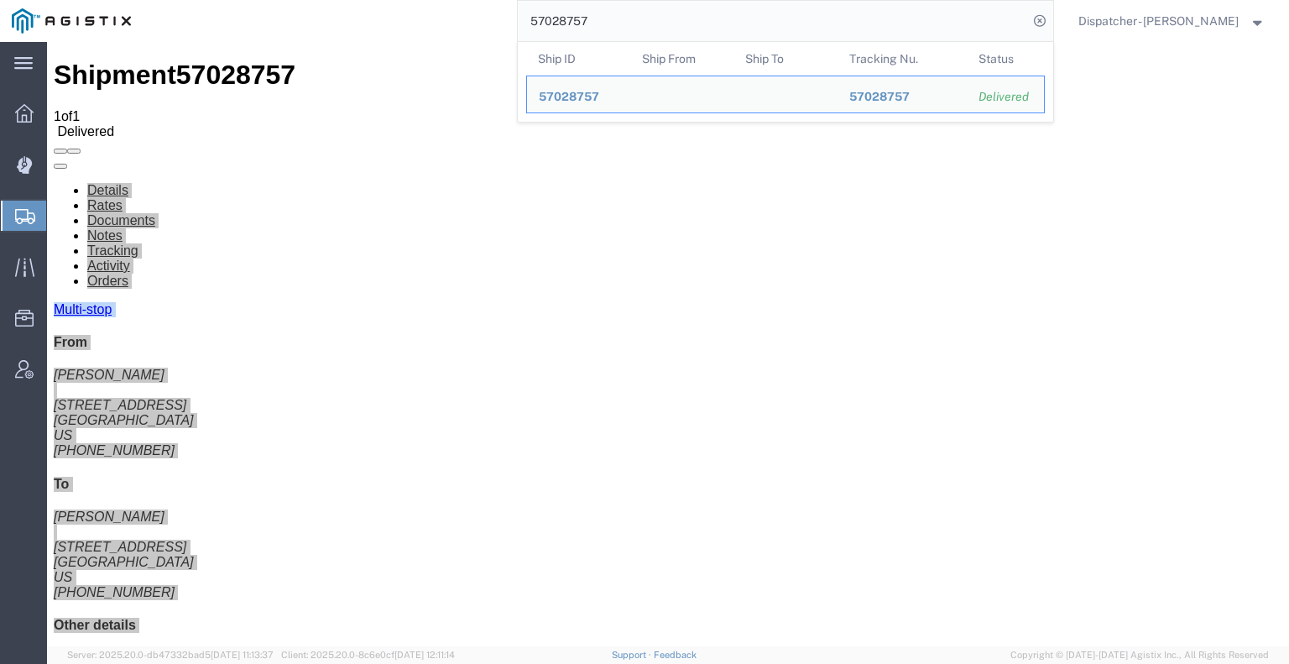
click at [624, 15] on input "57028757" at bounding box center [773, 21] width 510 height 40
drag, startPoint x: 605, startPoint y: 23, endPoint x: 435, endPoint y: -1, distance: 172.0
click at [435, 0] on html "main_menu Created with Sketch. Collapse Menu Dashboard Dispatch Manager Shipmen…" at bounding box center [644, 332] width 1289 height 664
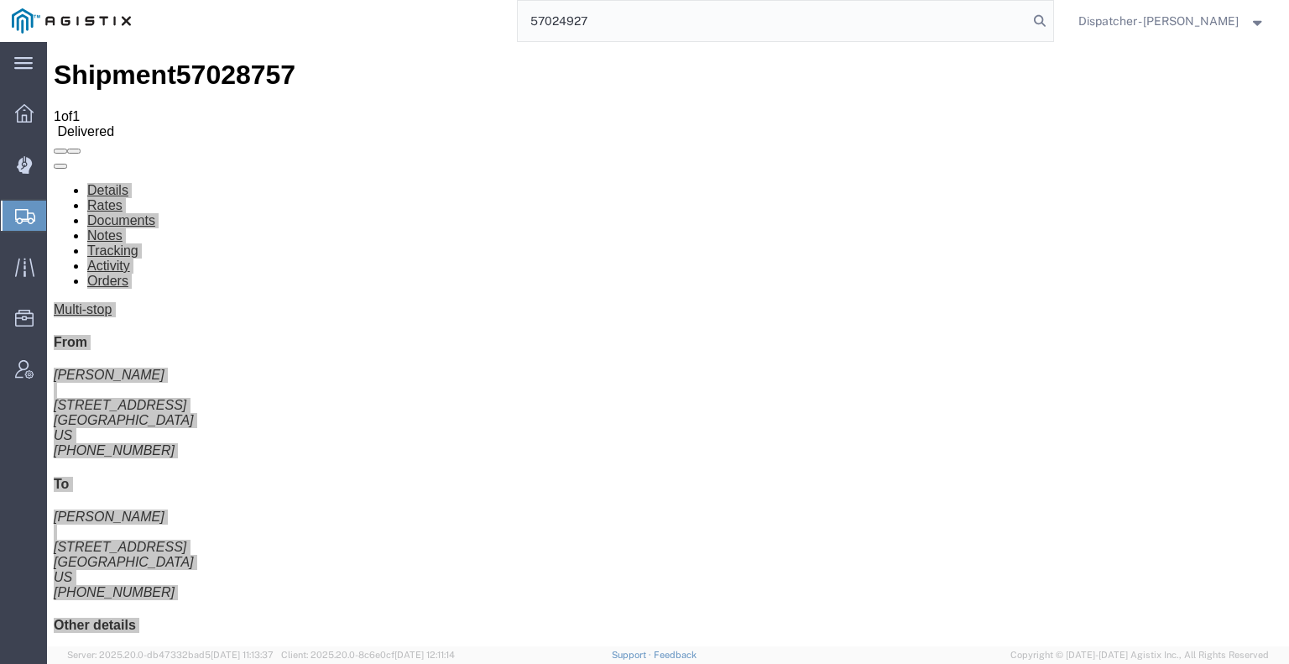
type input "57024927"
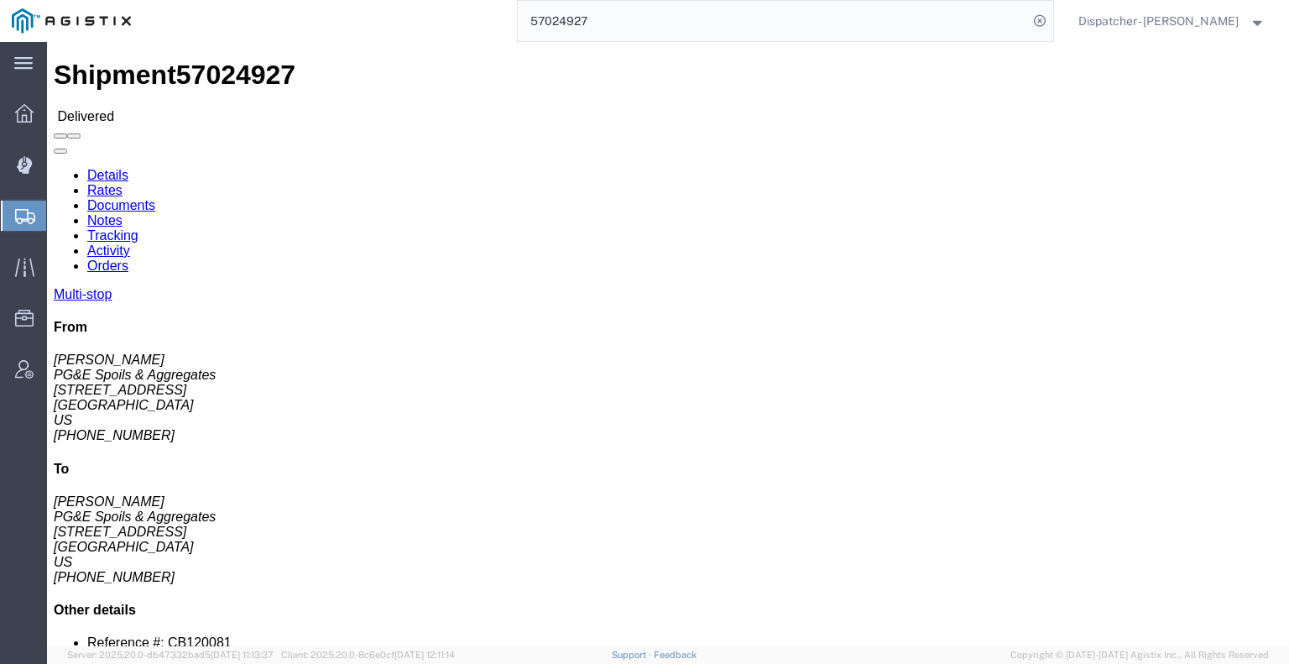
click link "Notes"
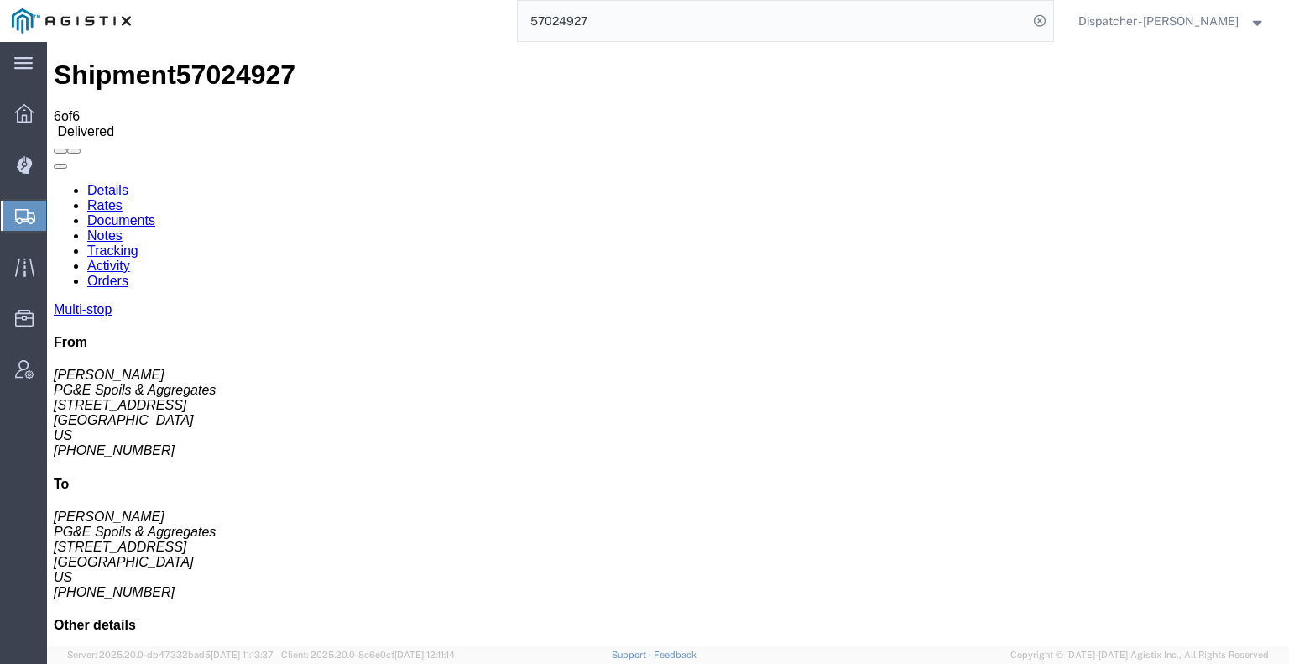
click at [155, 213] on link "Documents" at bounding box center [121, 220] width 68 height 14
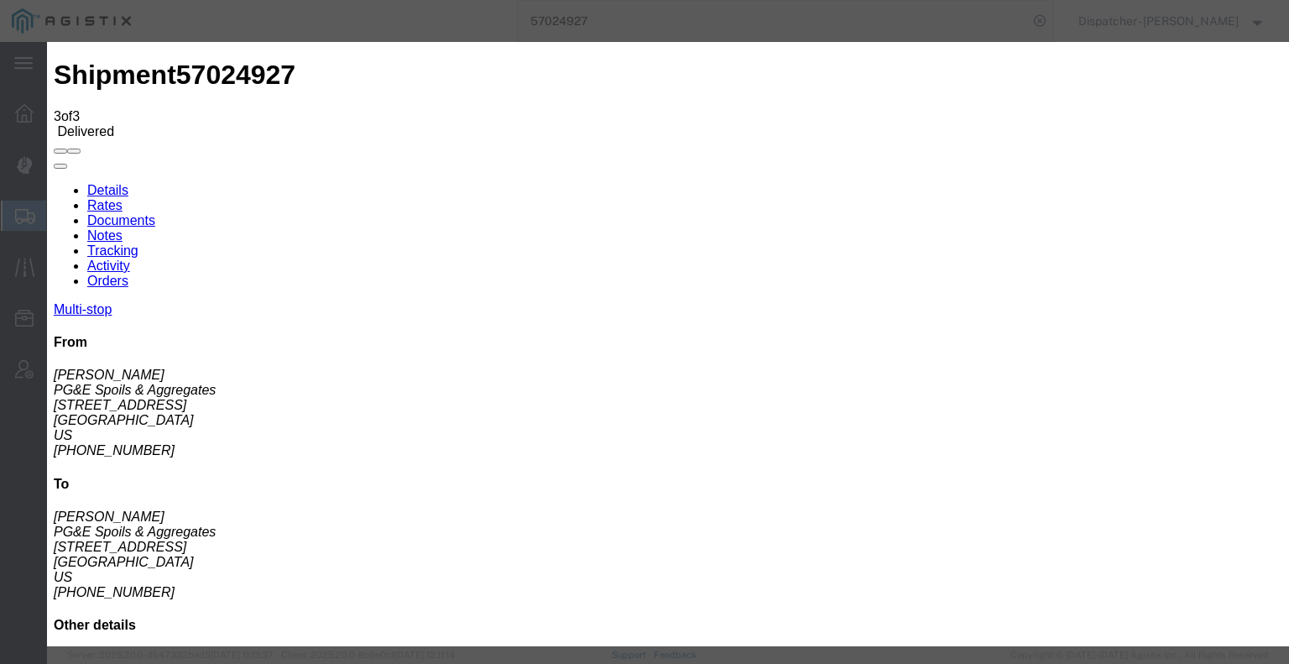
type input "C:\fakepath\57024927trktag.pdf"
select select
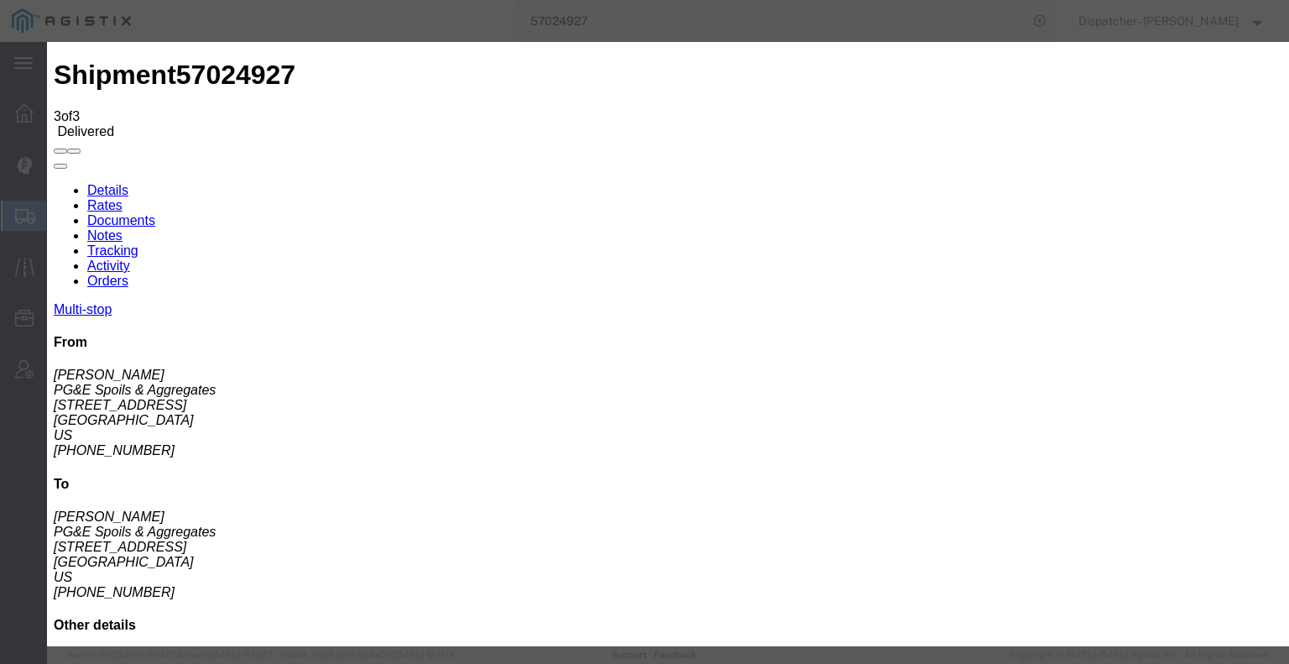
select select
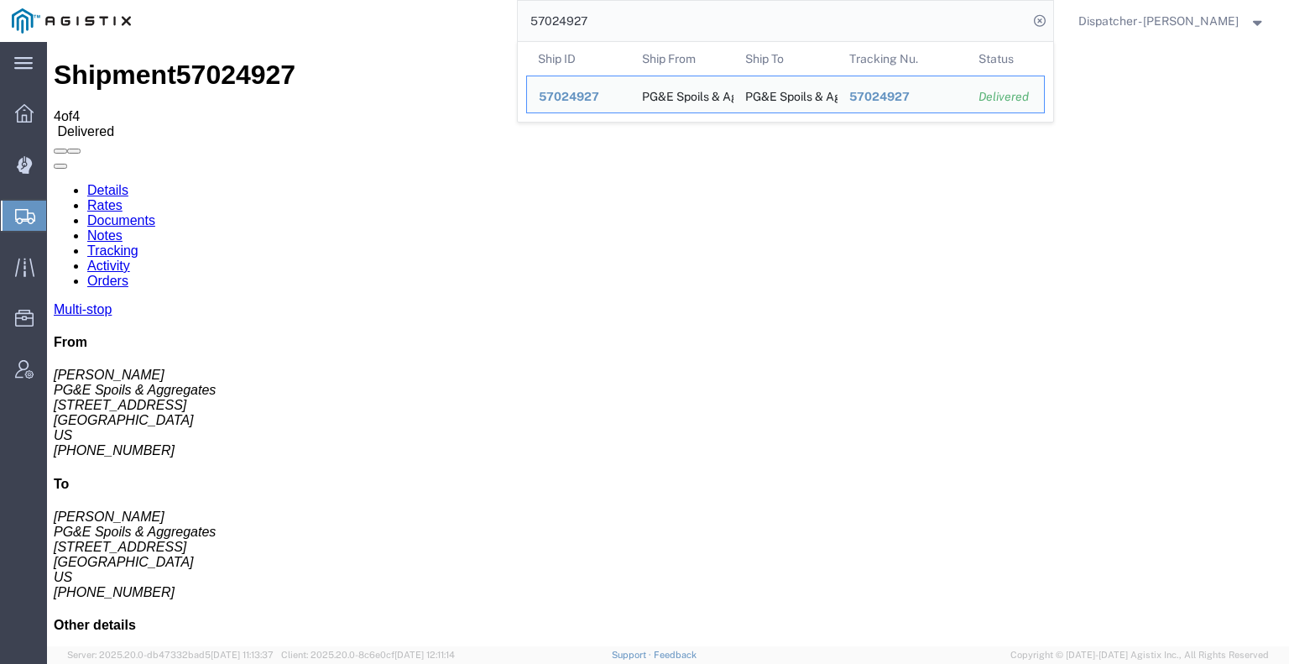
drag, startPoint x: 548, startPoint y: 22, endPoint x: 512, endPoint y: 13, distance: 37.2
click at [521, 16] on input "57024927" at bounding box center [773, 21] width 510 height 40
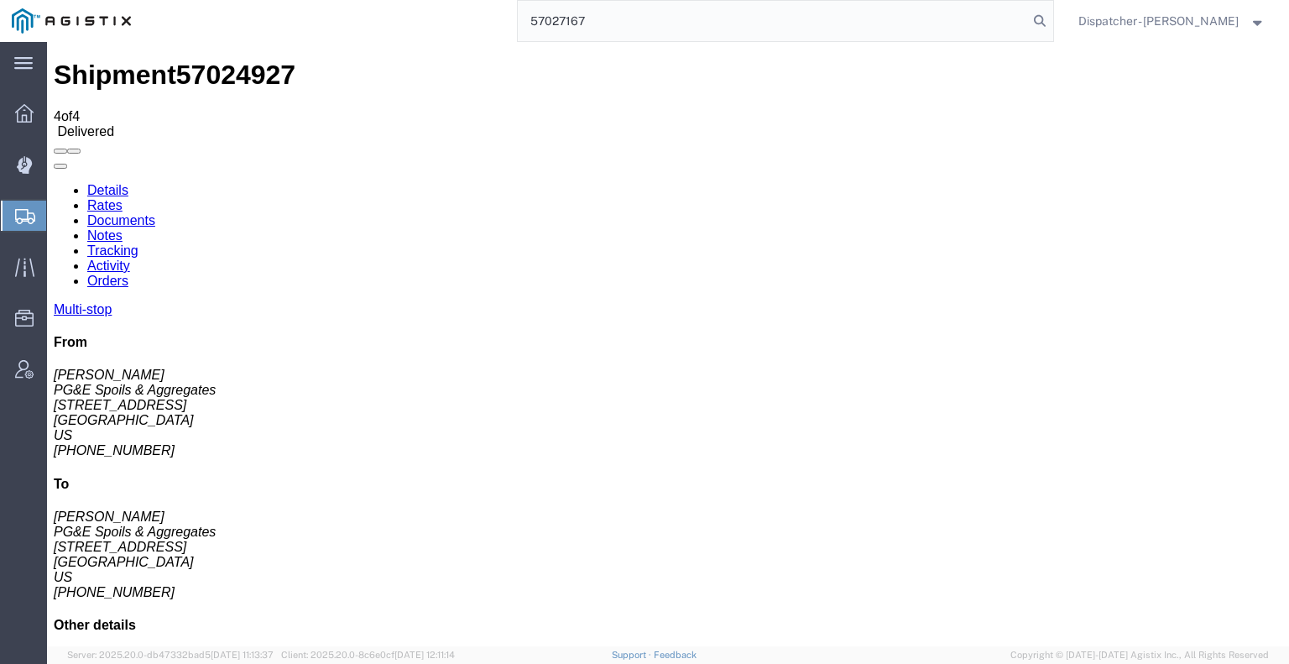
type input "57027167"
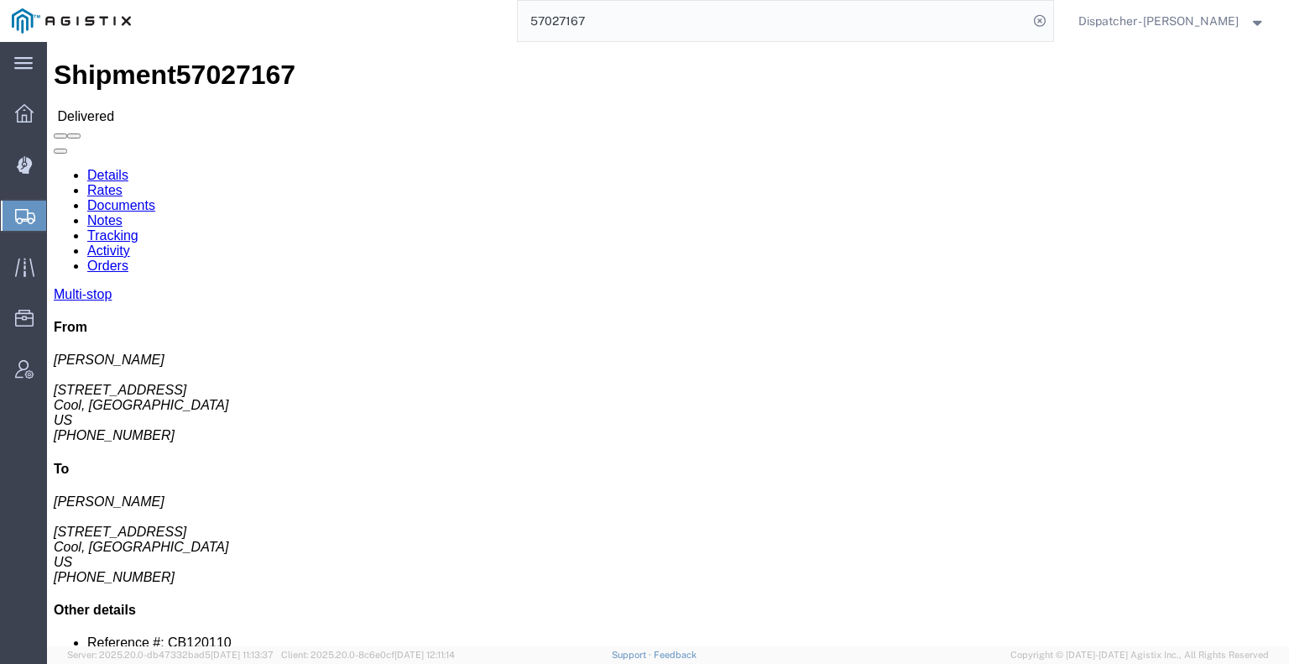
click link "Notes"
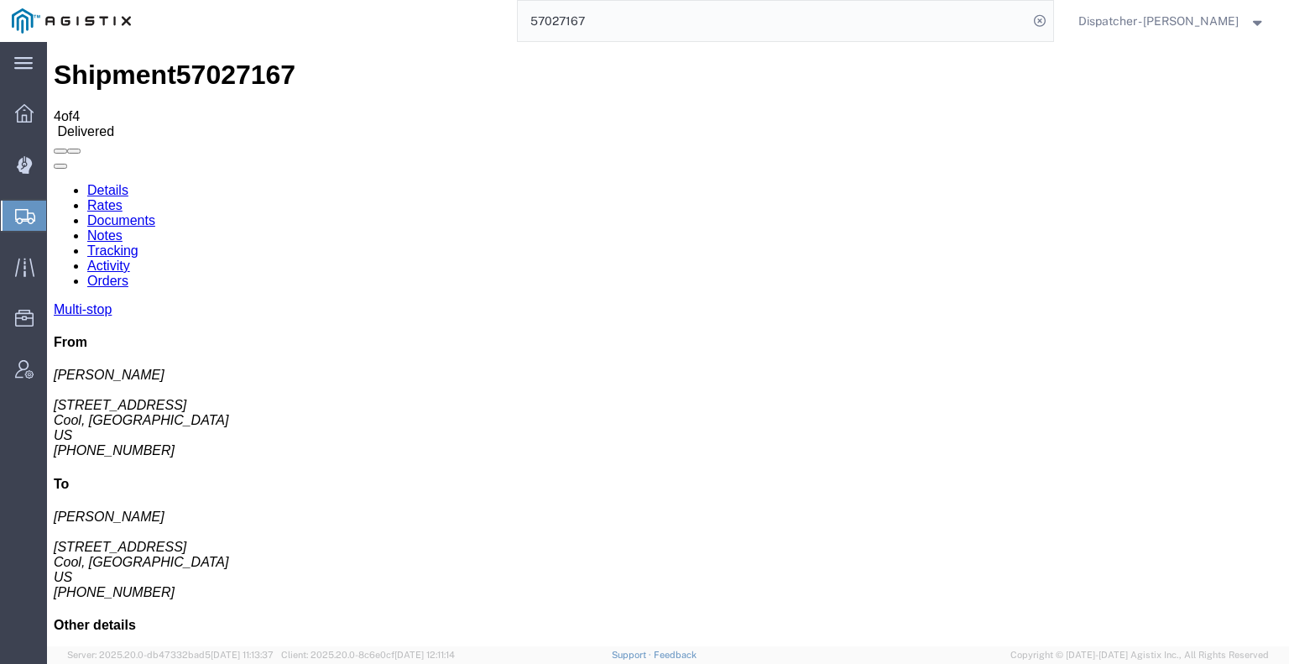
click at [155, 213] on link "Documents" at bounding box center [121, 220] width 68 height 14
drag, startPoint x: 657, startPoint y: 33, endPoint x: 342, endPoint y: 19, distance: 315.0
click at [477, 29] on div "57027167" at bounding box center [598, 21] width 911 height 42
type input "57027060"
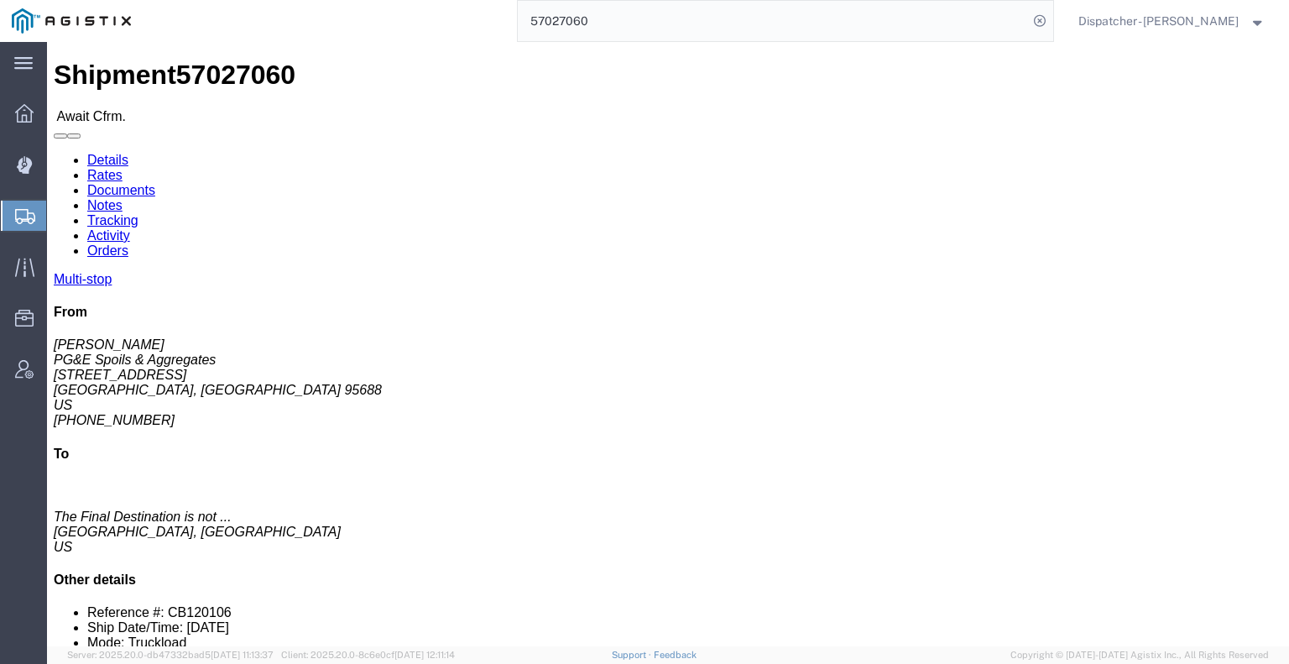
drag, startPoint x: 361, startPoint y: 107, endPoint x: 314, endPoint y: 65, distance: 63.0
click link "Tracking"
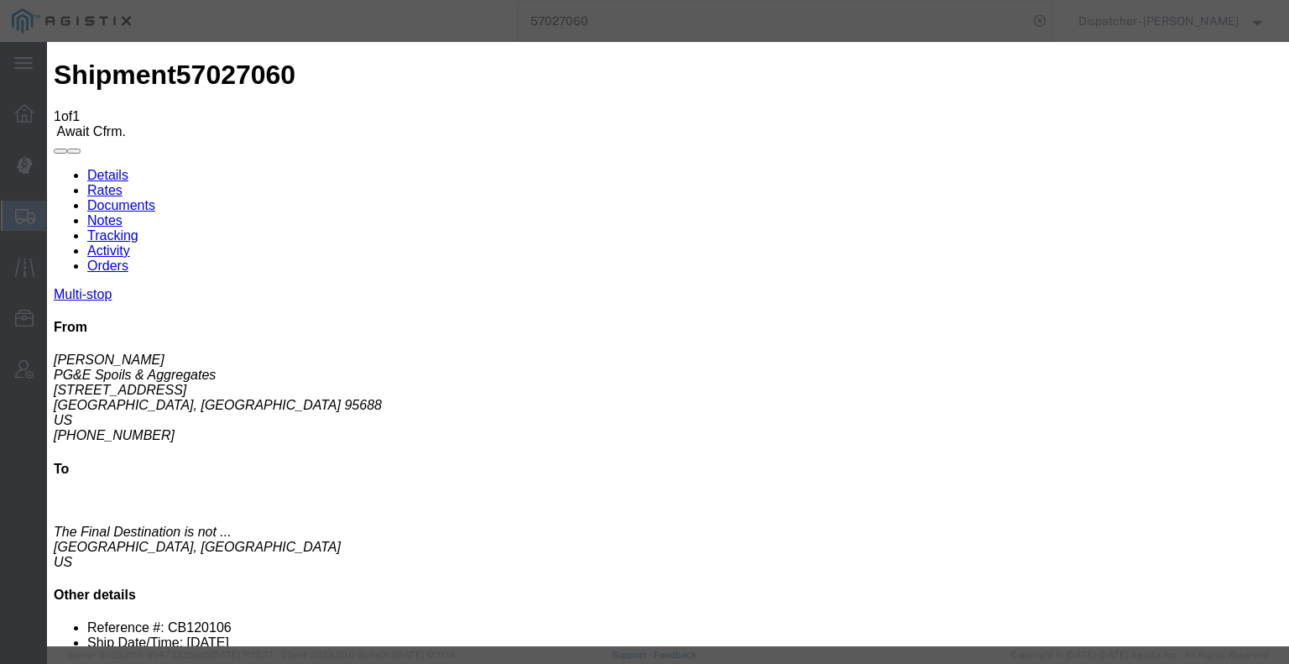
type input "10/07/2025"
type input "6:00 AM"
type input "10/06/2025"
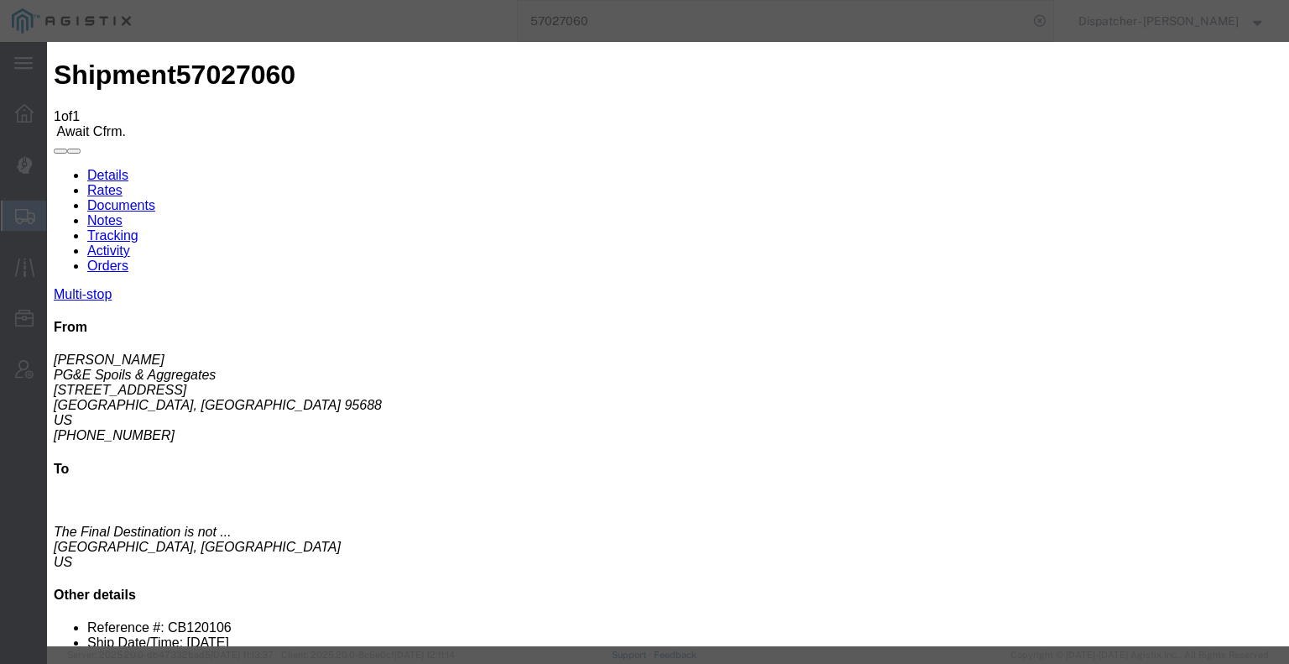
type input "6:30 AM"
select select "ARVPULOC"
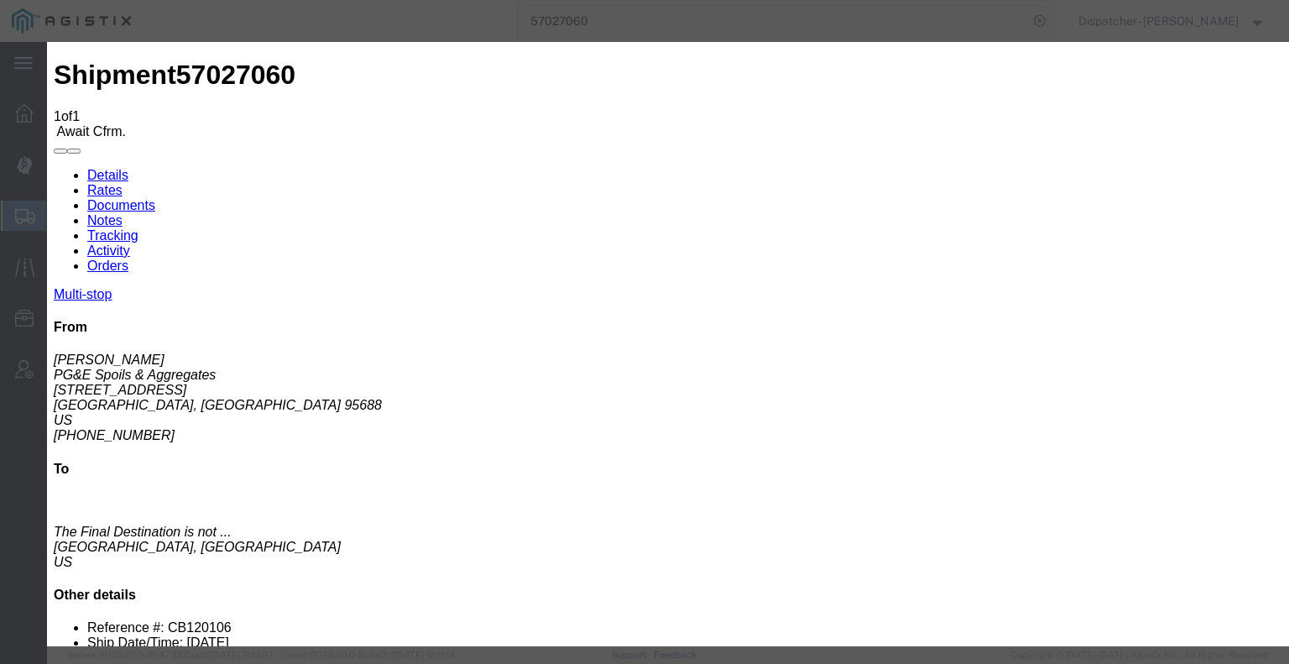
select select "{"pickupDeliveryInfoId": "123358461","pickupOrDelivery": "P","stopNum": "1","lo…"
select select "CA"
type input "Vacaville"
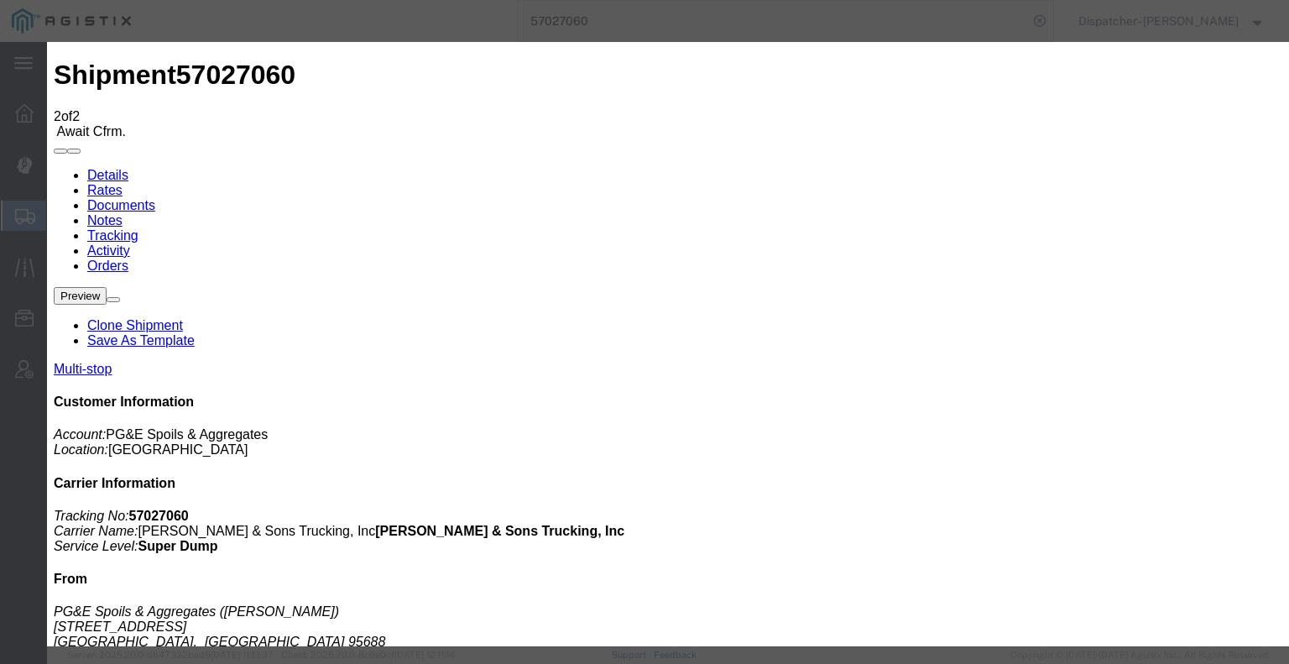
type input "10/07/2025"
type input "6:00 AM"
type input "10/06/2025"
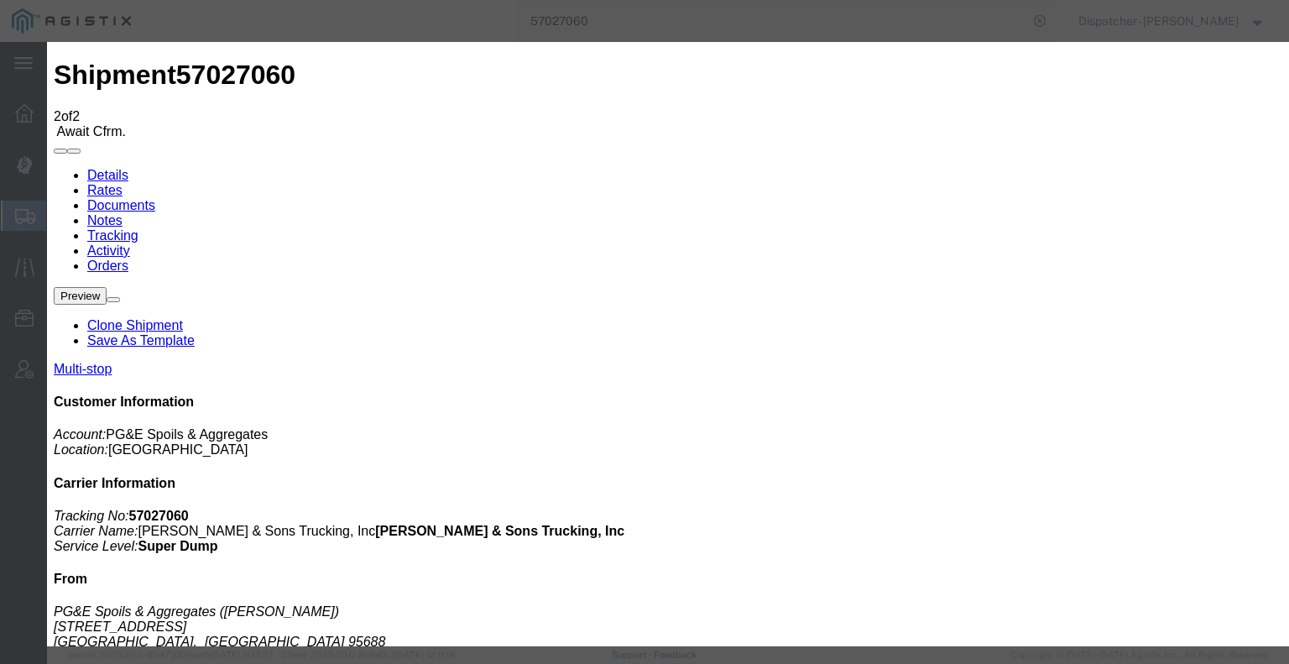
type input "9:30 AM"
drag, startPoint x: 580, startPoint y: 244, endPoint x: 566, endPoint y: 244, distance: 14.3
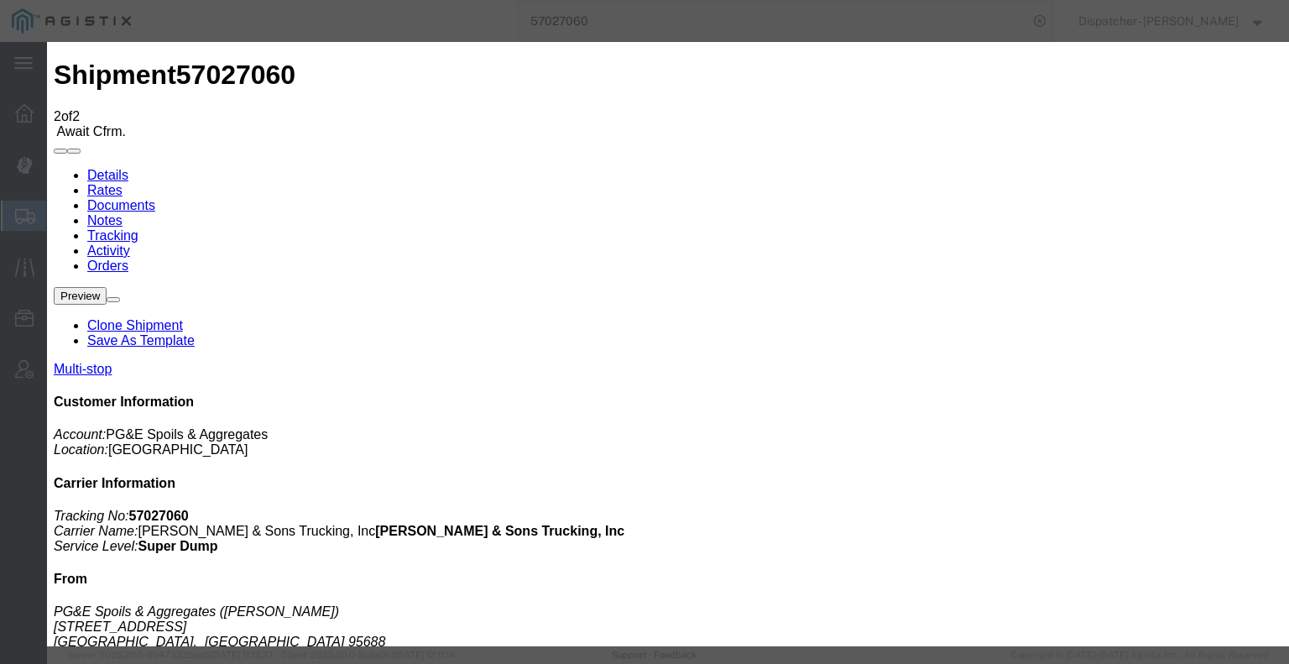
select select "DELIVRED"
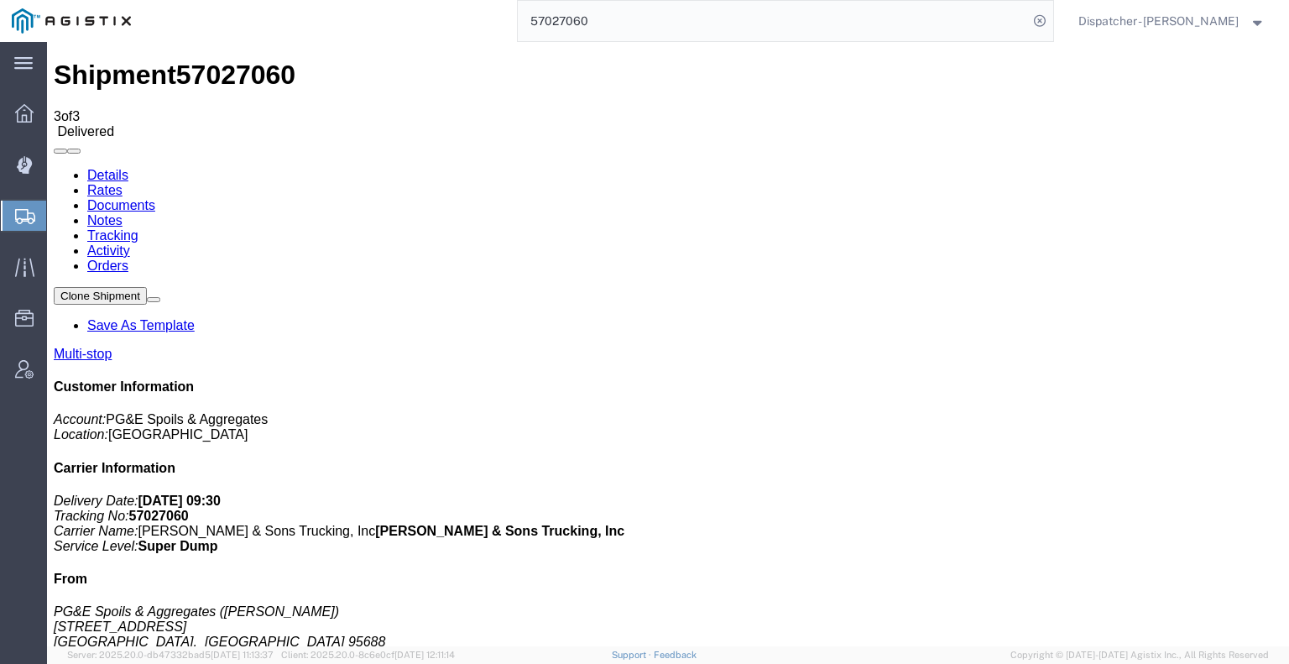
click at [123, 213] on link "Notes" at bounding box center [104, 220] width 35 height 14
click at [155, 198] on link "Documents" at bounding box center [121, 205] width 68 height 14
drag, startPoint x: 672, startPoint y: 157, endPoint x: 618, endPoint y: 157, distance: 54.5
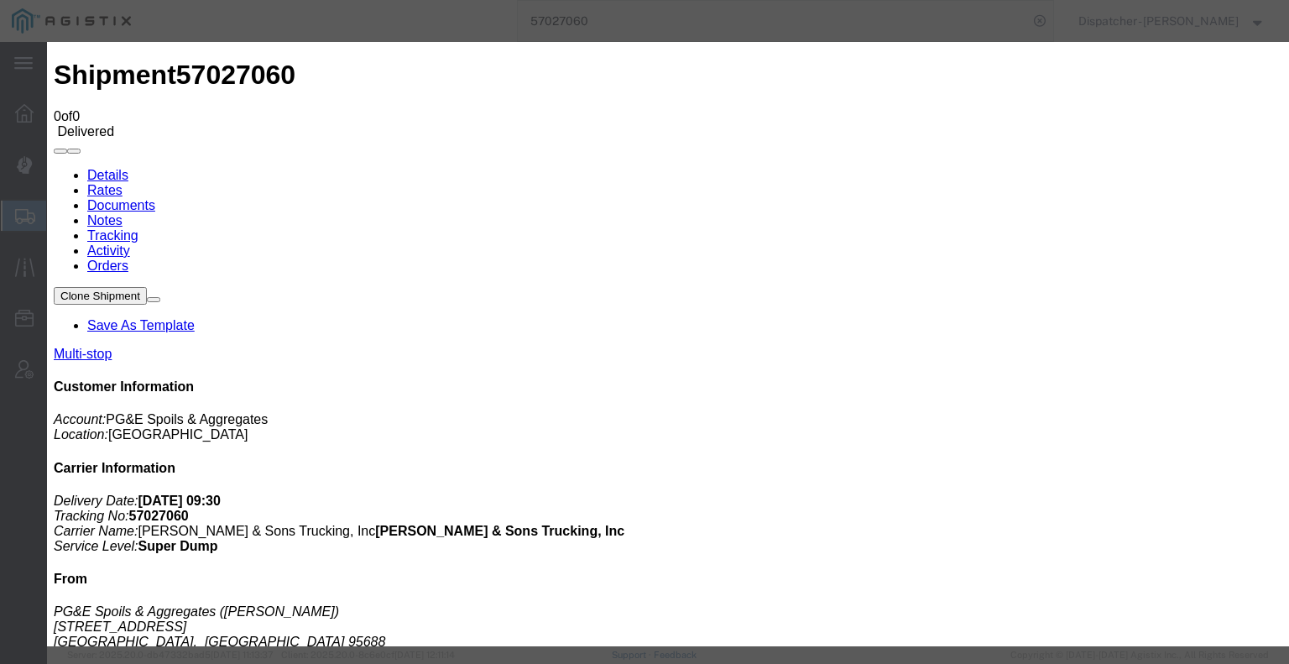
type input "C:\fakepath\57027060trktag.pdf"
select select
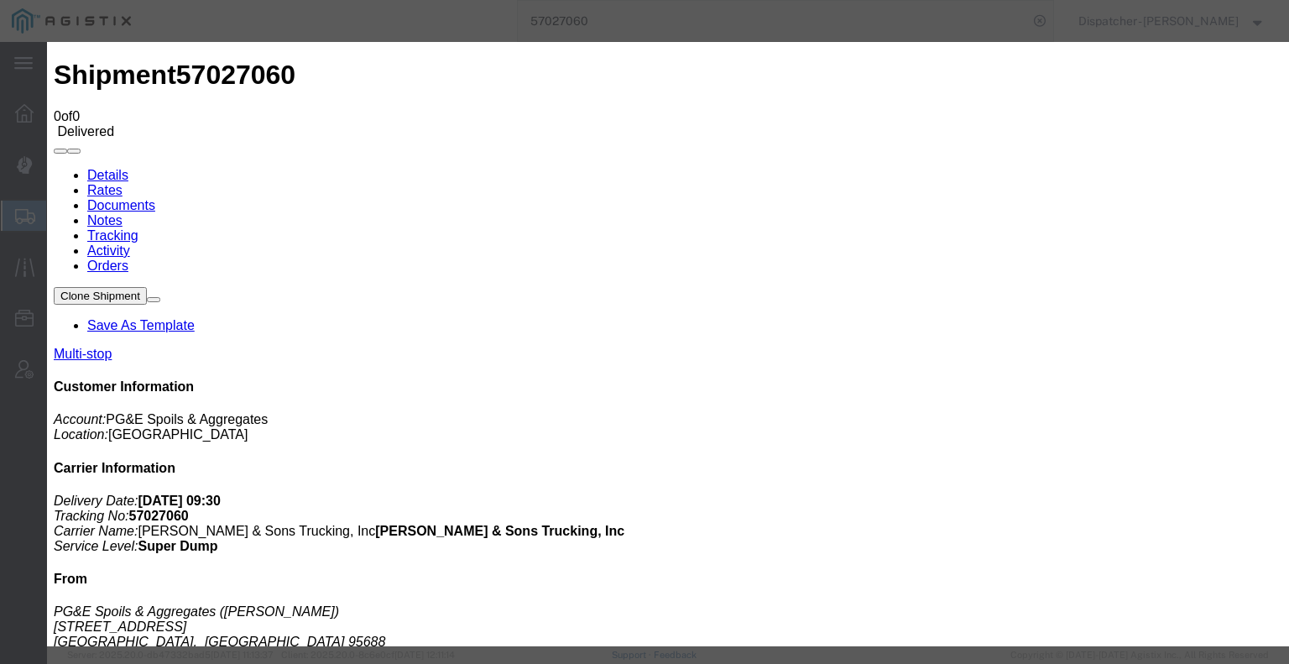
select select
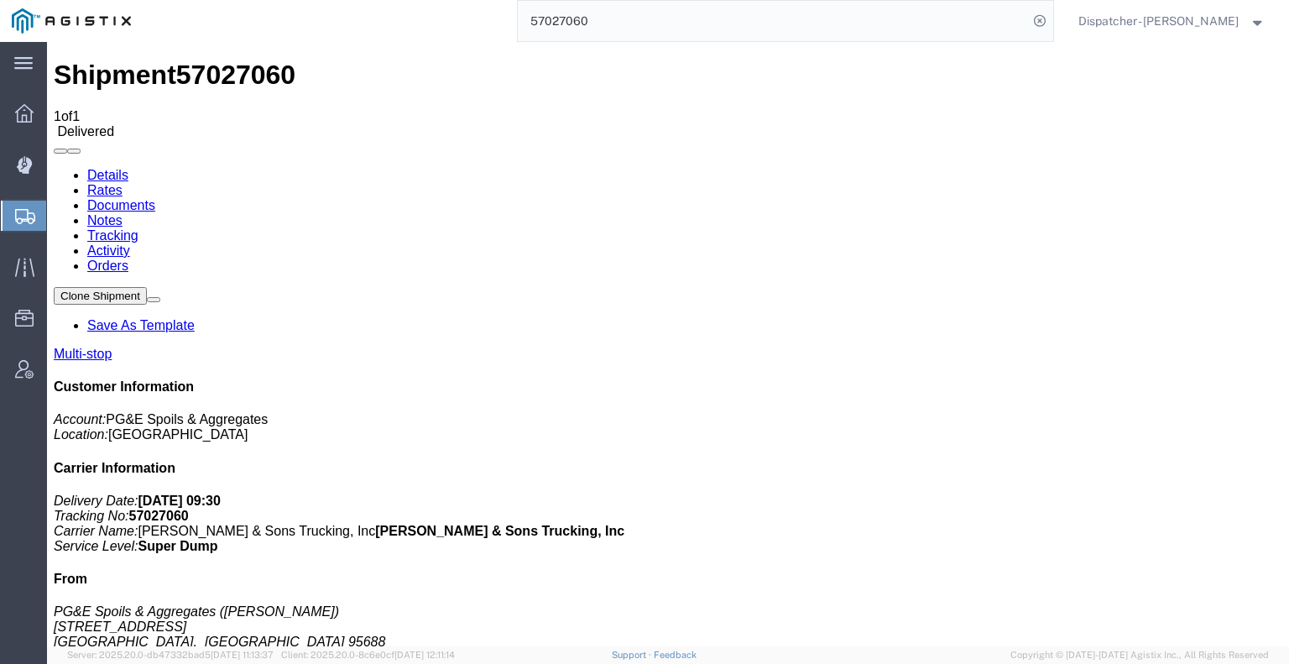
drag, startPoint x: 594, startPoint y: 24, endPoint x: 446, endPoint y: 27, distance: 147.7
click at [453, 27] on div "57027060" at bounding box center [598, 21] width 911 height 42
type input "57027066"
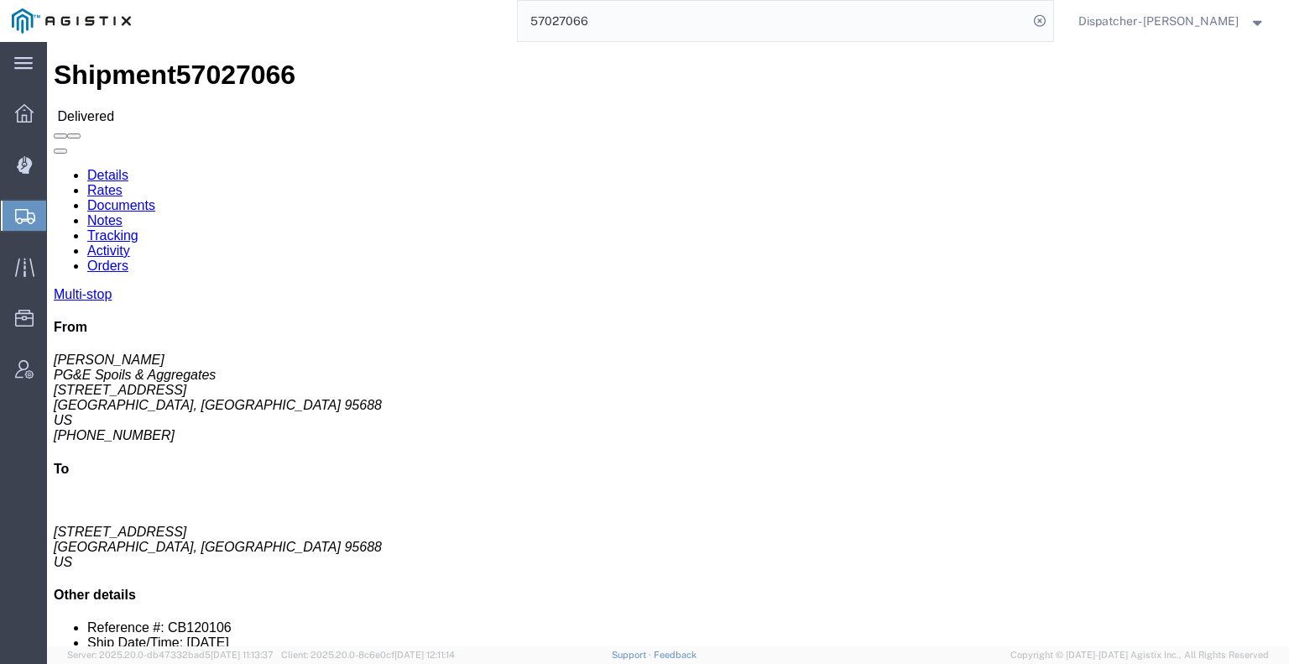
drag, startPoint x: 295, startPoint y: 105, endPoint x: 248, endPoint y: 63, distance: 63.0
click link "Notes"
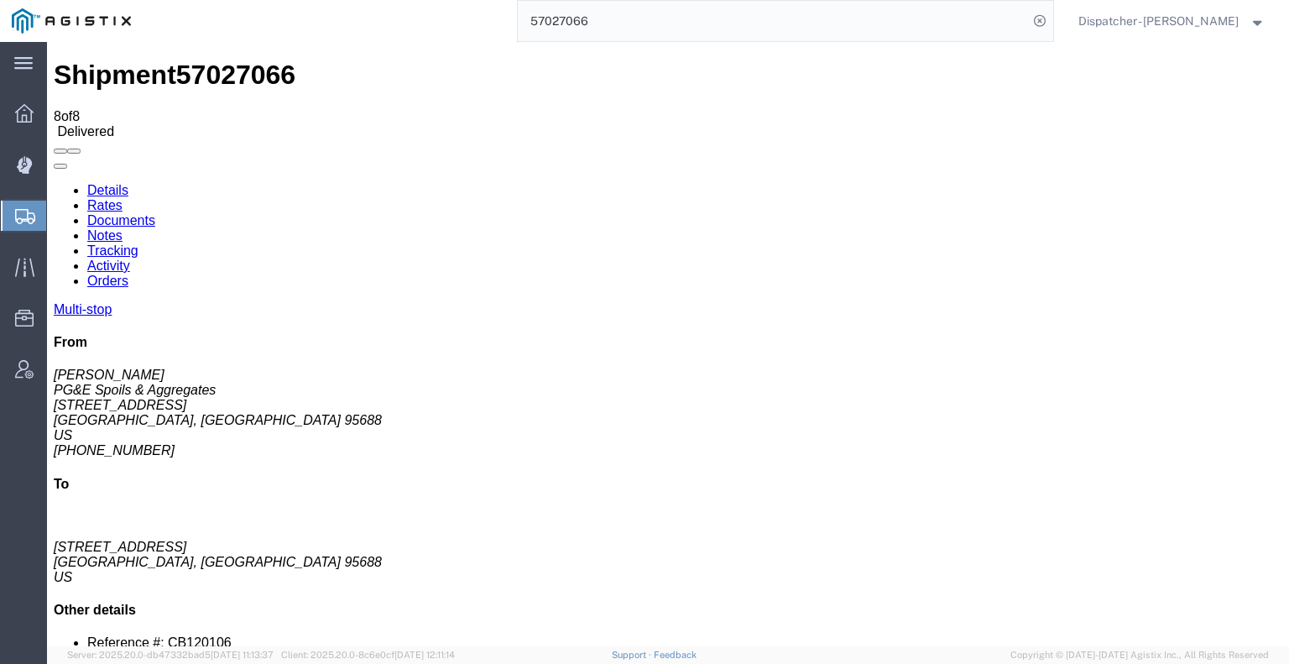
click at [155, 213] on link "Documents" at bounding box center [121, 220] width 68 height 14
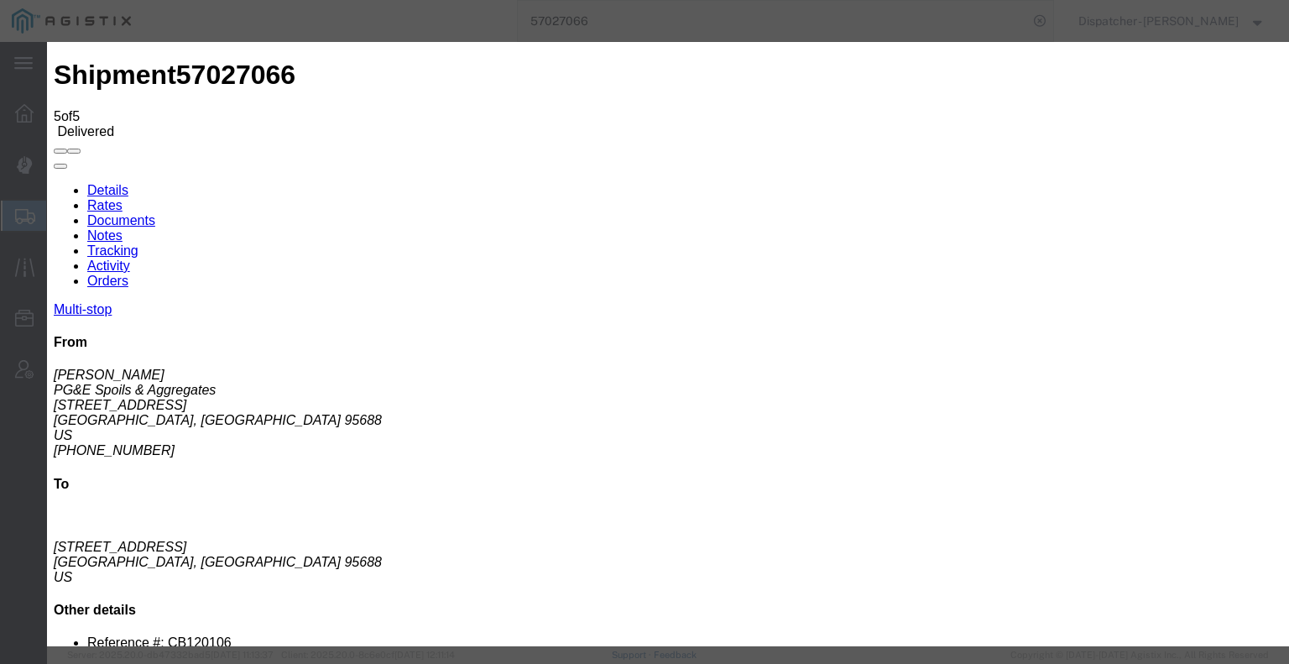
type input "C:\fakepath\57027066trktag.pdf"
select select
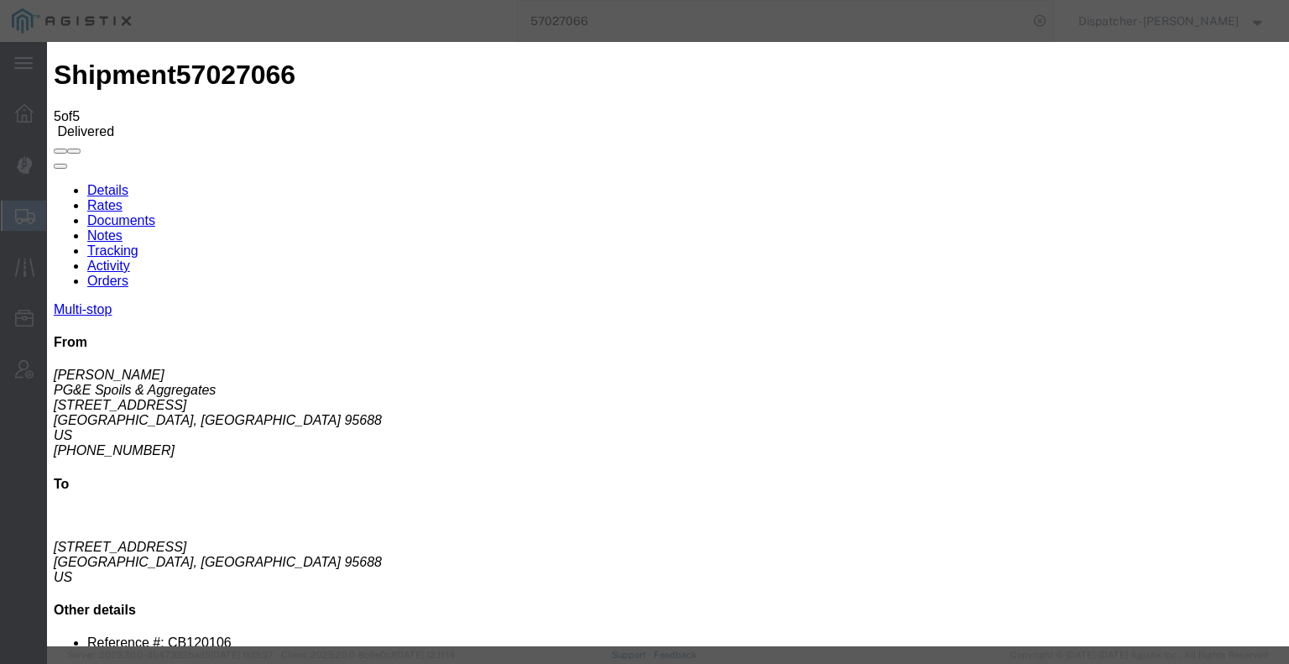
select select
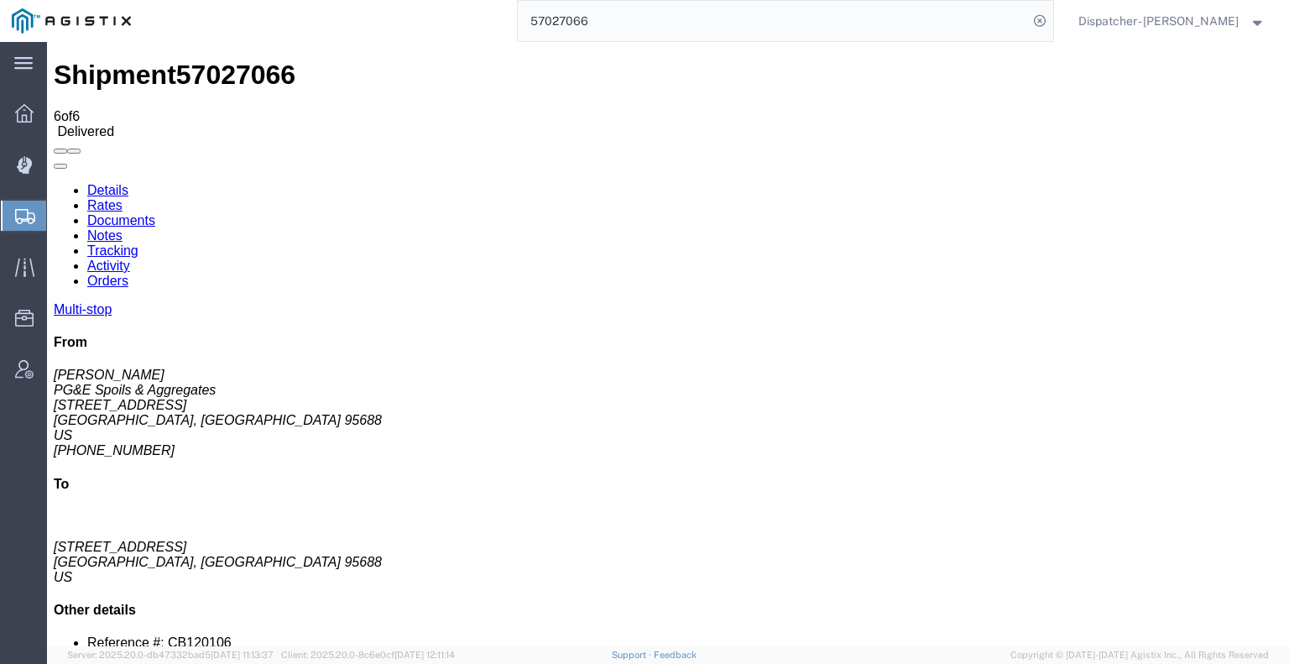
drag, startPoint x: 453, startPoint y: -1, endPoint x: 402, endPoint y: -4, distance: 51.3
click at [402, 0] on html "main_menu Created with Sketch. Collapse Menu Dashboard Dispatch Manager Shipmen…" at bounding box center [644, 332] width 1289 height 664
type input "57027170"
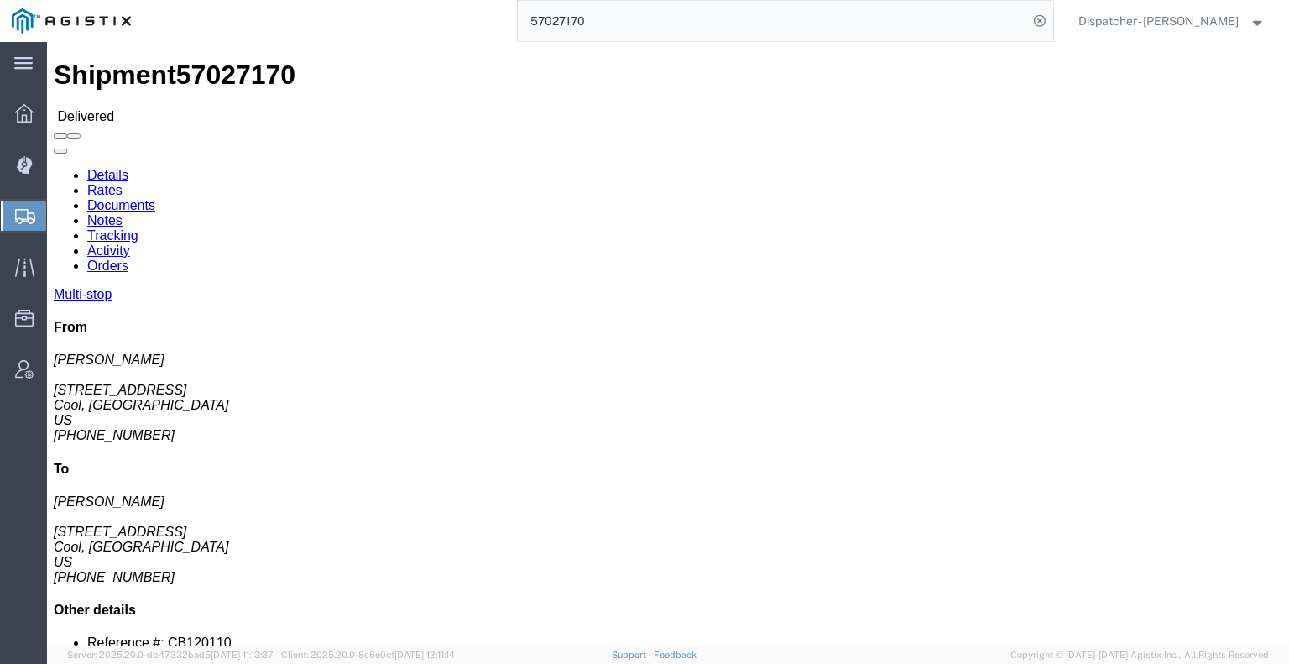
click link "Notes"
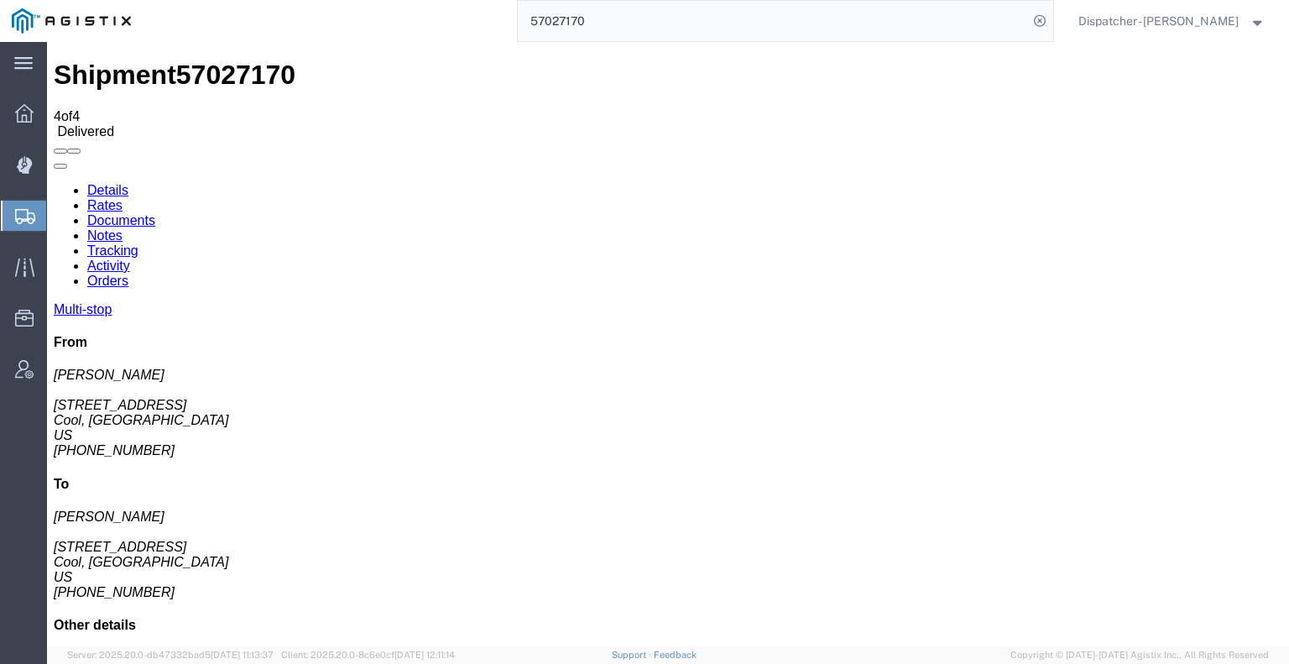
click at [155, 213] on link "Documents" at bounding box center [121, 220] width 68 height 14
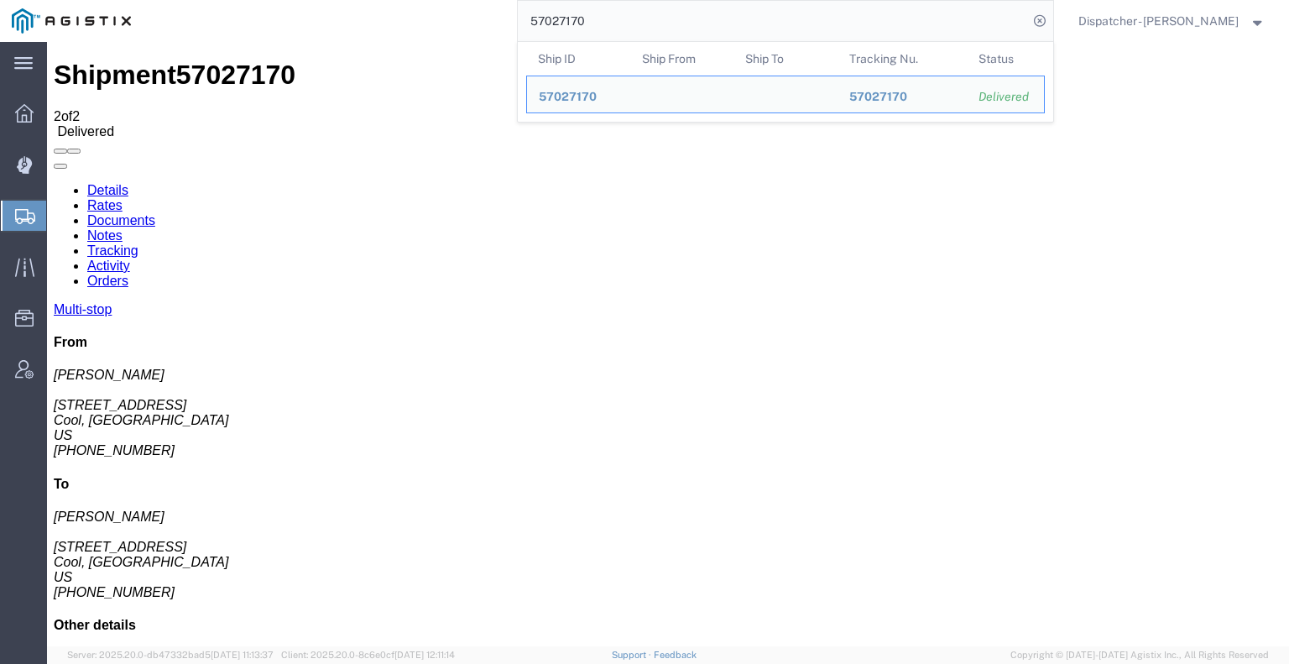
drag, startPoint x: 581, startPoint y: 20, endPoint x: 381, endPoint y: 21, distance: 199.7
click at [435, 20] on div "57027170 Ship ID Ship From Ship To Tracking Nu. Status Ship ID 57027170 Ship Fr…" at bounding box center [598, 21] width 911 height 42
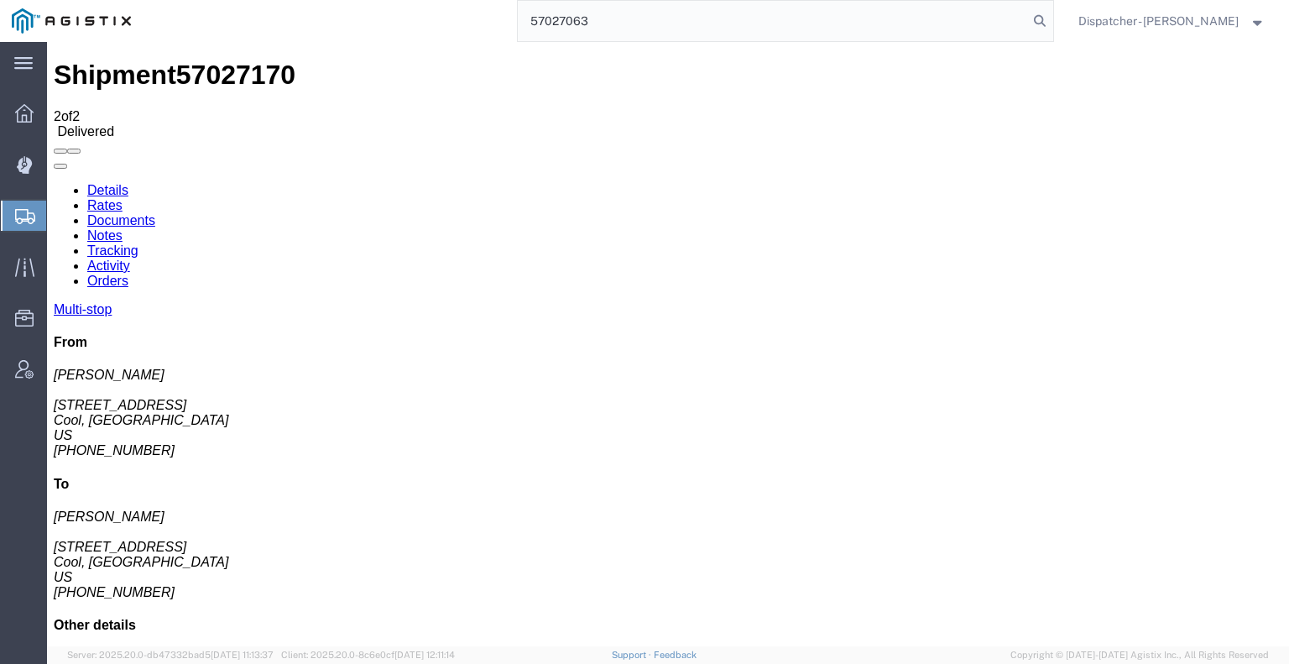
type input "57027063"
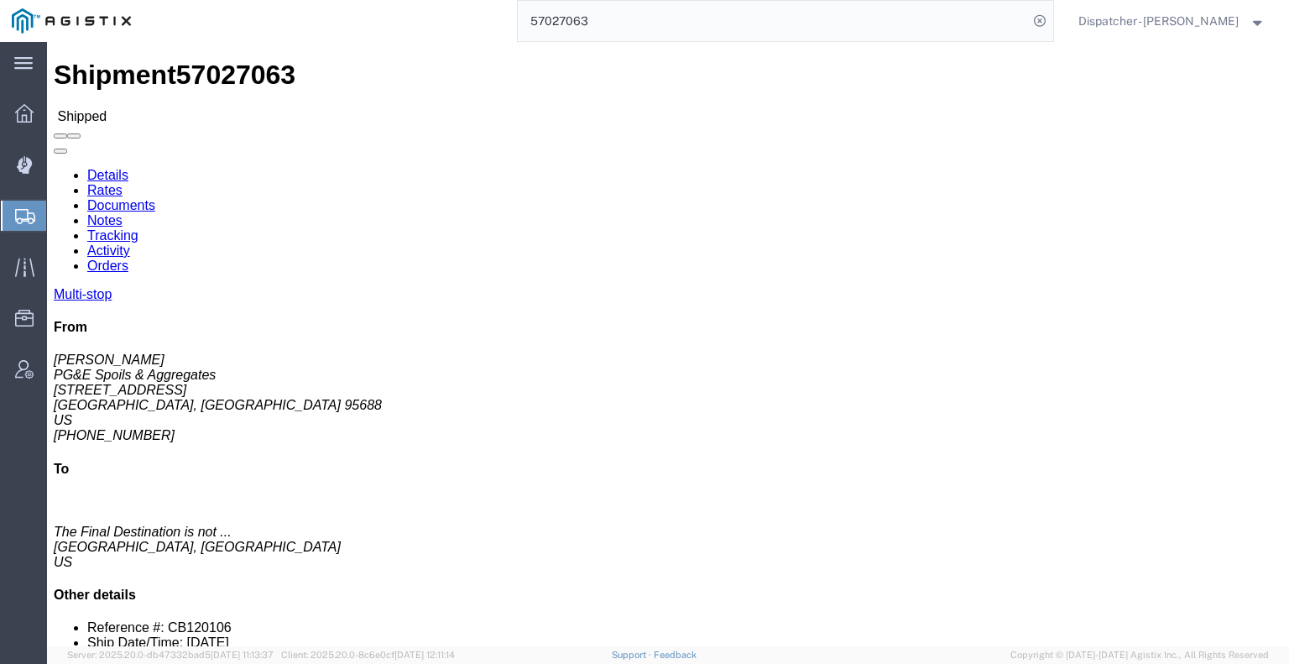
click link "Tracking"
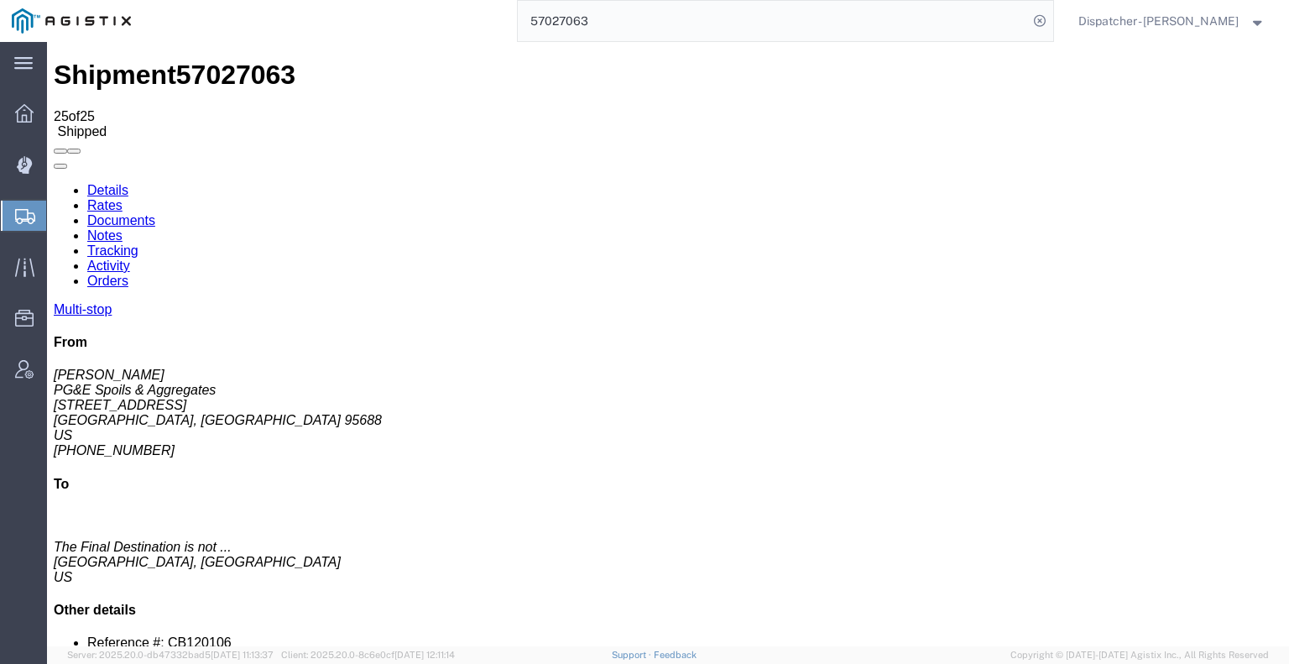
click at [54, 183] on icon at bounding box center [54, 183] width 0 height 0
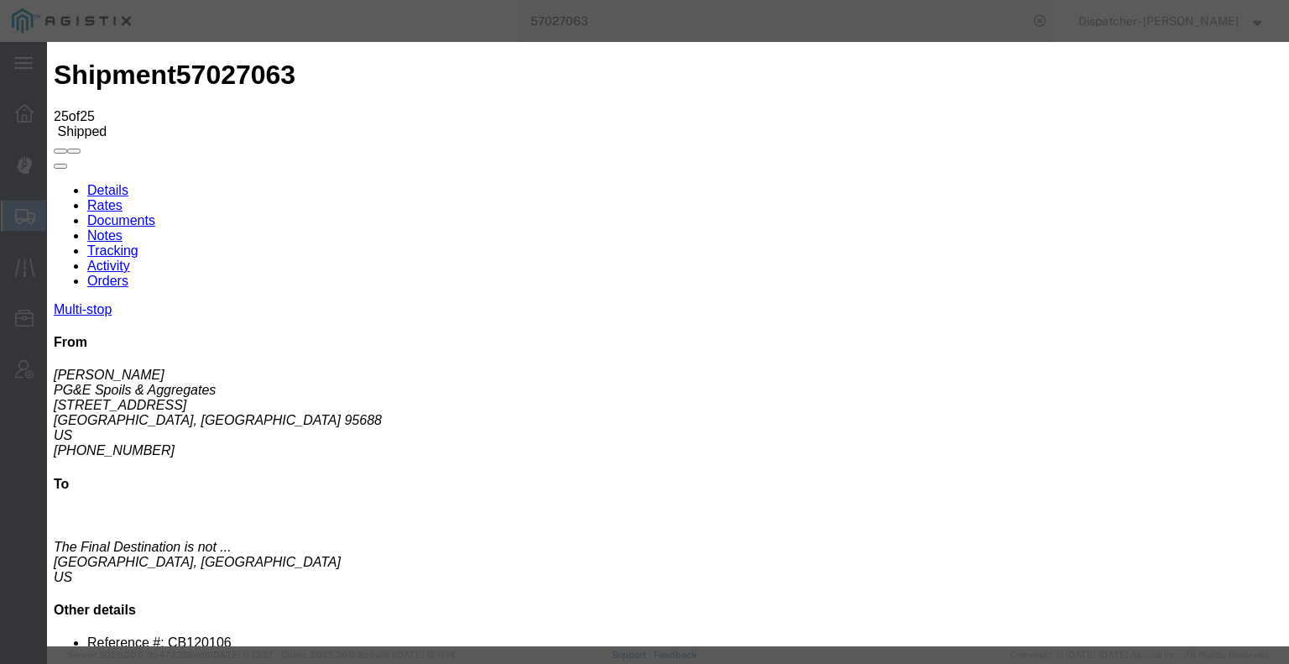
type input "10/07/2025"
type input "6:00 AM"
type input "10/06/2025"
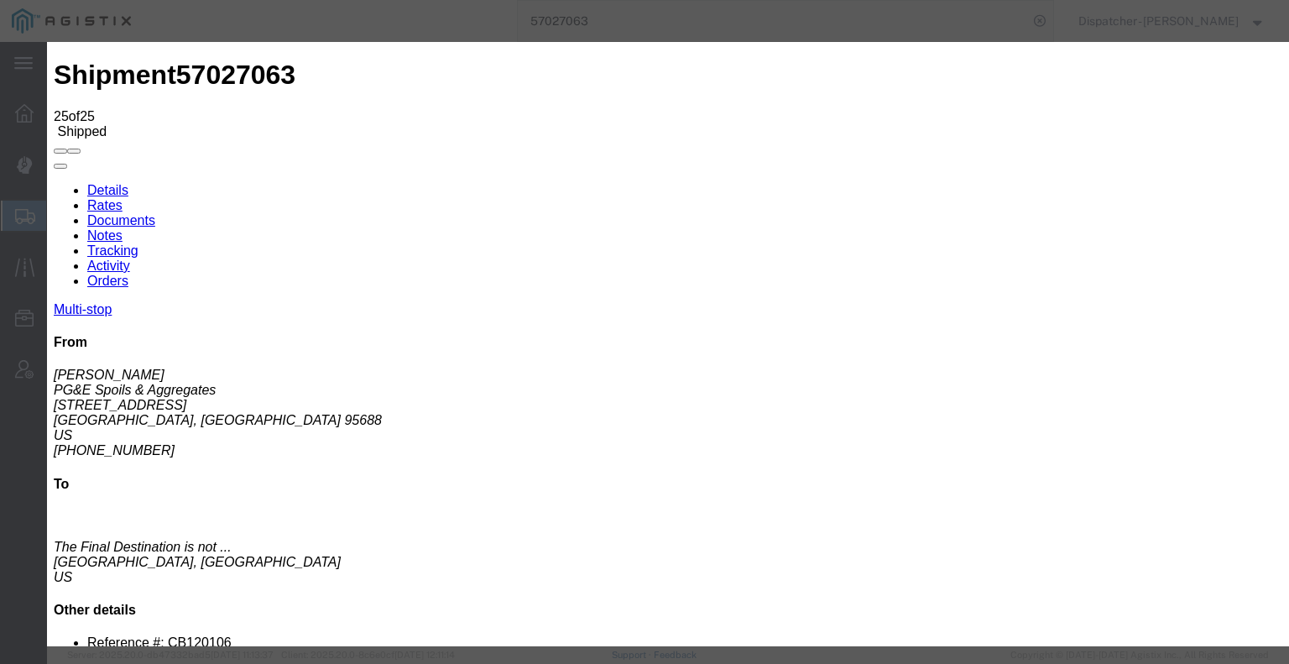
type input "6:00 PM"
drag, startPoint x: 563, startPoint y: 241, endPoint x: 561, endPoint y: 250, distance: 9.6
select select "DELIVRED"
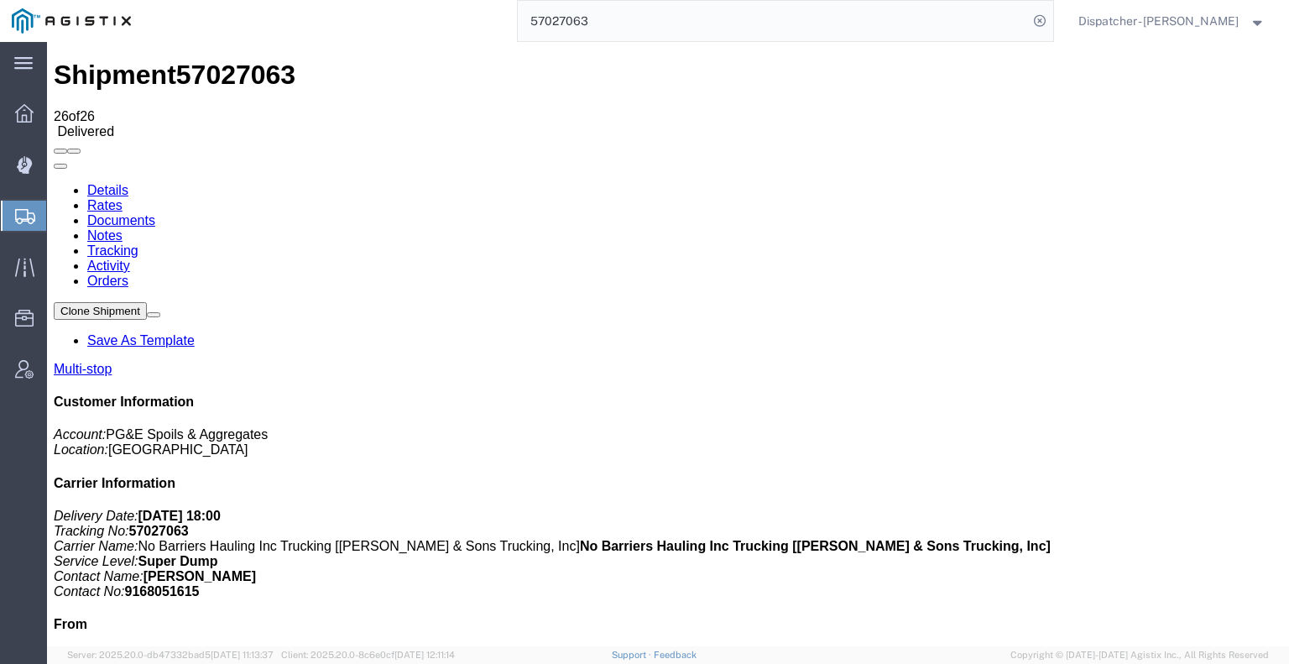
scroll to position [705, 0]
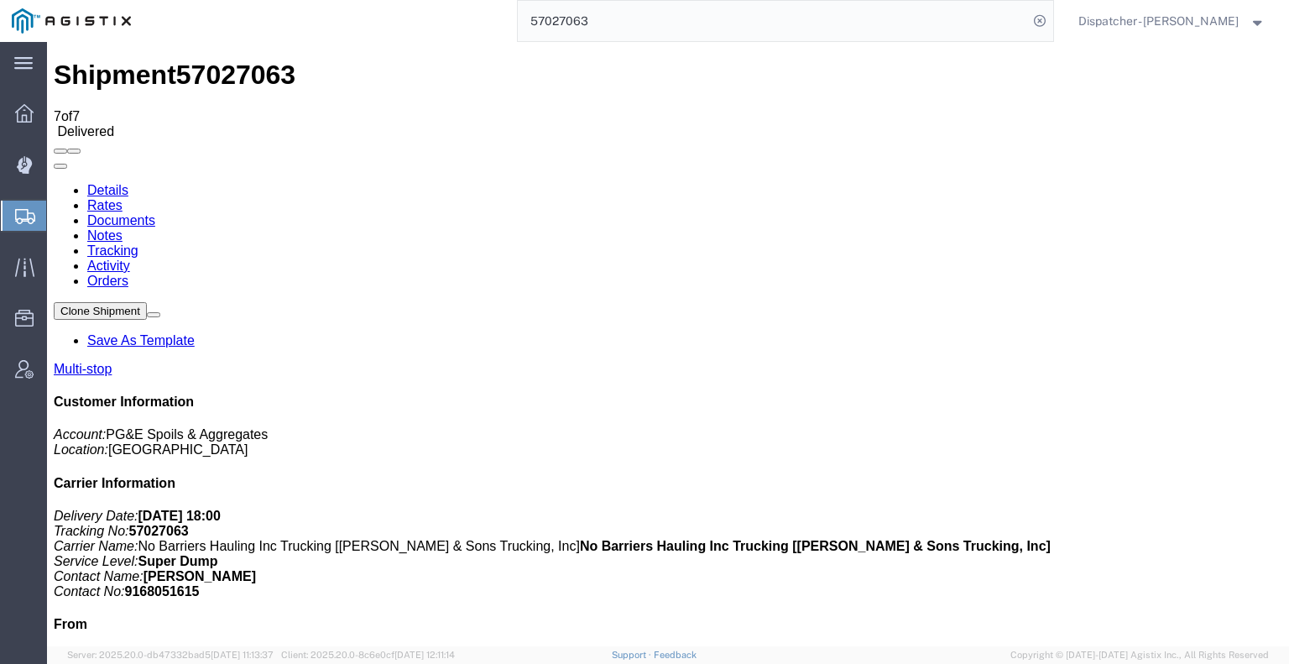
click at [155, 213] on link "Documents" at bounding box center [121, 220] width 68 height 14
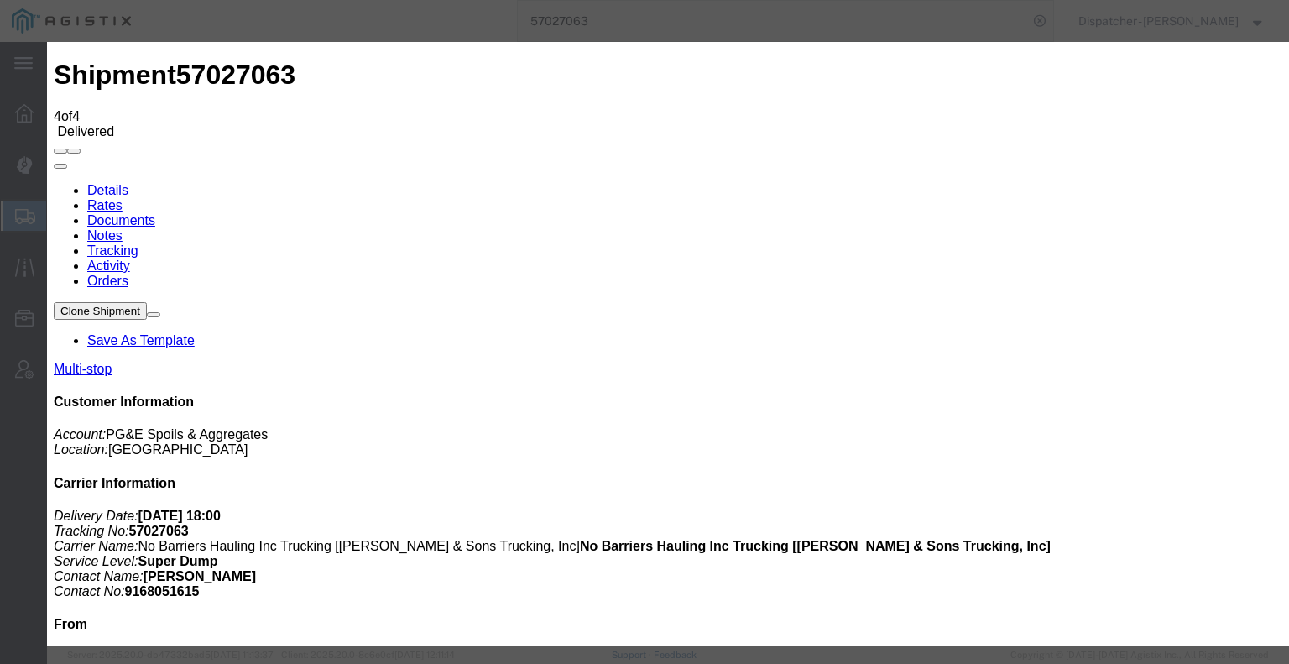
type input "C:\fakepath\57027063trktag.pdf"
select select
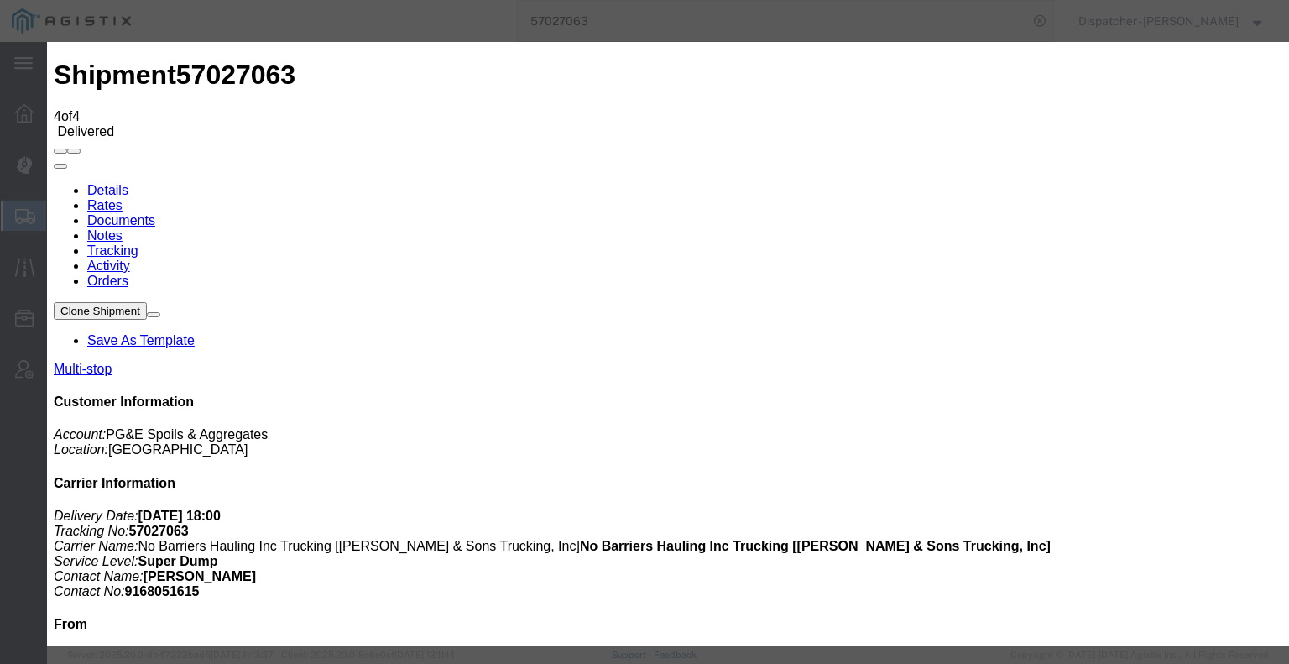
select select
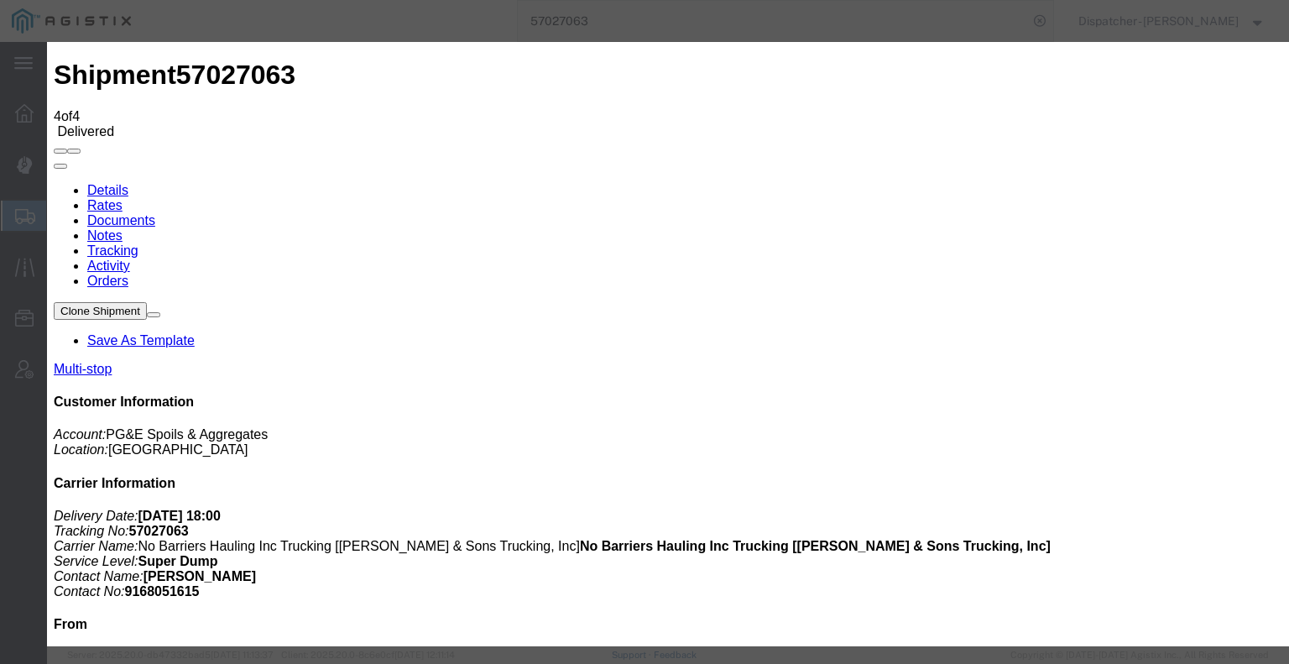
type input "C:\fakepath\57027063trktag.pdf"
select select
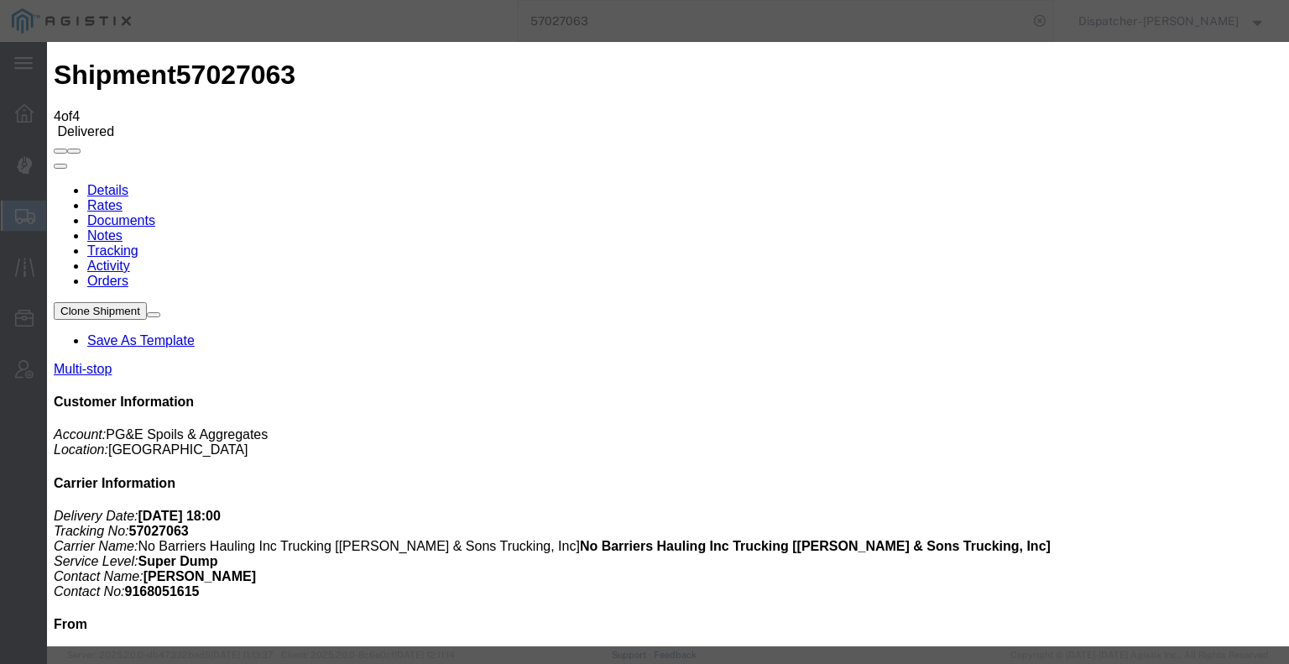
select select
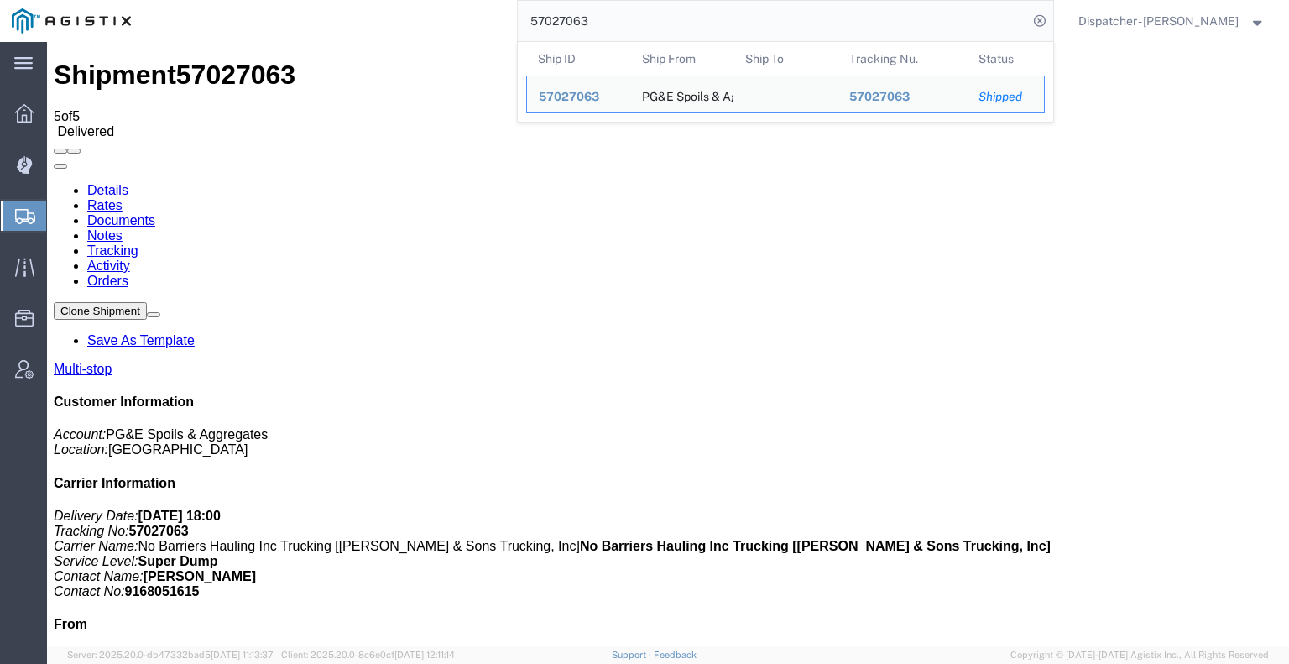
drag, startPoint x: 574, startPoint y: 23, endPoint x: 449, endPoint y: 5, distance: 126.4
click at [497, 11] on div "57027063 Ship ID Ship From Ship To Tracking Nu. Status Ship ID 57027063 Ship Fr…" at bounding box center [598, 21] width 911 height 42
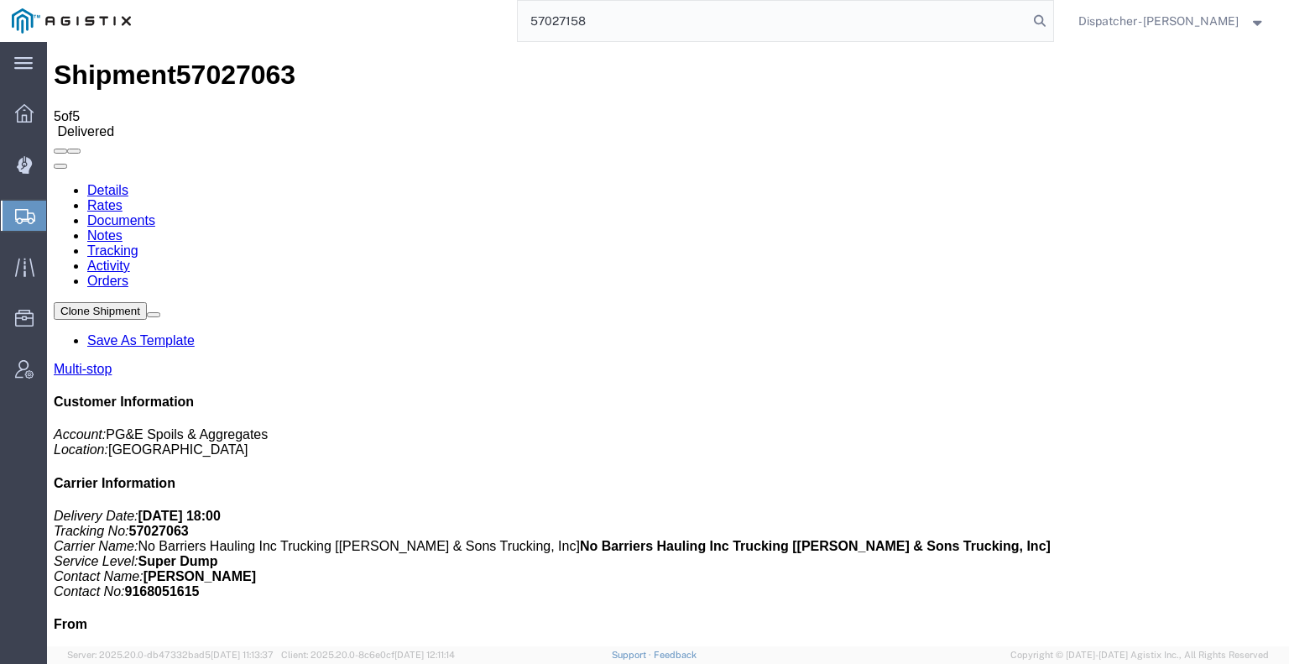
type input "57027158"
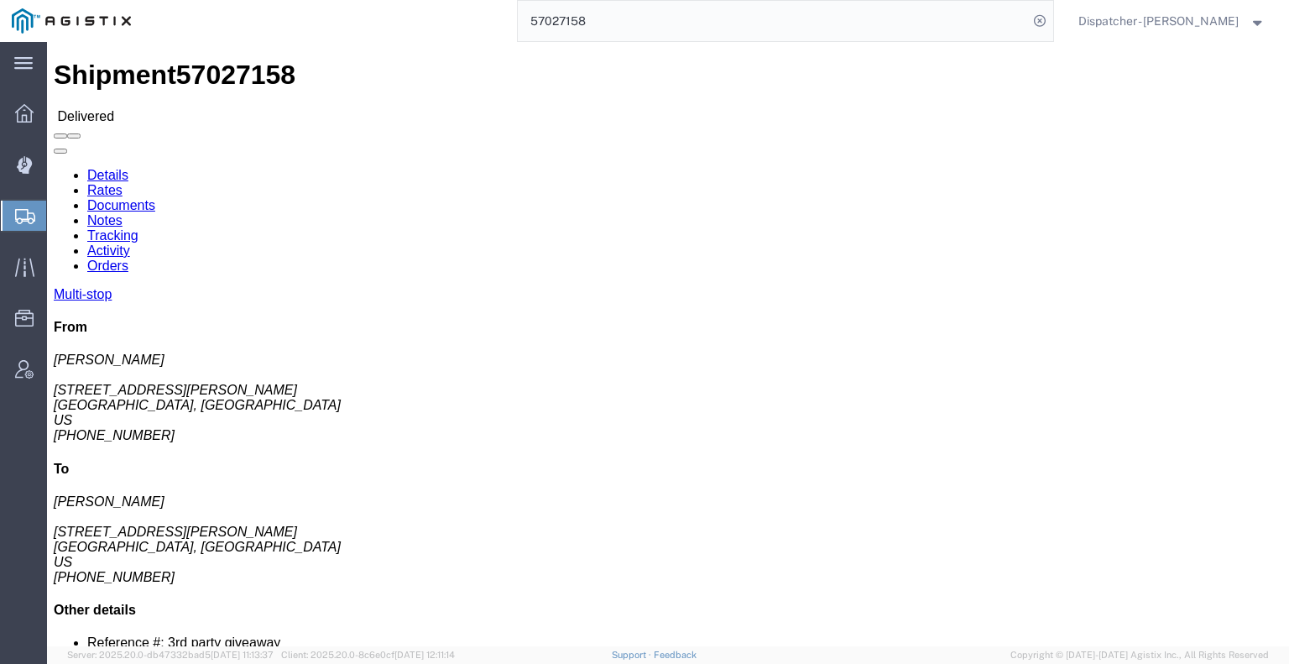
click link "Notes"
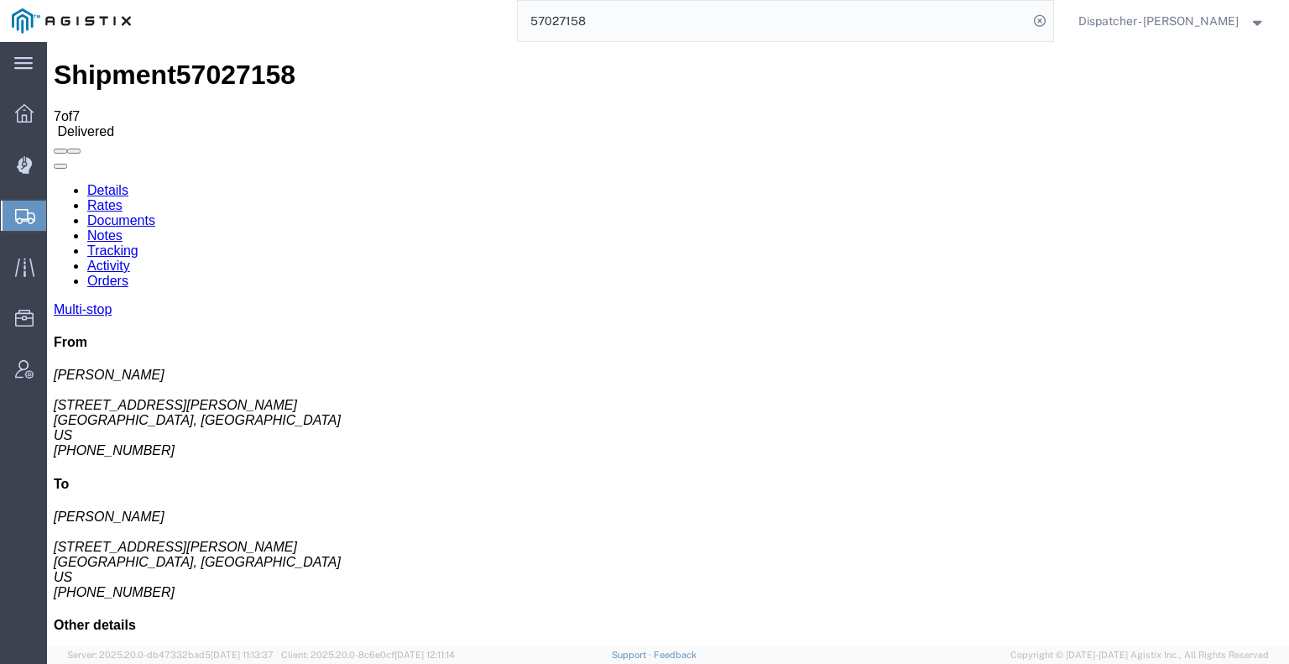
click at [155, 213] on link "Documents" at bounding box center [121, 220] width 68 height 14
drag, startPoint x: 166, startPoint y: 398, endPoint x: 188, endPoint y: 370, distance: 35.3
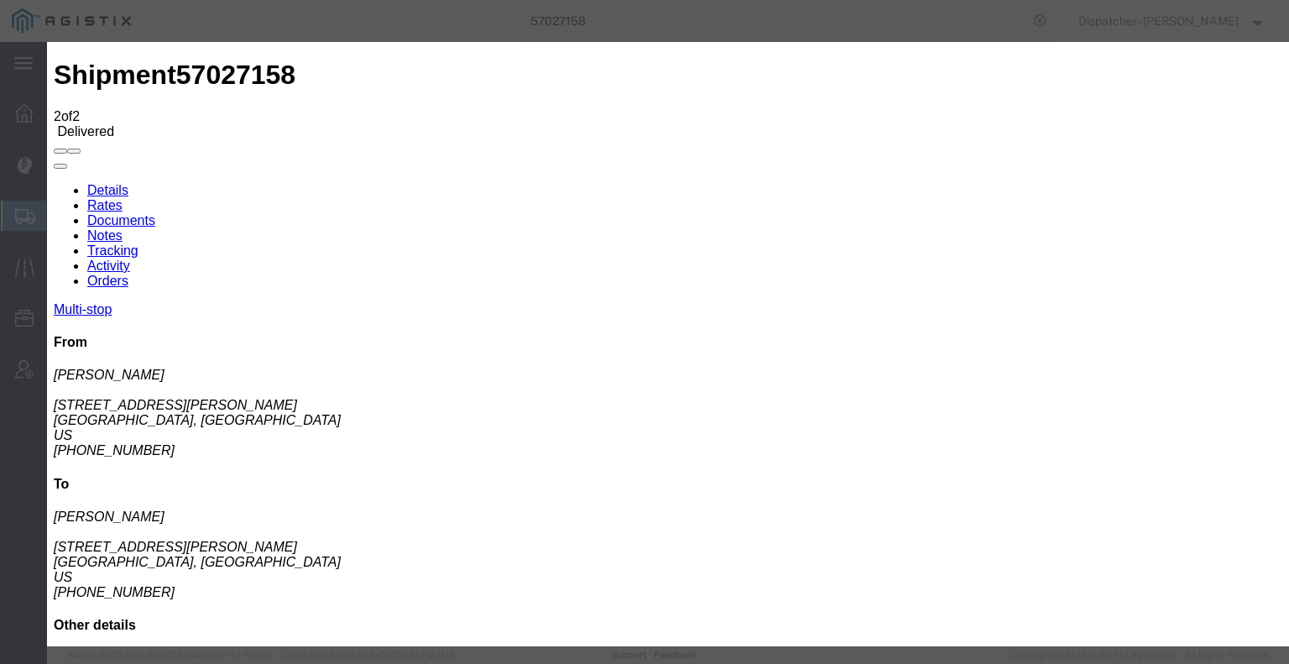
type input "C:\fakepath\57027158trktag.pdf"
select select
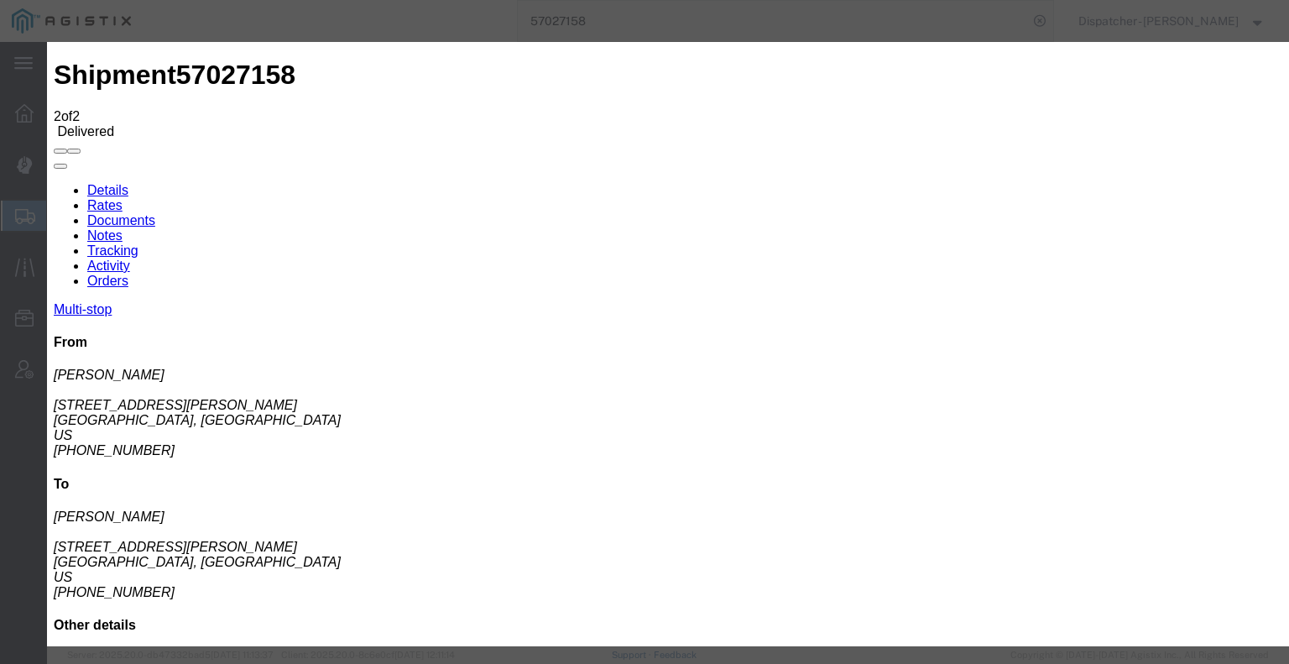
select select
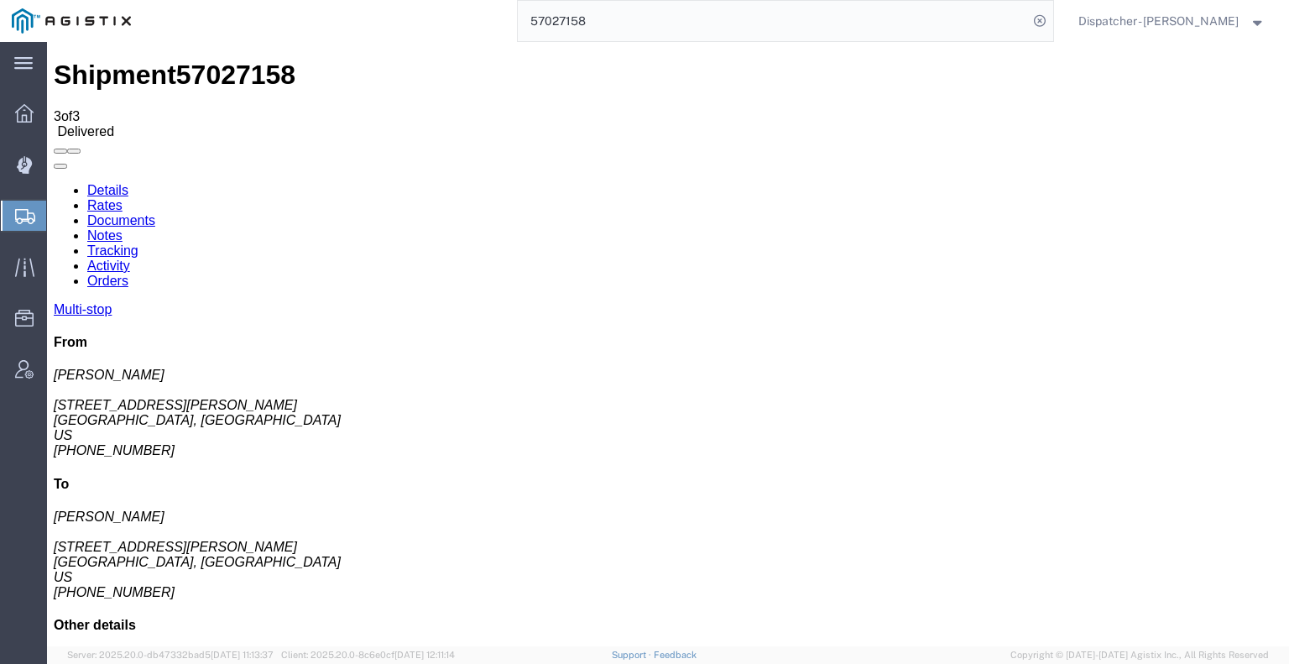
drag, startPoint x: 616, startPoint y: 35, endPoint x: 382, endPoint y: 6, distance: 236.0
click at [396, 10] on div "57027158" at bounding box center [598, 21] width 911 height 42
type input "57025978"
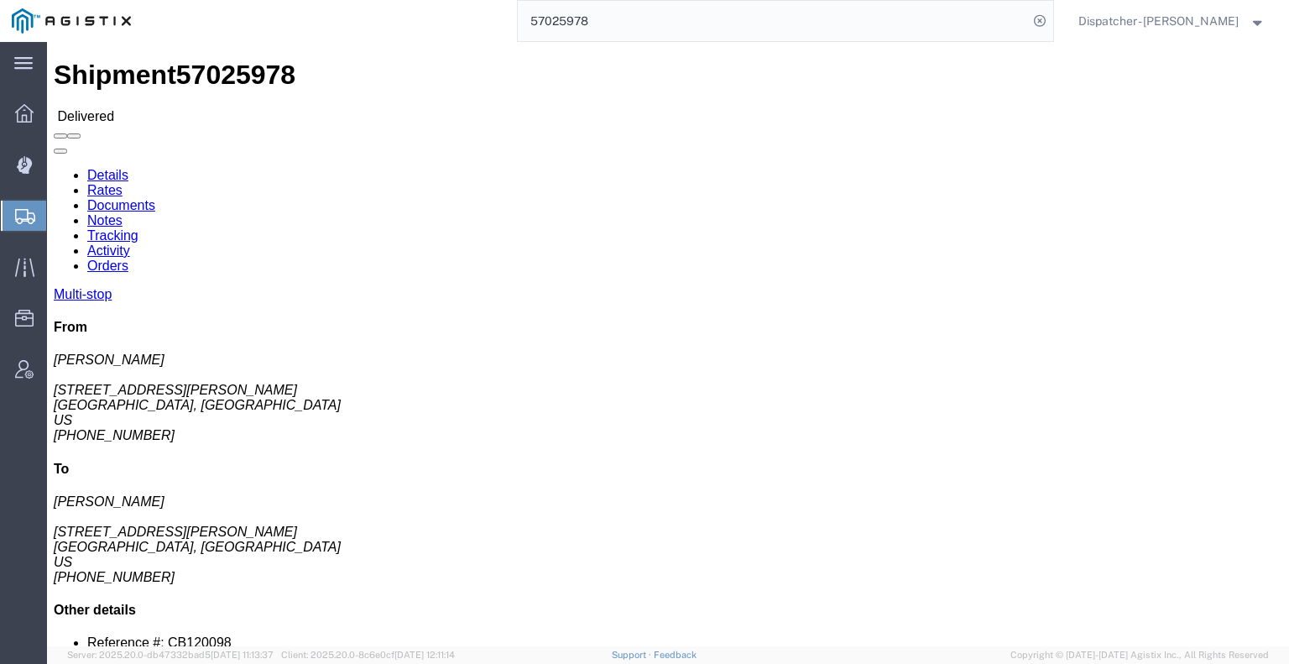
click link "Notes"
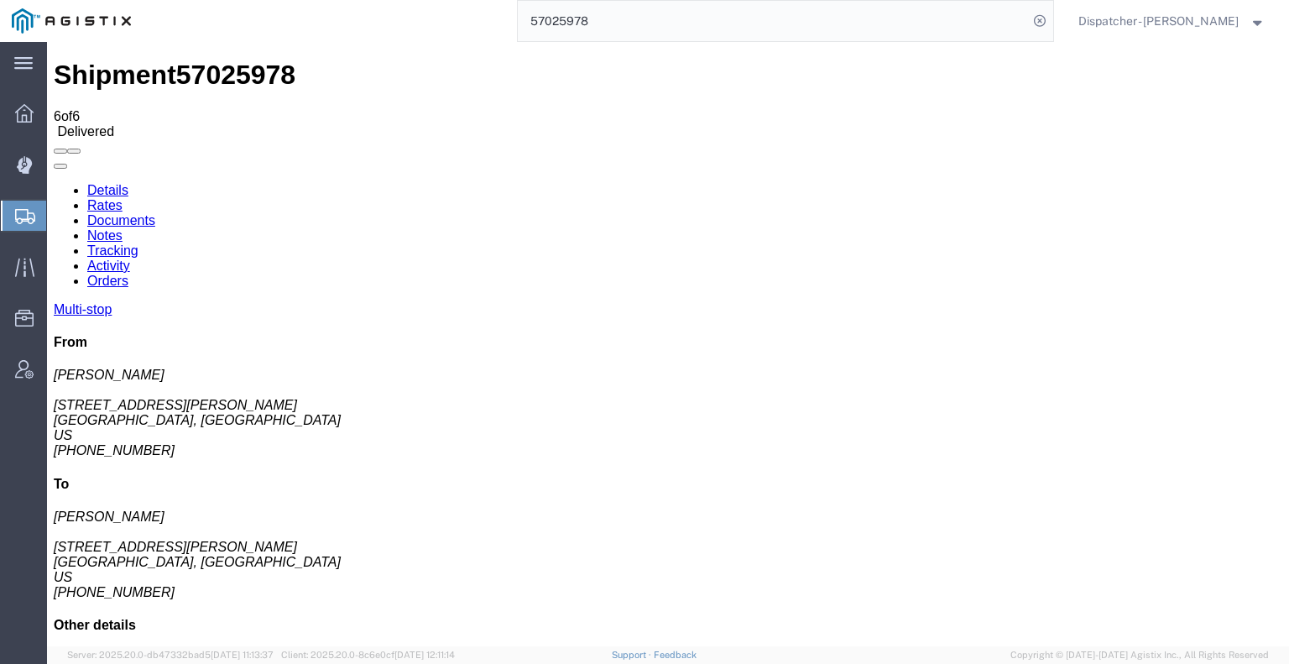
click at [155, 213] on link "Documents" at bounding box center [121, 220] width 68 height 14
drag, startPoint x: 641, startPoint y: 25, endPoint x: 516, endPoint y: 3, distance: 126.9
click at [518, 3] on input "57025978" at bounding box center [773, 21] width 510 height 40
type input "57027062"
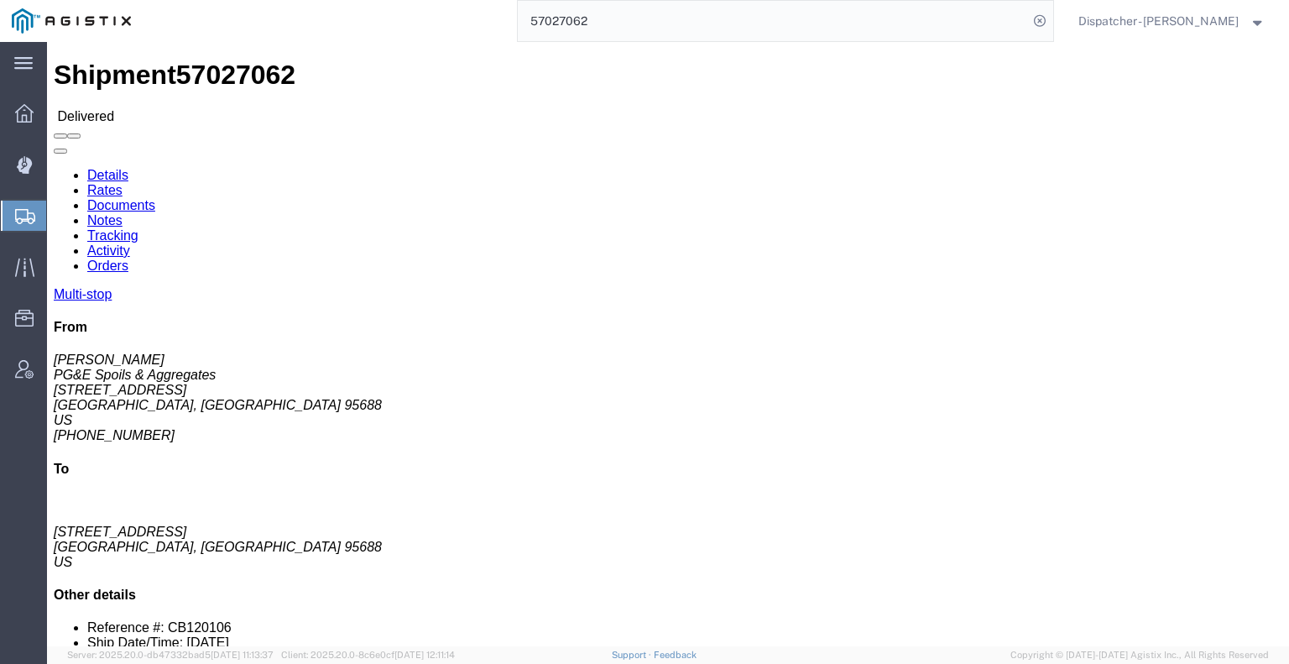
click link "Notes"
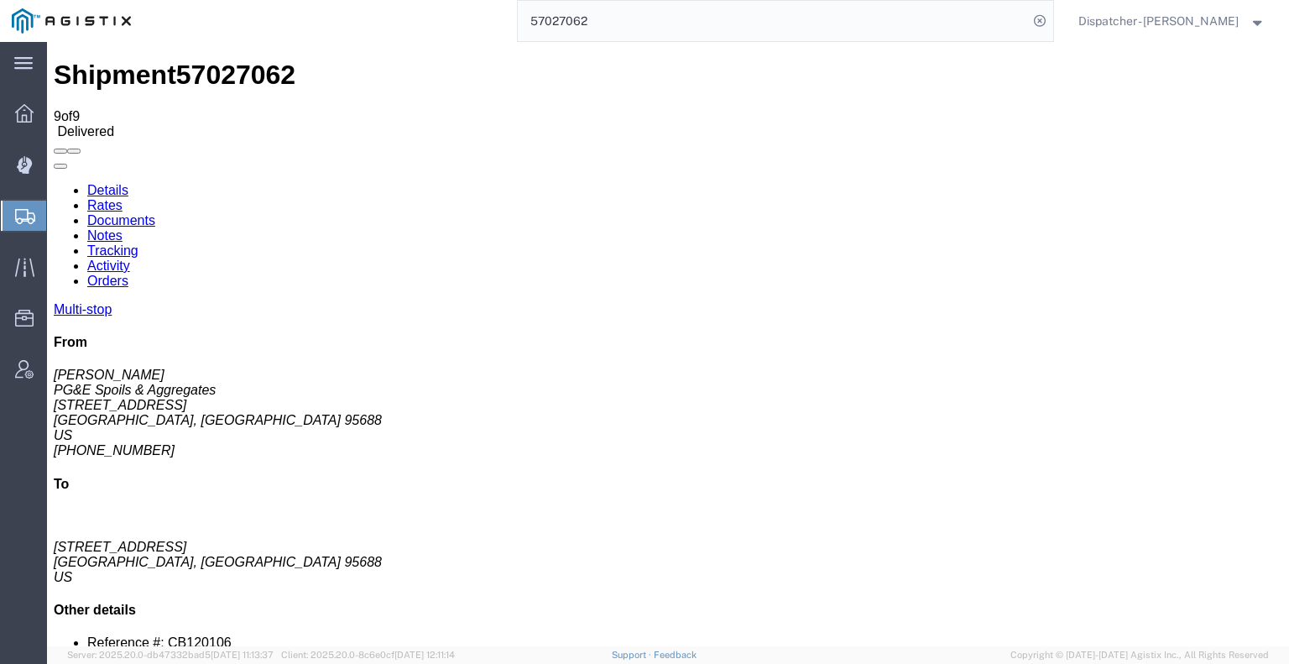
drag, startPoint x: 275, startPoint y: 150, endPoint x: 228, endPoint y: 108, distance: 63.0
click at [155, 213] on link "Documents" at bounding box center [121, 220] width 68 height 14
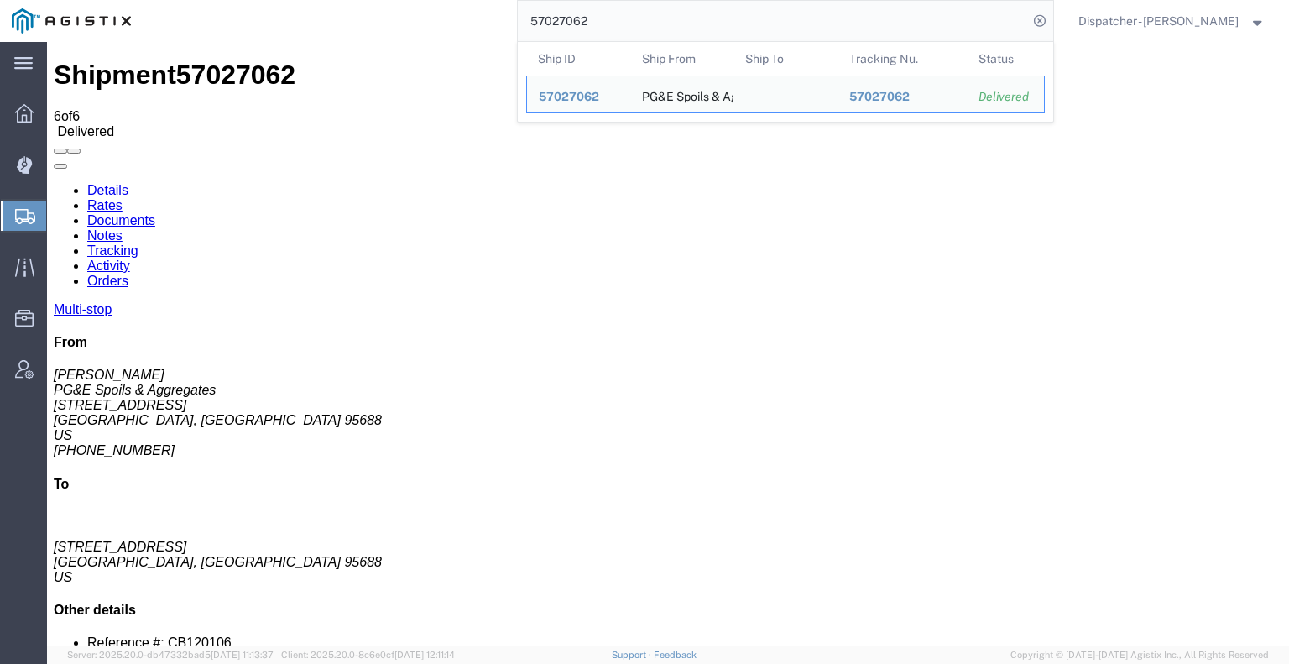
drag, startPoint x: 617, startPoint y: 33, endPoint x: 400, endPoint y: 14, distance: 217.3
click at [435, 14] on div "57027062 Ship ID Ship From Ship To Tracking Nu. Status Ship ID 57027062 Ship Fr…" at bounding box center [598, 21] width 911 height 42
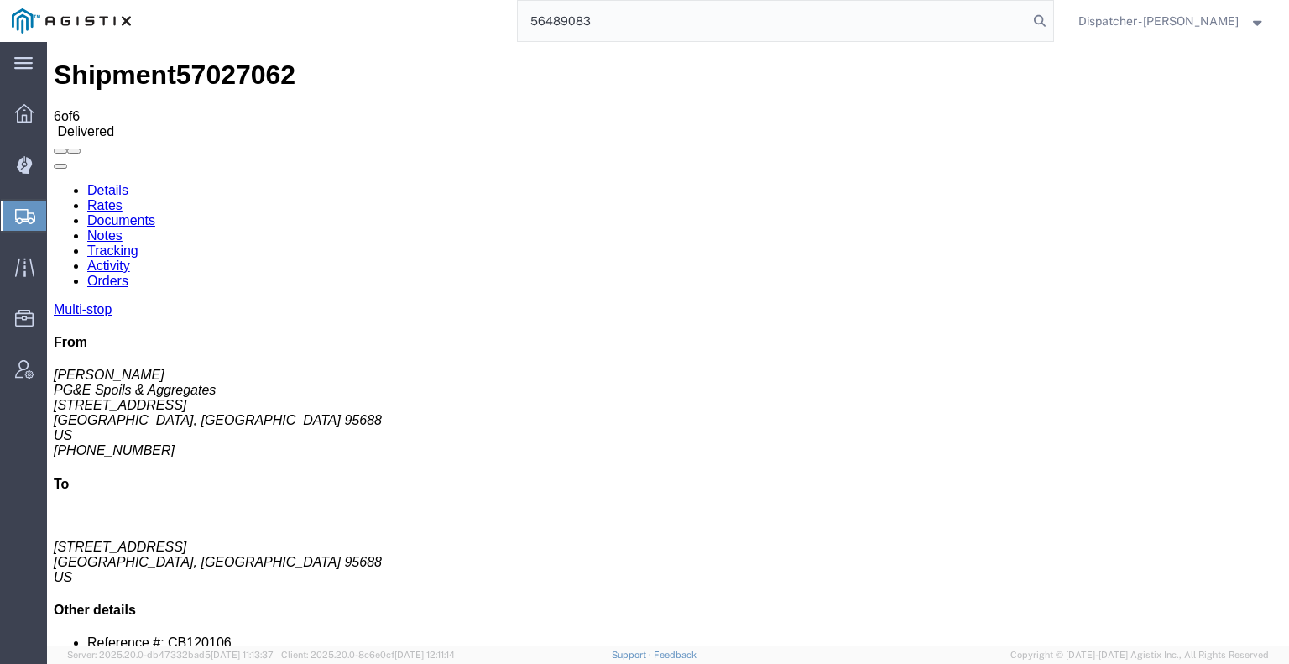
type input "56489083"
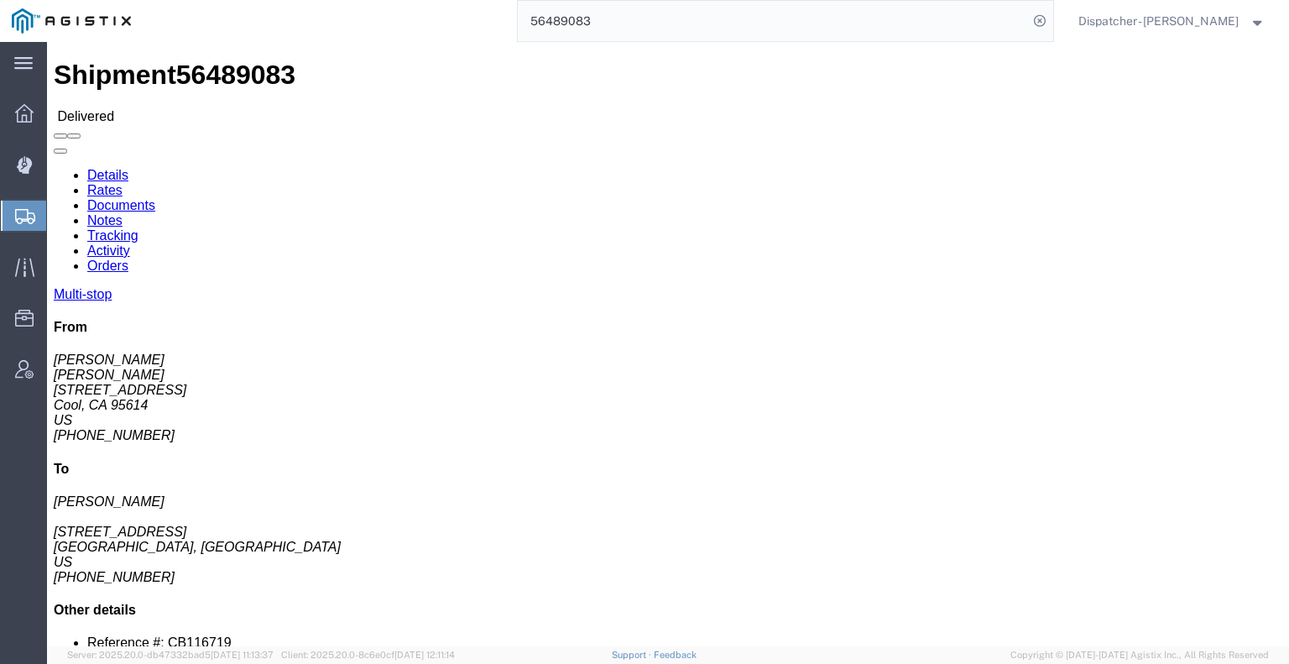
click div
click link "Documents"
